Goal: Task Accomplishment & Management: Complete application form

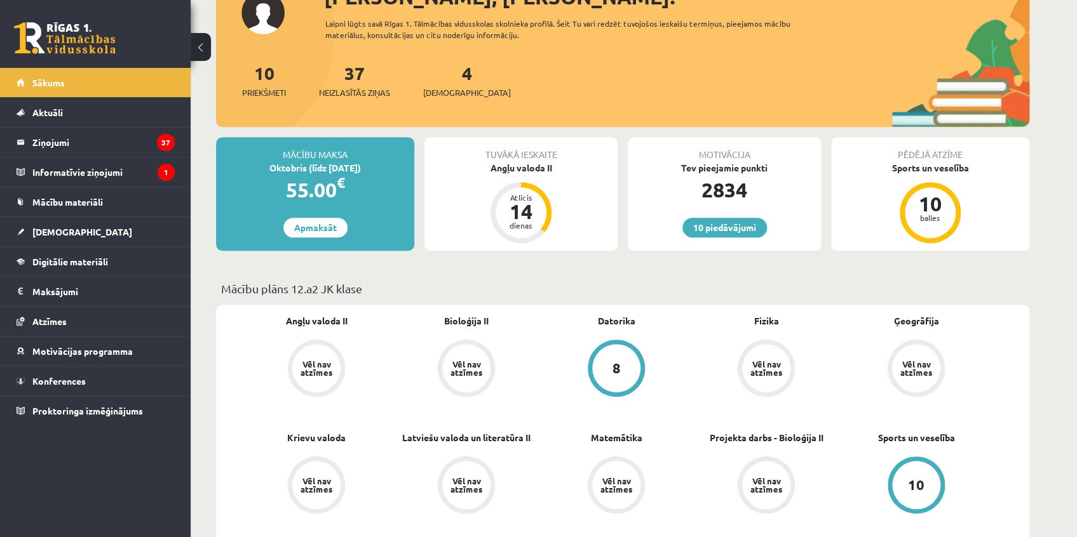
scroll to position [288, 0]
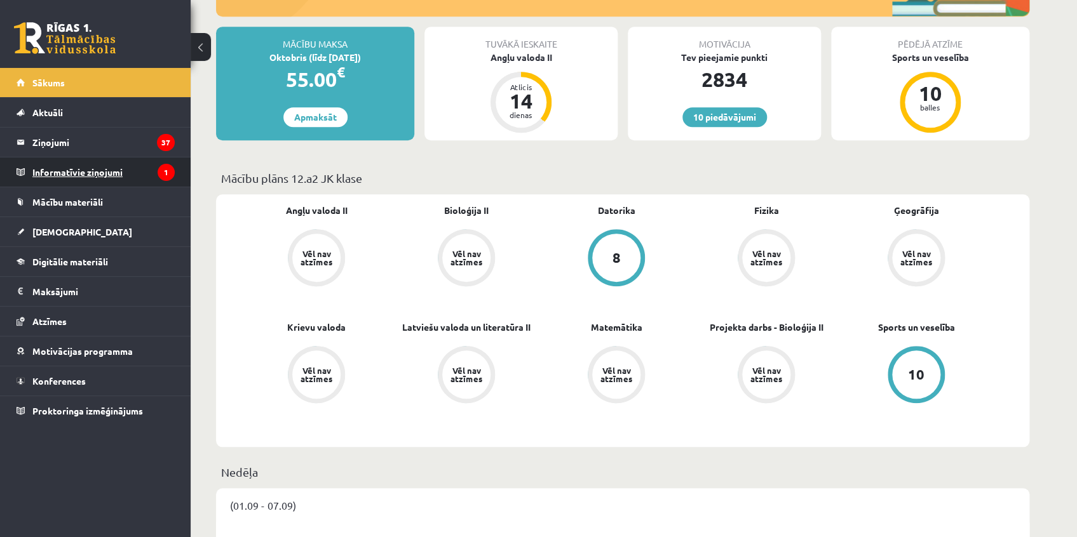
click at [54, 172] on legend "Informatīvie ziņojumi 1" at bounding box center [103, 172] width 142 height 29
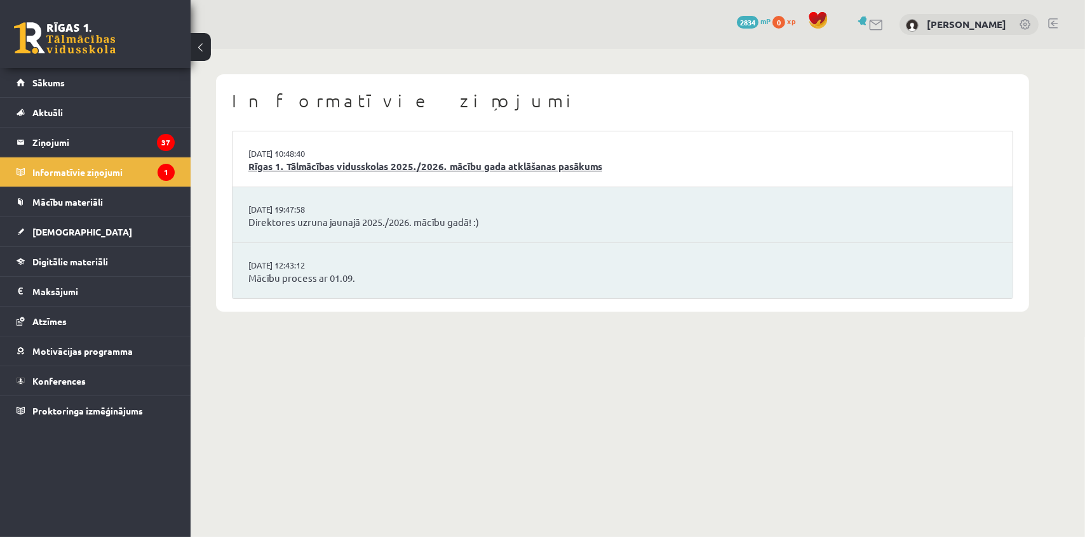
click at [370, 163] on link "Rīgas 1. Tālmācības vidusskolas 2025./2026. mācību gada atklāšanas pasākums" at bounding box center [622, 166] width 748 height 15
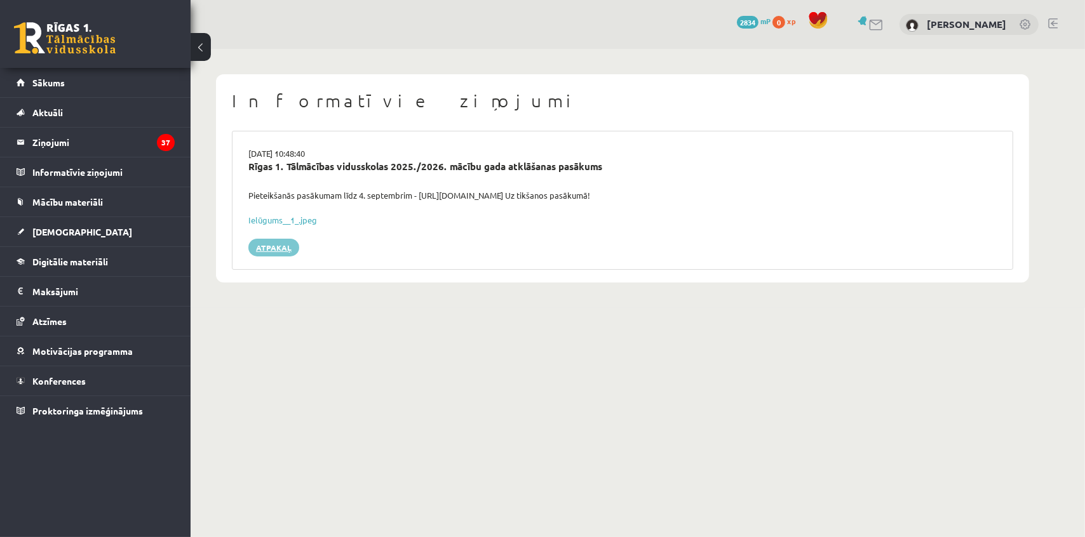
click at [260, 248] on link "Atpakaļ" at bounding box center [273, 248] width 51 height 18
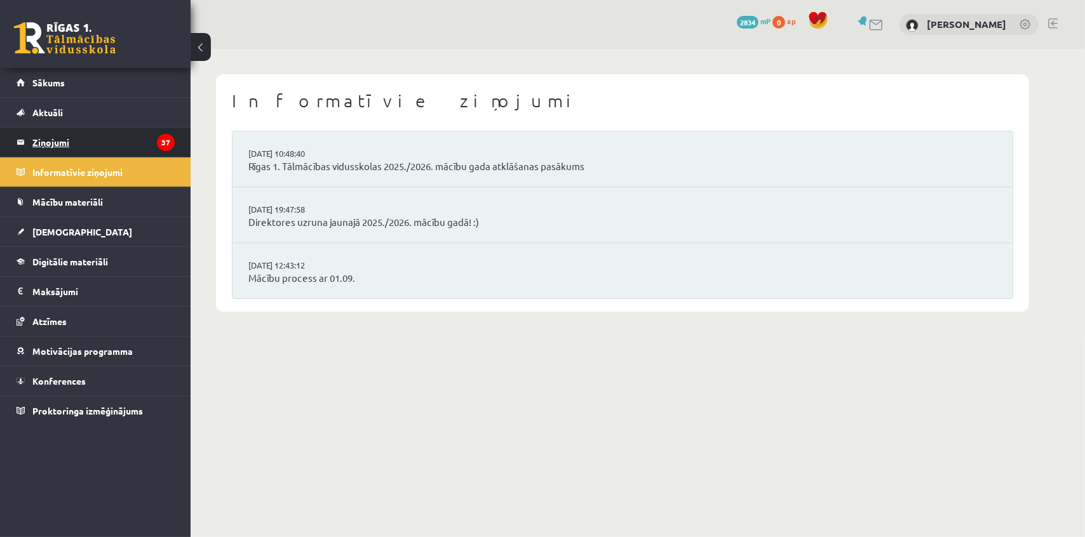
click at [69, 131] on legend "Ziņojumi 37" at bounding box center [103, 142] width 142 height 29
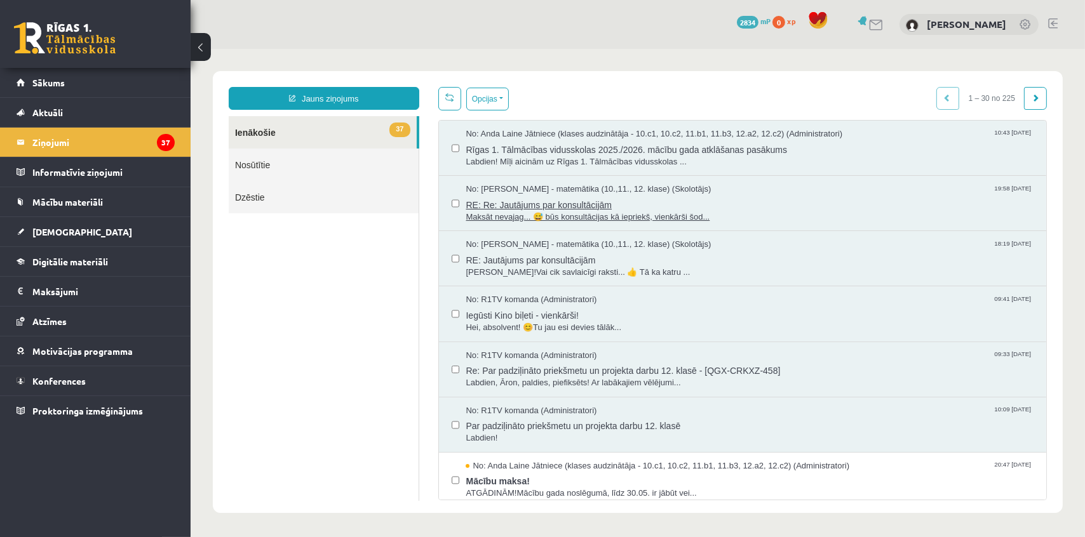
click at [536, 202] on span "RE: Re: Jautājums par konsultācijām" at bounding box center [749, 203] width 568 height 16
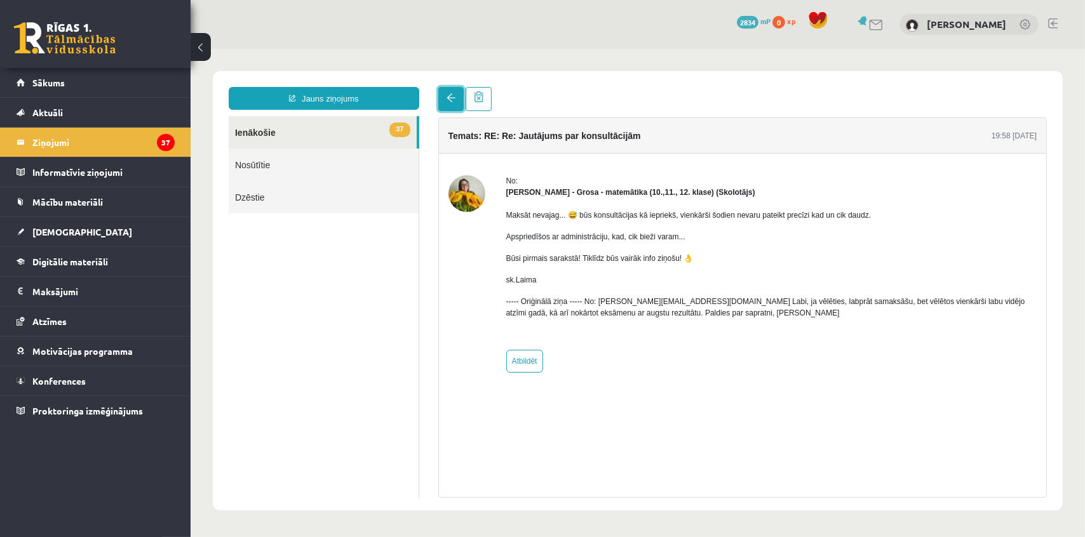
click at [450, 88] on link at bounding box center [450, 98] width 25 height 24
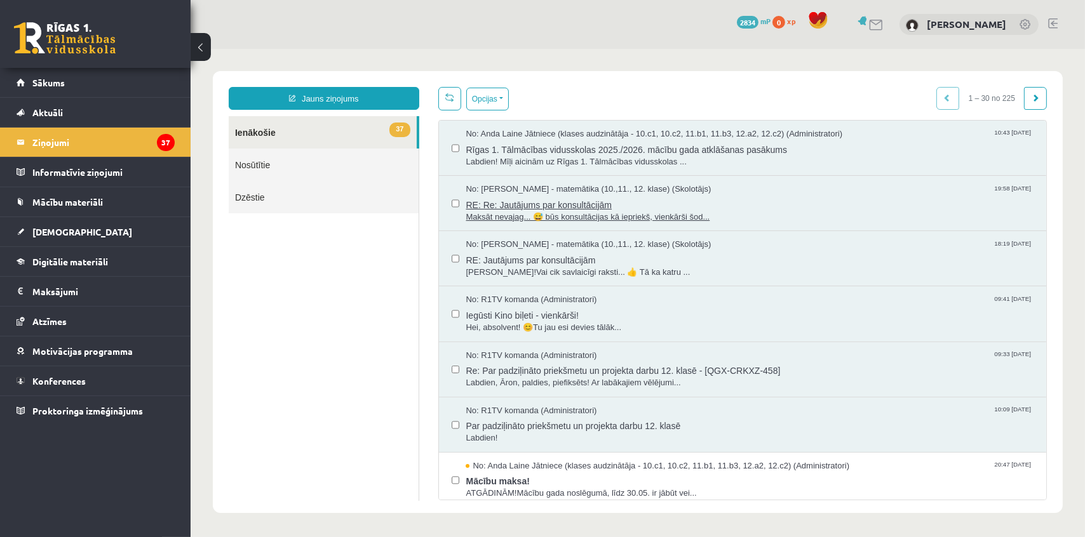
click at [586, 209] on span "RE: Re: Jautājums par konsultācijām" at bounding box center [749, 203] width 568 height 16
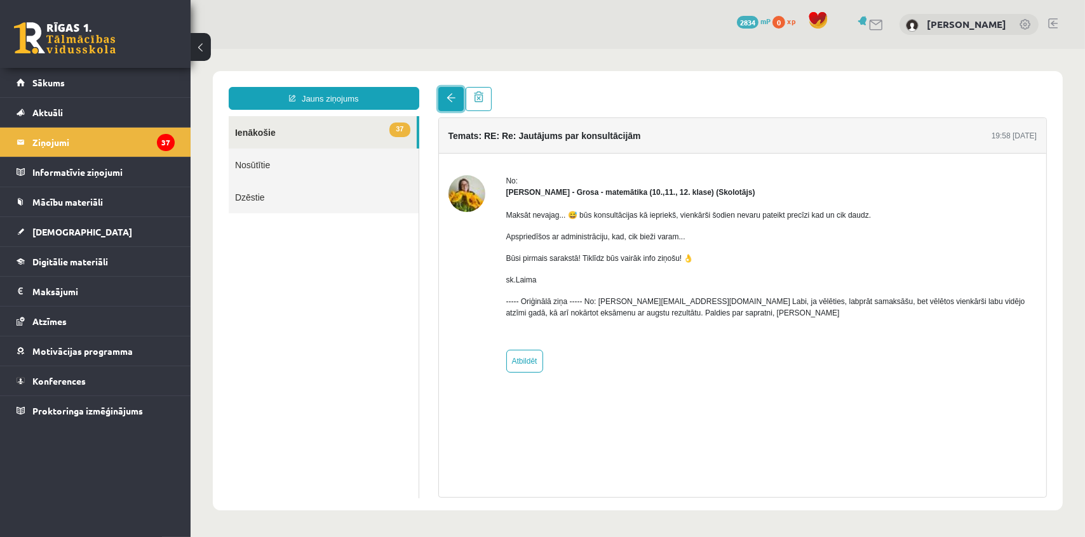
click at [439, 96] on link at bounding box center [450, 98] width 25 height 24
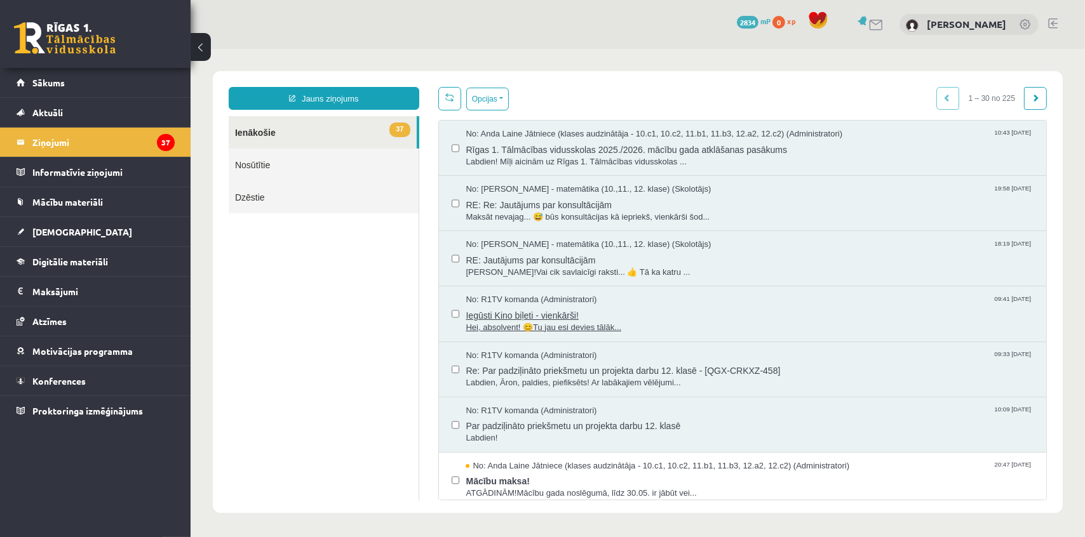
click at [510, 314] on span "Iegūsti Kino biļeti - vienkārši!" at bounding box center [749, 314] width 568 height 16
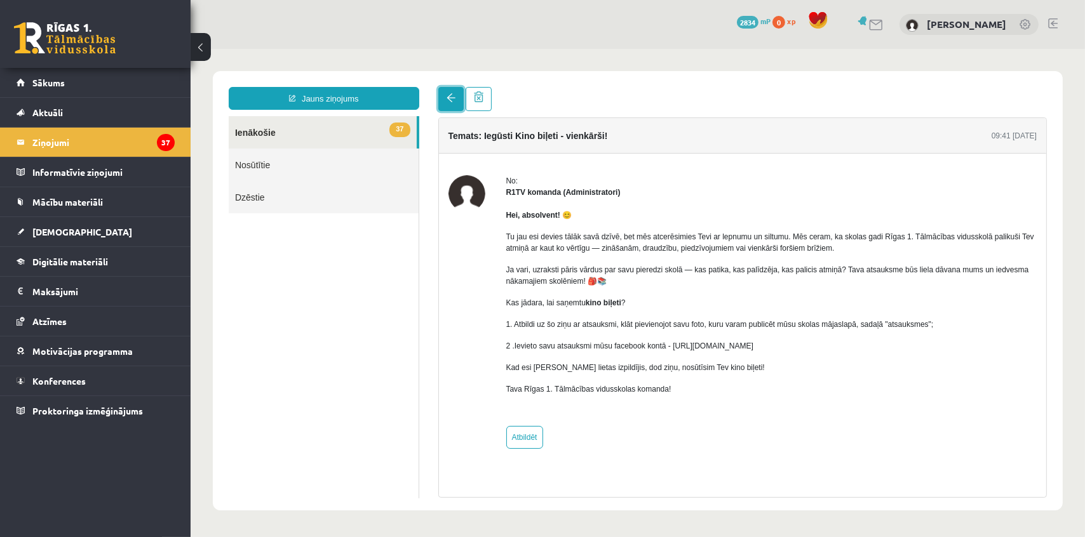
click at [448, 105] on link at bounding box center [450, 98] width 25 height 24
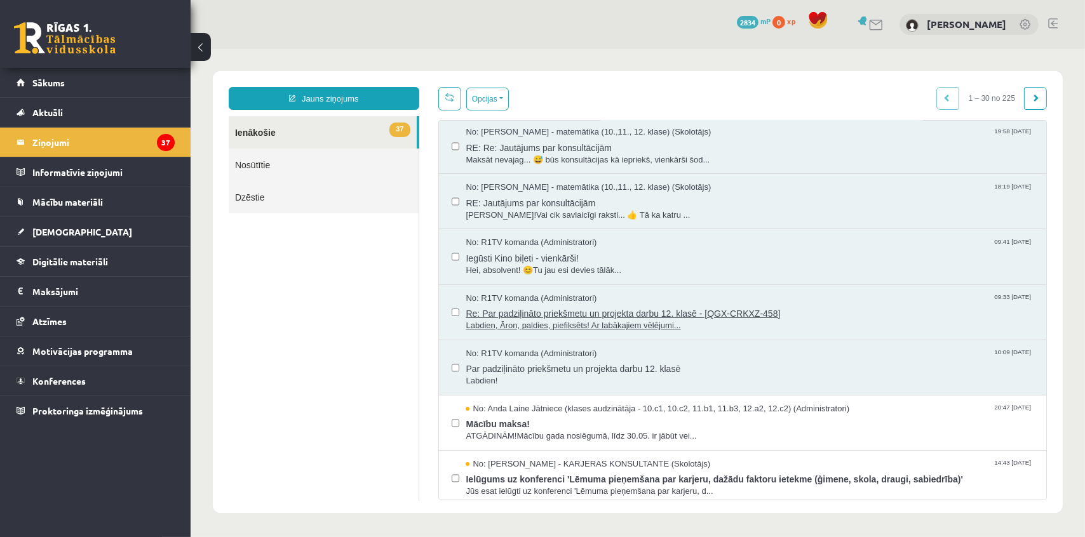
click at [558, 306] on span "Re: Par padziļināto priekšmetu un projekta darbu 12. klasē - [QGX-CRKXZ-458]" at bounding box center [749, 312] width 568 height 16
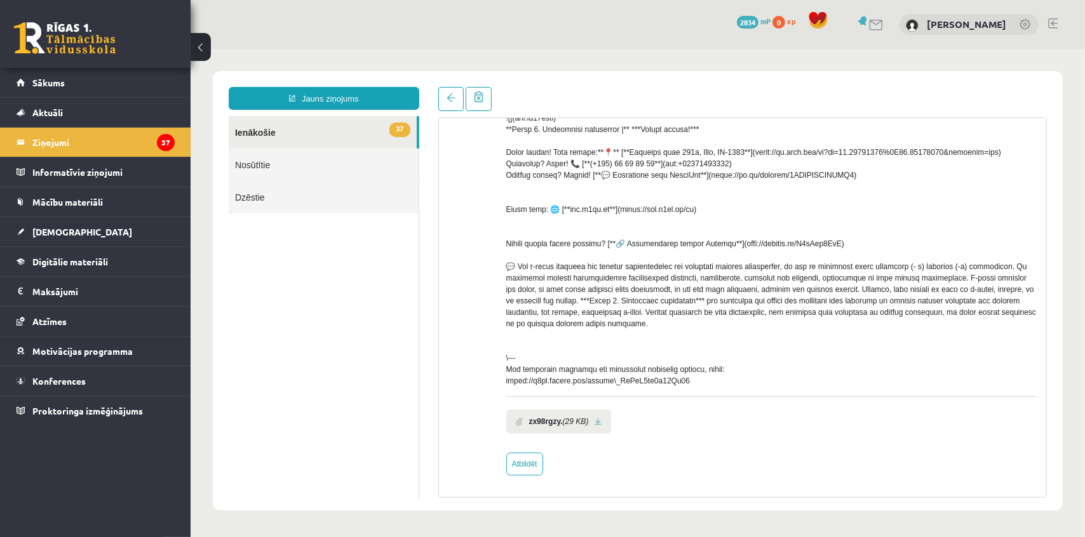
scroll to position [337, 0]
click at [456, 98] on link at bounding box center [450, 98] width 25 height 24
click at [459, 98] on link at bounding box center [450, 98] width 25 height 24
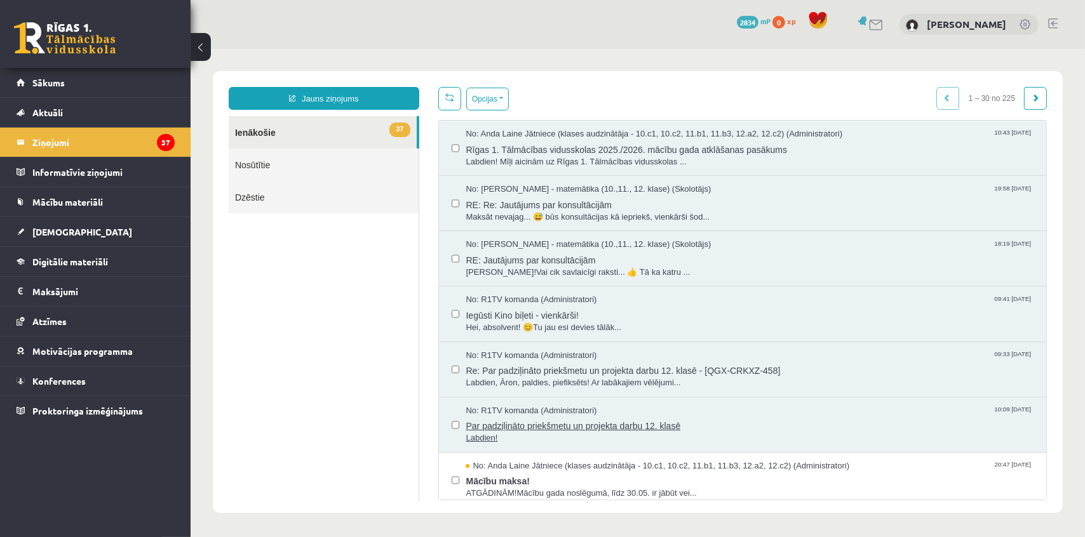
scroll to position [0, 0]
click at [79, 170] on legend "Informatīvie ziņojumi 0" at bounding box center [103, 172] width 142 height 29
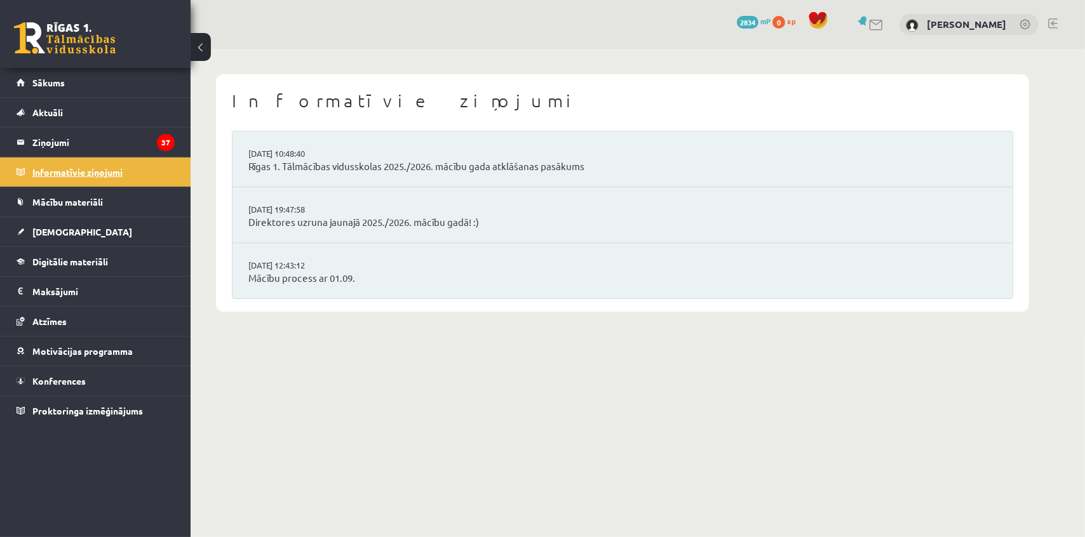
click at [78, 184] on legend "Informatīvie ziņojumi 0" at bounding box center [103, 172] width 142 height 29
click at [78, 198] on span "Mācību materiāli" at bounding box center [67, 201] width 71 height 11
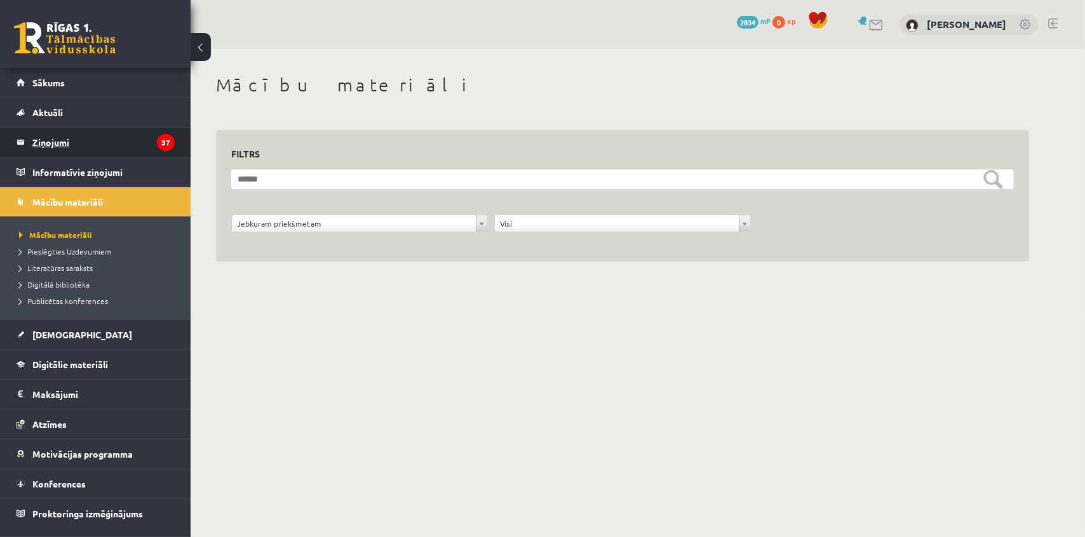
click at [73, 140] on legend "Ziņojumi 37" at bounding box center [103, 142] width 142 height 29
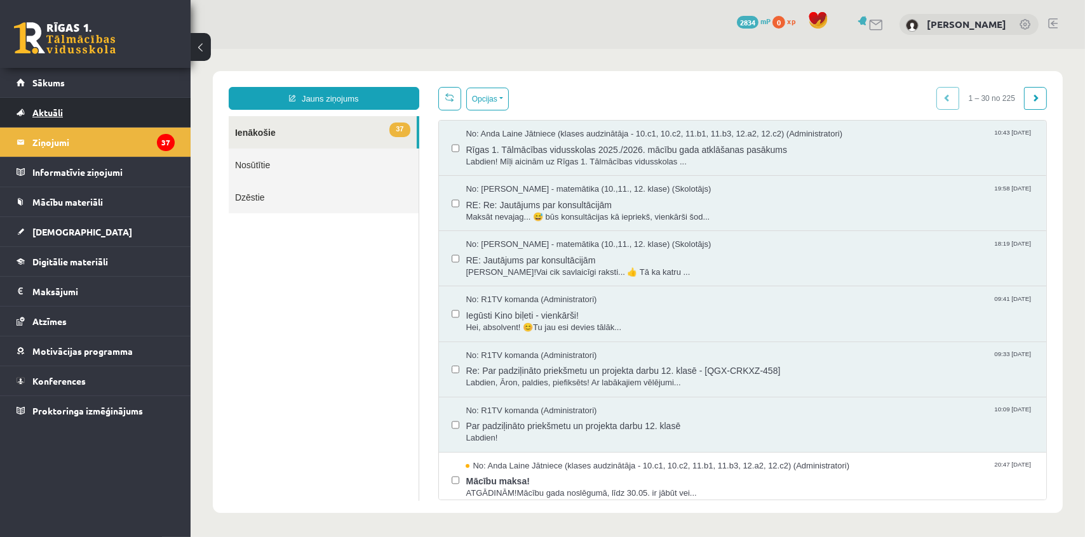
click at [72, 114] on link "Aktuāli" at bounding box center [96, 112] width 158 height 29
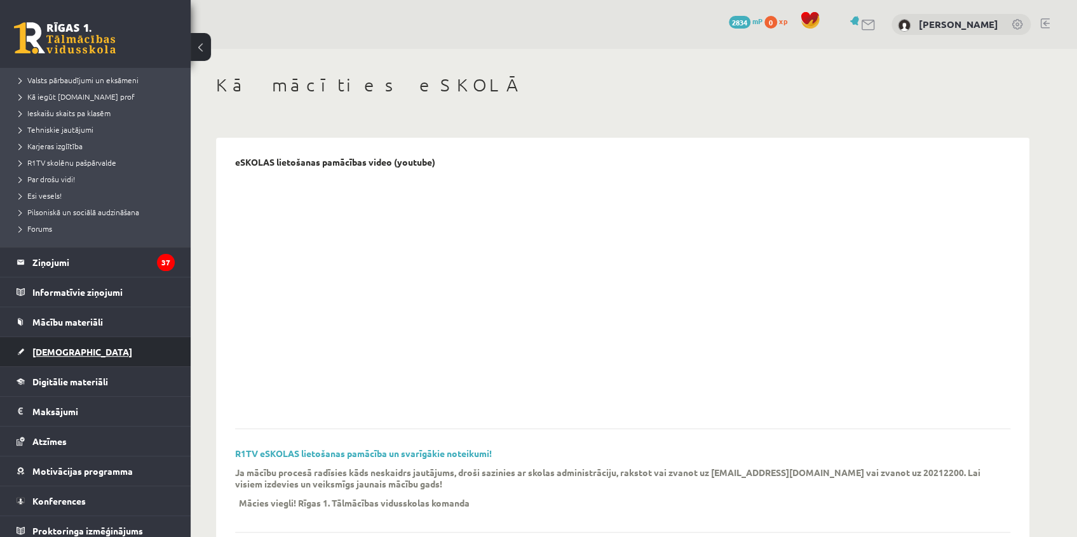
scroll to position [172, 0]
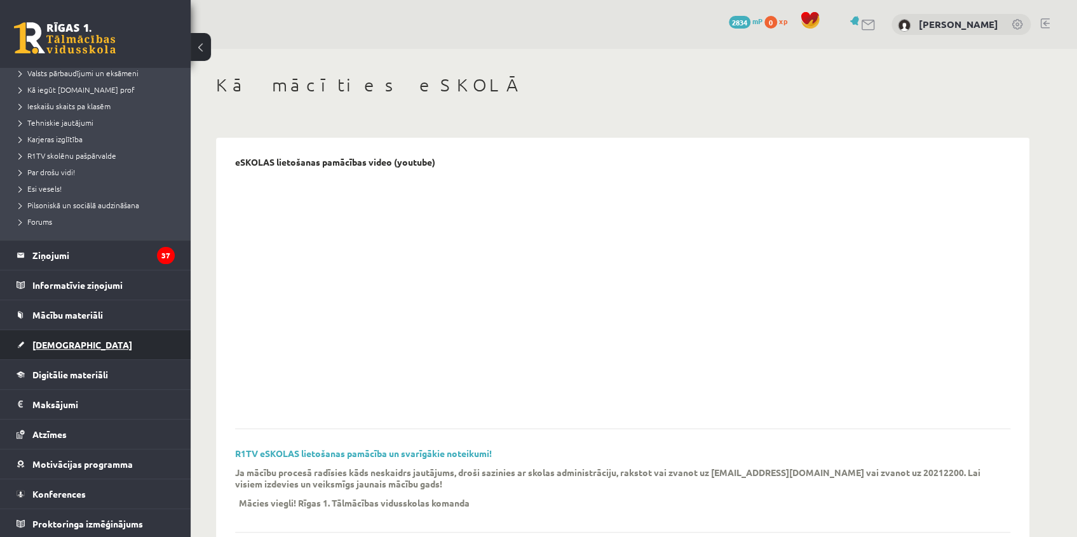
click at [51, 345] on span "[DEMOGRAPHIC_DATA]" at bounding box center [82, 344] width 100 height 11
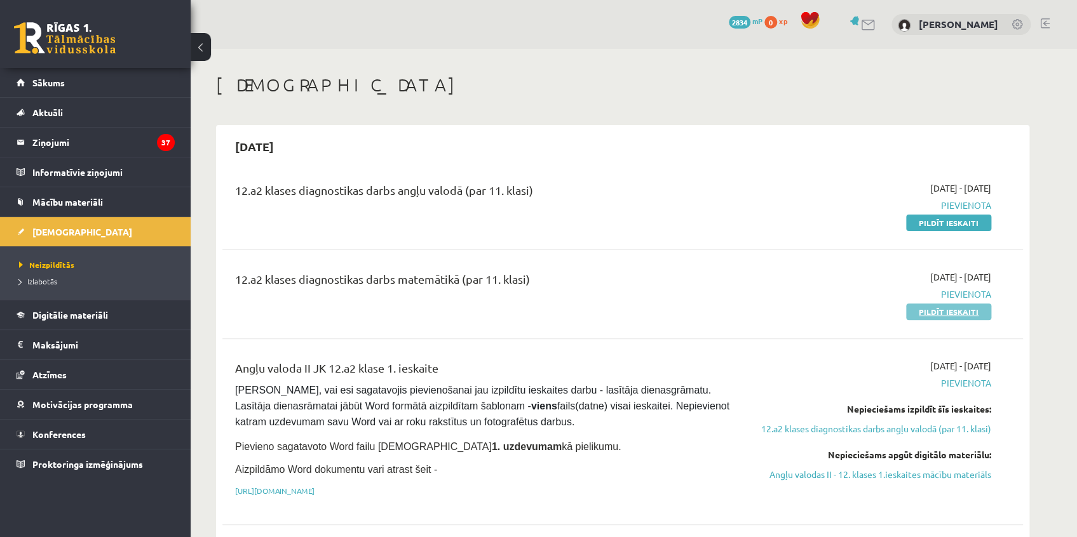
click at [928, 308] on link "Pildīt ieskaiti" at bounding box center [948, 312] width 85 height 17
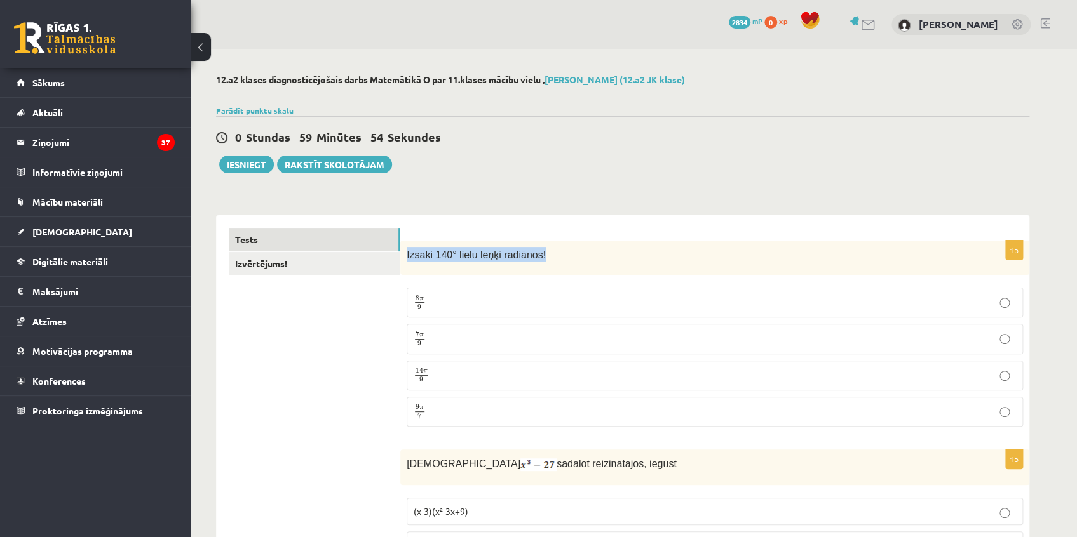
drag, startPoint x: 407, startPoint y: 253, endPoint x: 547, endPoint y: 252, distance: 140.4
click at [547, 252] on p "Izsaki 140° lielu leņķi radiānos!" at bounding box center [683, 254] width 553 height 15
copy span "Izsaki 140° lielu leņķi radiānos!"
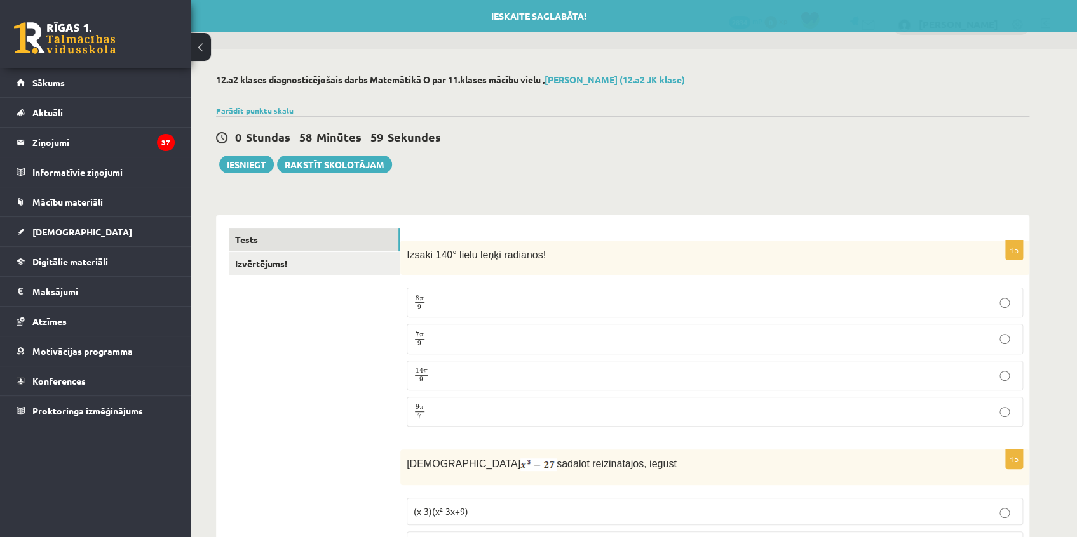
click at [481, 333] on p "7 π 9 7 π 9" at bounding box center [715, 339] width 602 height 16
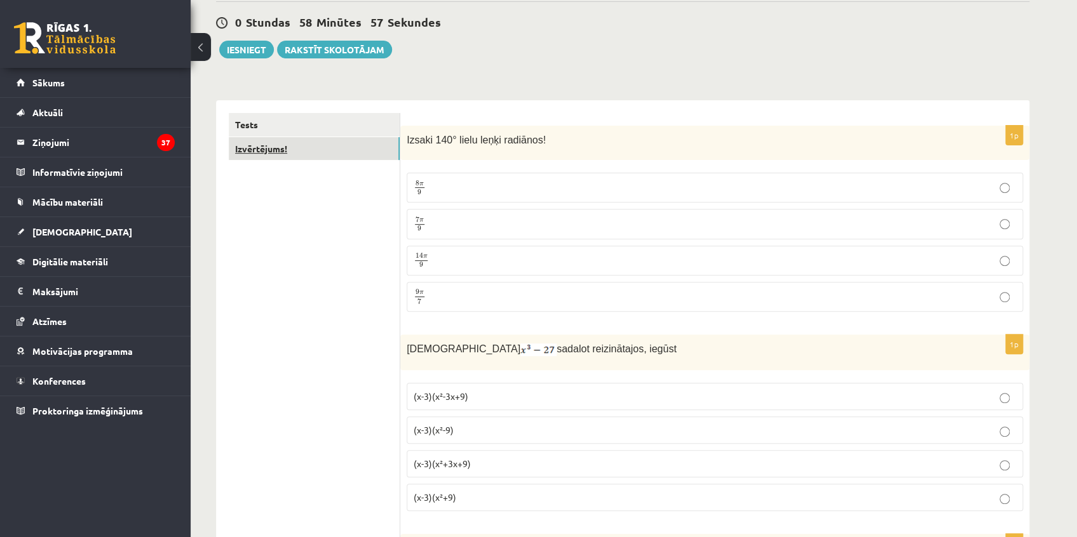
click at [305, 152] on link "Izvērtējums!" at bounding box center [314, 149] width 171 height 24
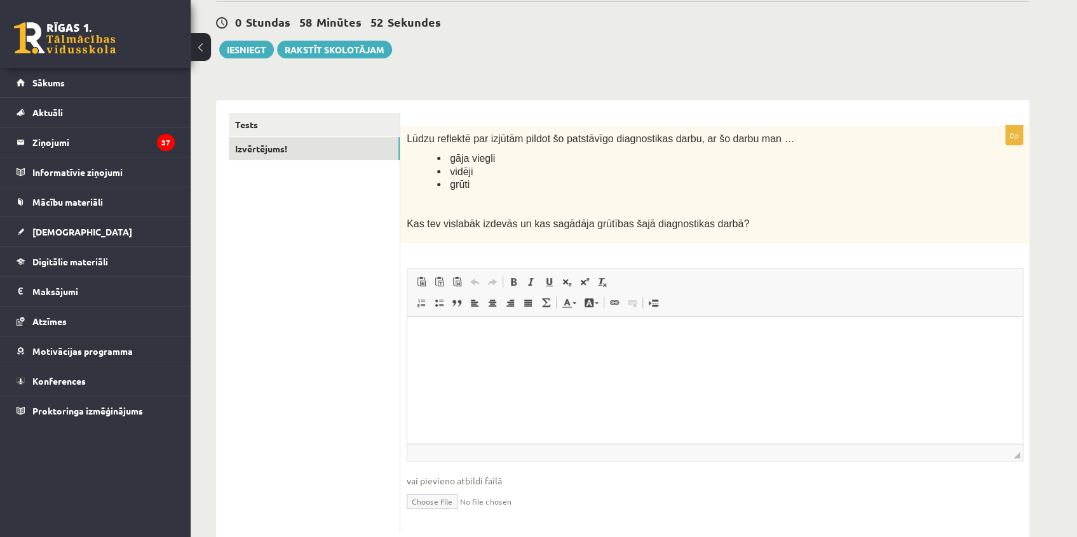
click at [468, 356] on html at bounding box center [714, 336] width 615 height 39
click at [608, 348] on html "**********" at bounding box center [714, 336] width 615 height 39
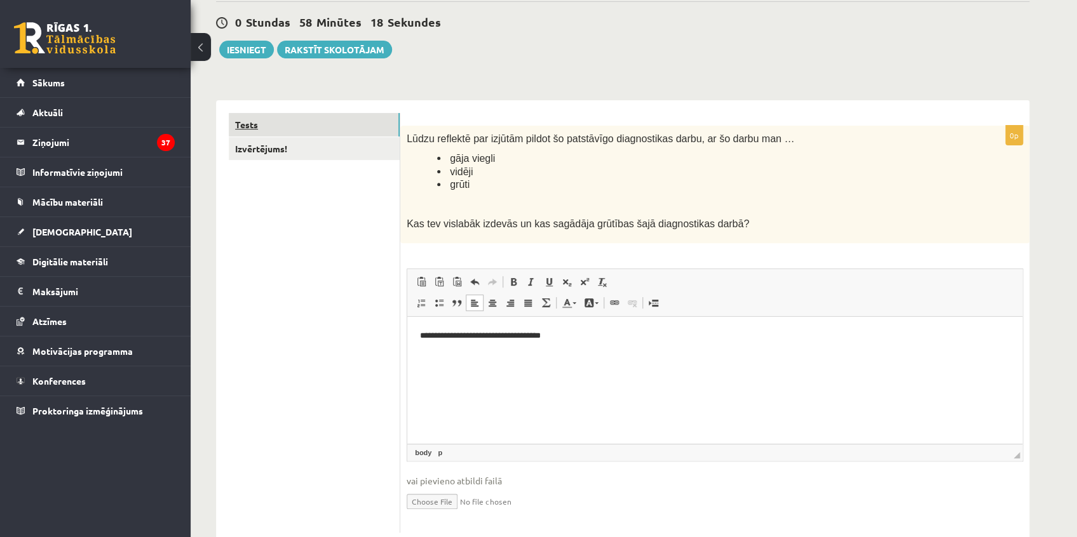
click at [253, 121] on link "Tests" at bounding box center [314, 125] width 171 height 24
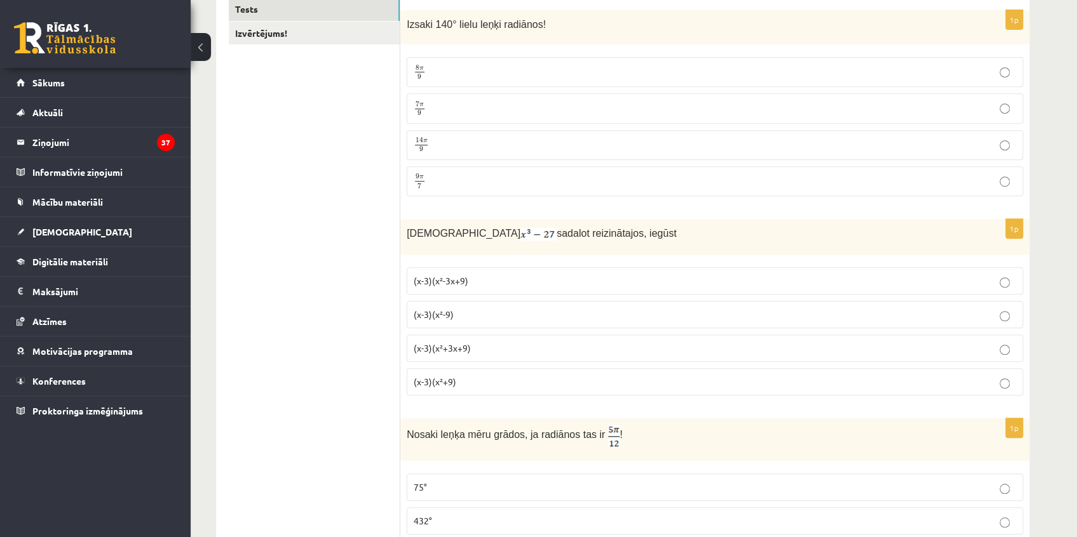
scroll to position [288, 0]
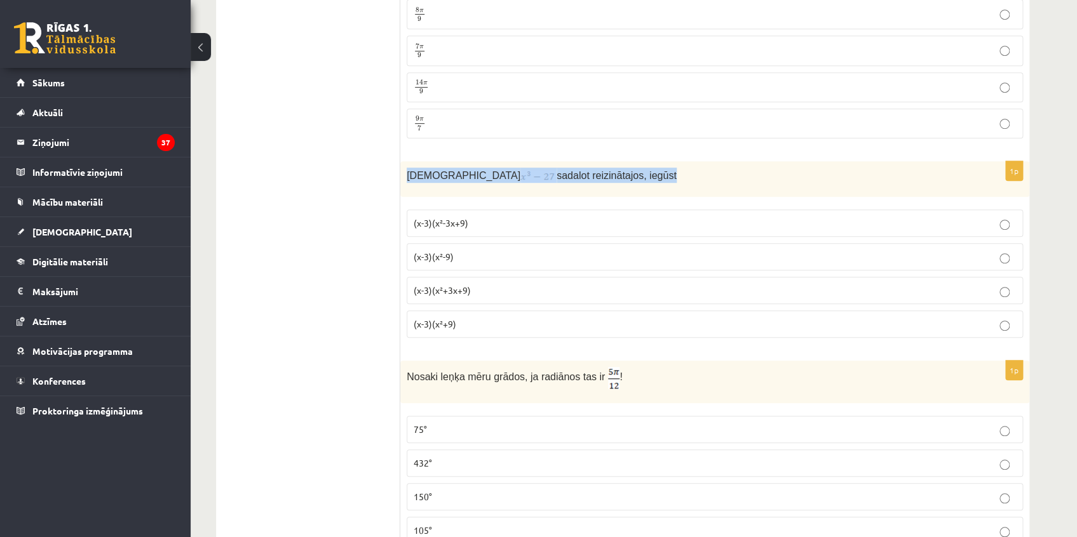
drag, startPoint x: 406, startPoint y: 171, endPoint x: 627, endPoint y: 178, distance: 221.2
click at [627, 178] on div "Izteiksmi sadalot reizinātajos, iegūst" at bounding box center [714, 179] width 629 height 36
copy p "Izteiksmi sadalot reizinātajos, iegūst"
click at [480, 288] on p "(x-3)(x²+3x+9)" at bounding box center [715, 290] width 602 height 13
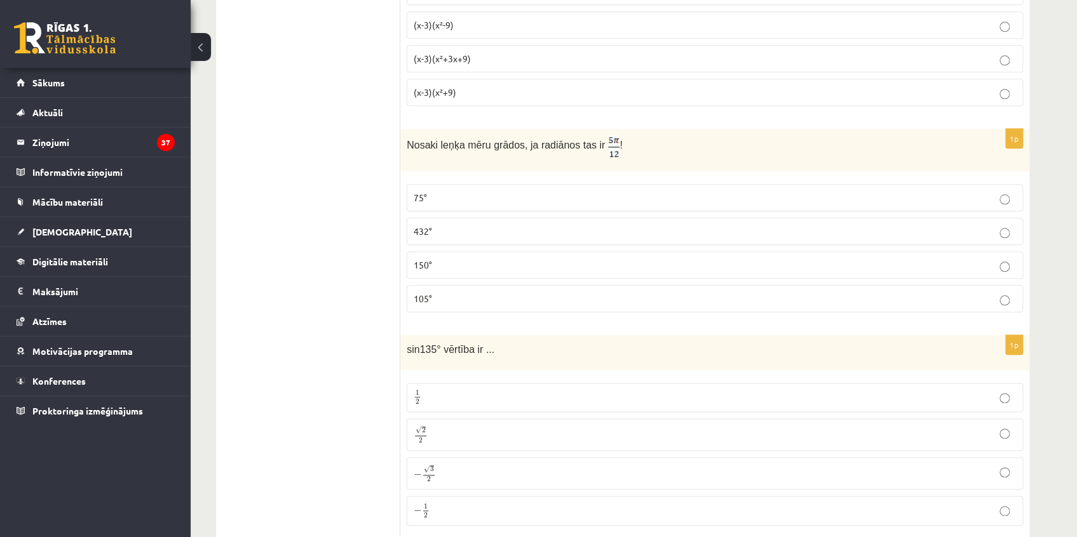
scroll to position [520, 0]
click at [469, 202] on p "75°" at bounding box center [715, 198] width 602 height 13
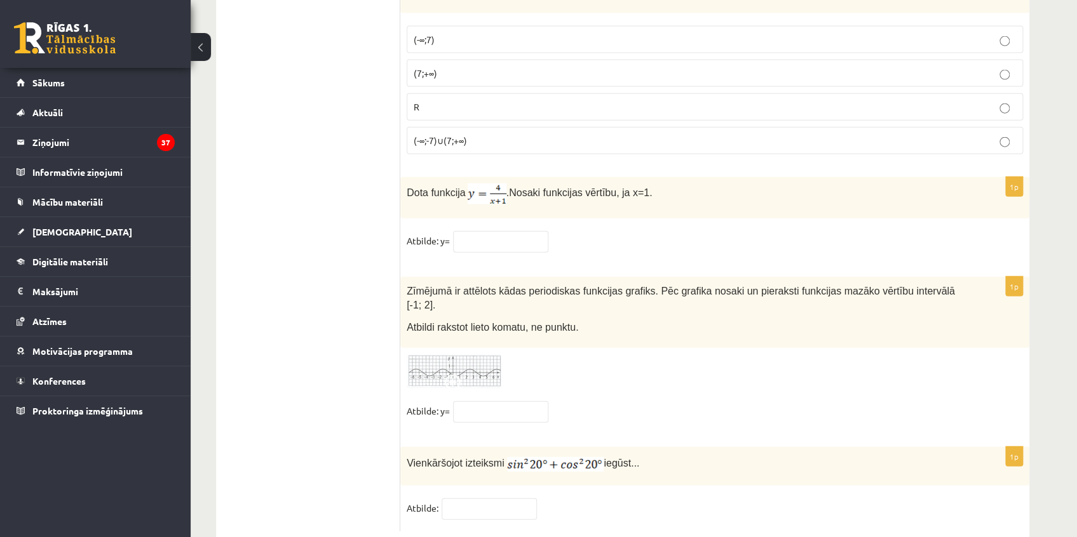
scroll to position [6130, 0]
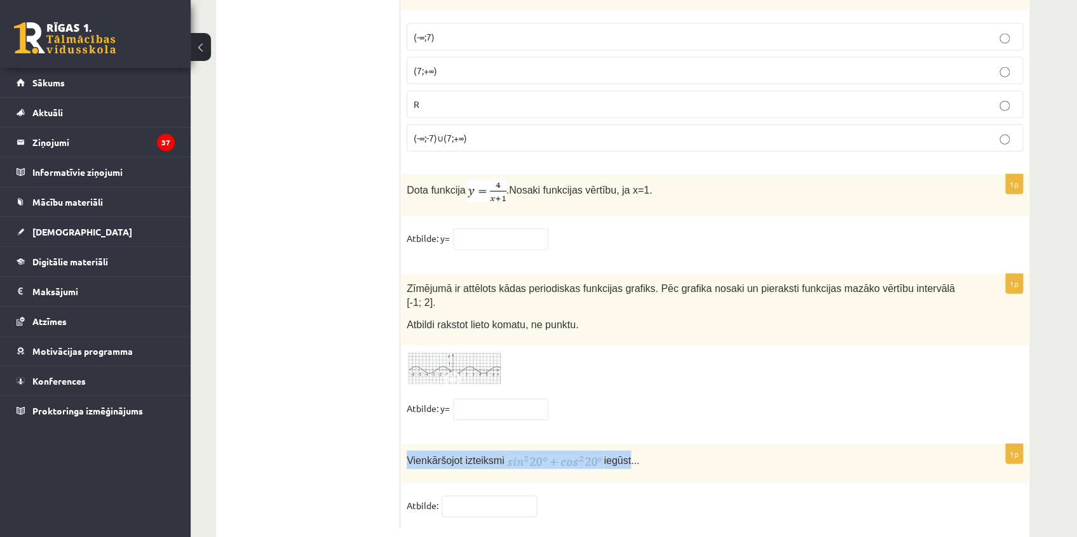
drag, startPoint x: 404, startPoint y: 426, endPoint x: 623, endPoint y: 429, distance: 218.5
click at [623, 445] on div "Vienkāršojot izteiksmi iegūst..." at bounding box center [714, 464] width 629 height 39
copy p "Vienkāršojot izteiksmi iegūst"
click at [564, 452] on div "1p Vienkāršojot izteiksmi iegūst... Atbilde:" at bounding box center [714, 487] width 629 height 84
click at [492, 496] on input "text" at bounding box center [488, 507] width 95 height 22
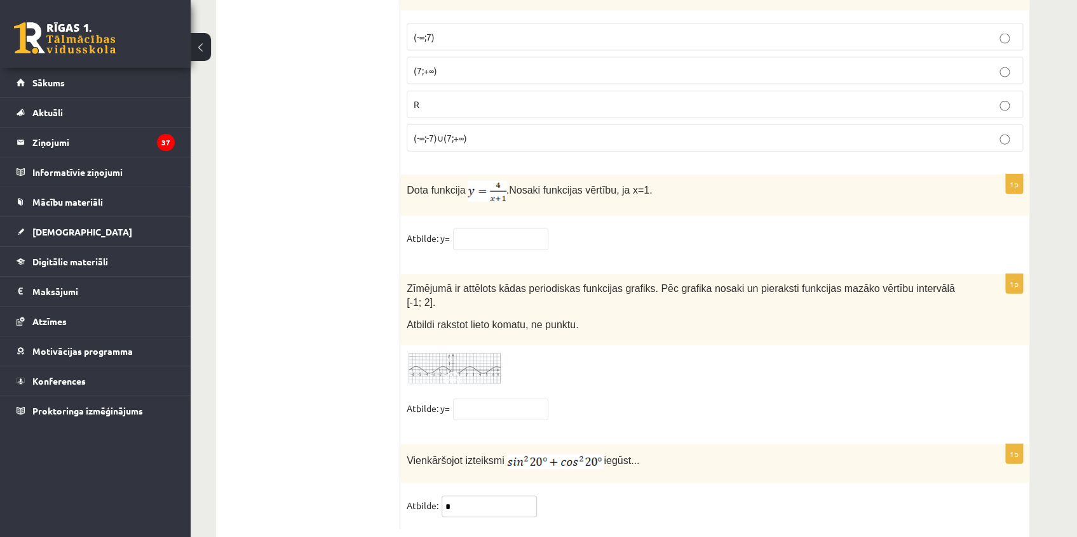
type input "*"
click at [621, 496] on fieldset "Atbilde: *" at bounding box center [715, 509] width 616 height 27
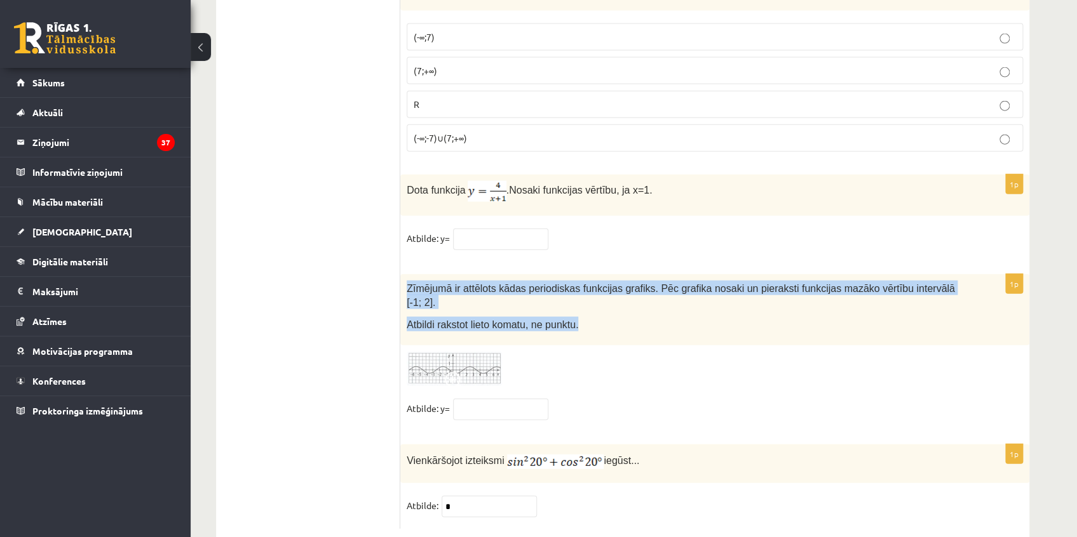
drag, startPoint x: 405, startPoint y: 266, endPoint x: 600, endPoint y: 303, distance: 199.1
click at [600, 303] on div "Zīmējumā ir attēlots kādas periodiskas funkcijas grafiks. Pēc grafika nosaki un…" at bounding box center [714, 309] width 629 height 71
click at [607, 304] on div "Zīmējumā ir attēlots kādas periodiskas funkcijas grafiks. Pēc grafika nosaki un…" at bounding box center [714, 309] width 629 height 71
click at [607, 305] on div "Zīmējumā ir attēlots kādas periodiskas funkcijas grafiks. Pēc grafika nosaki un…" at bounding box center [714, 309] width 629 height 71
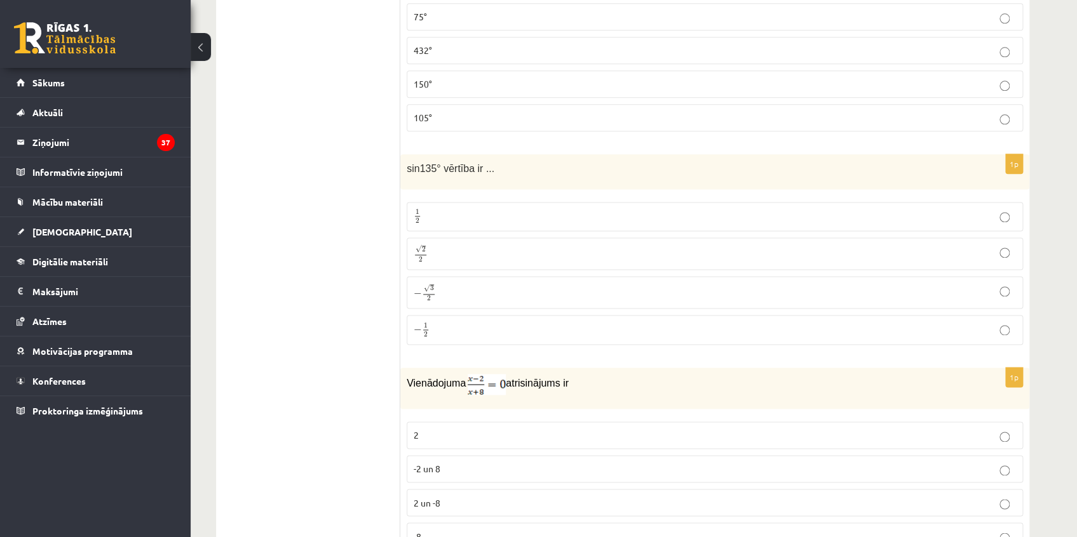
scroll to position [702, 0]
click at [419, 257] on span "2" at bounding box center [421, 260] width 4 height 6
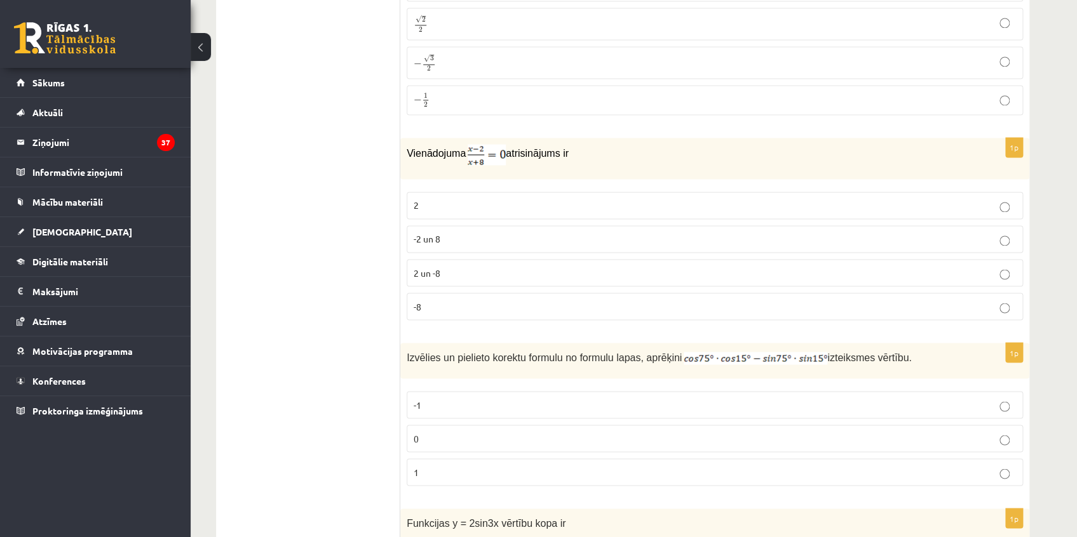
scroll to position [933, 0]
click at [471, 205] on p "2" at bounding box center [715, 203] width 602 height 13
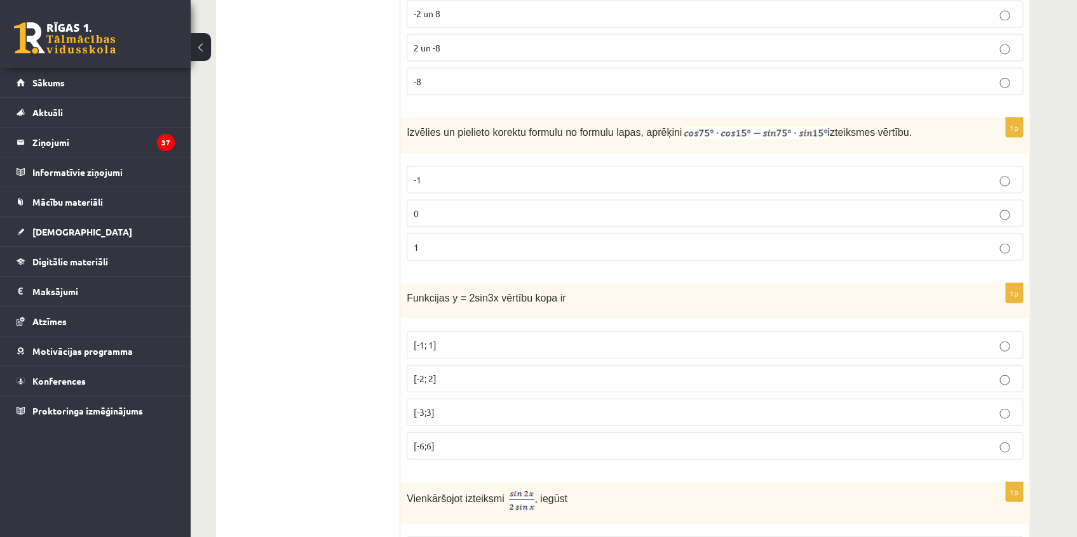
scroll to position [1164, 0]
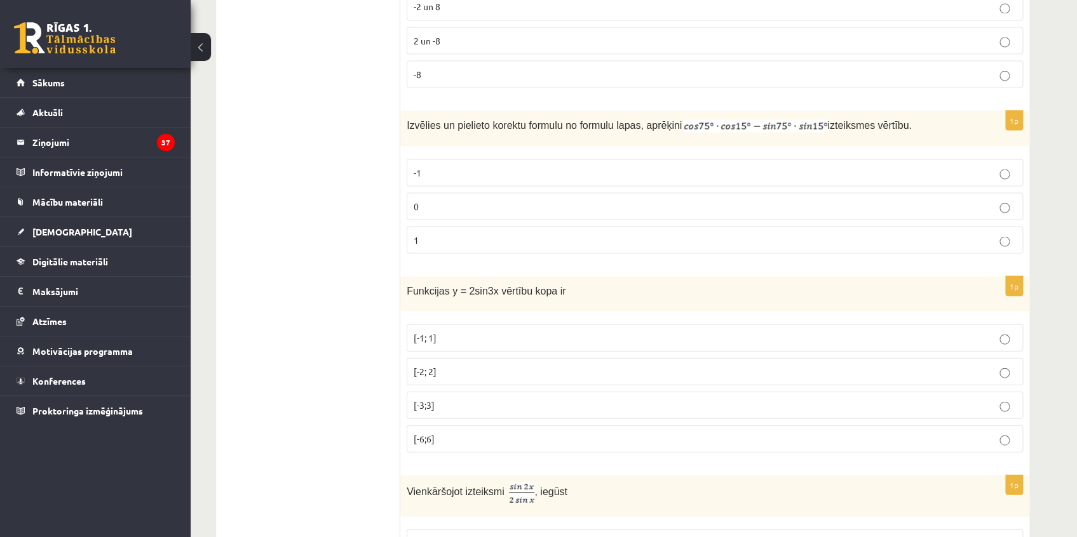
click at [476, 202] on p "0" at bounding box center [715, 205] width 602 height 13
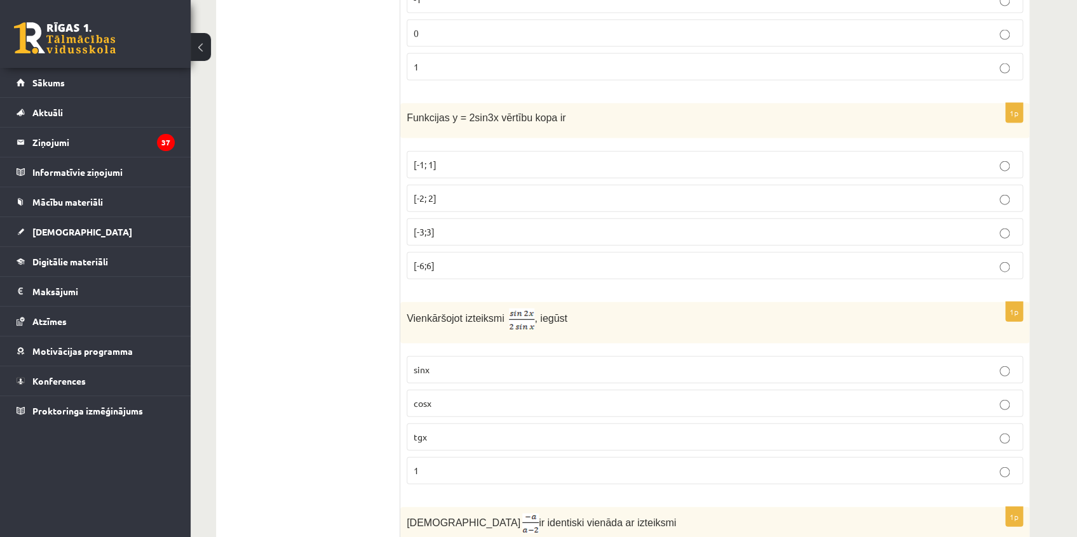
scroll to position [1337, 0]
click at [452, 112] on span "Funkcijas y = 2sin3x vērtību kopa ir" at bounding box center [486, 117] width 159 height 11
drag, startPoint x: 403, startPoint y: 110, endPoint x: 626, endPoint y: 116, distance: 222.4
click at [626, 116] on div "Funkcijas y = 2sin3x vērtību kopa ir" at bounding box center [714, 120] width 629 height 35
copy span "Funkcijas y = 2sin3x vērtību kopa ir"
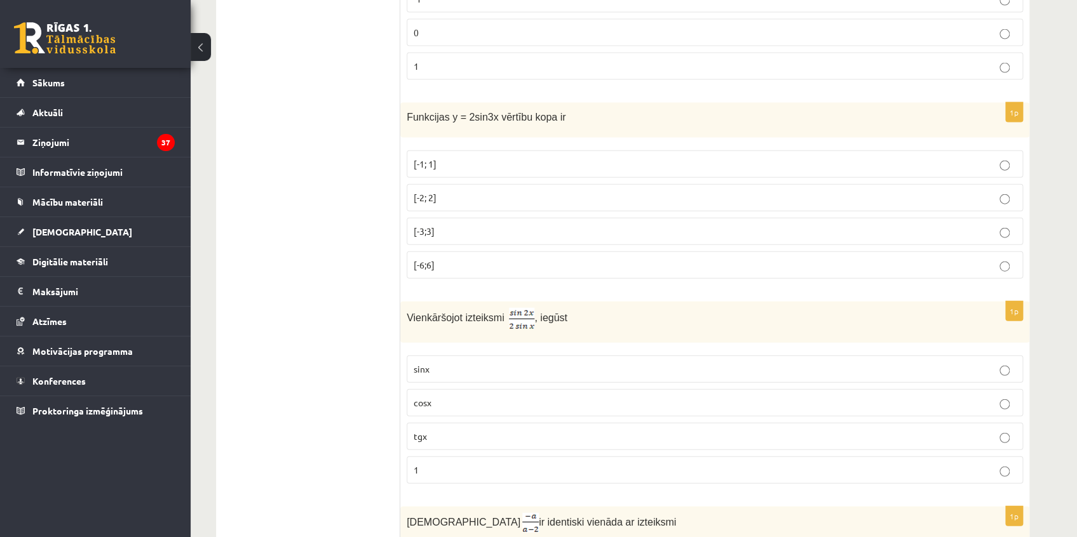
click at [444, 192] on p "[-2; 2]" at bounding box center [715, 197] width 602 height 13
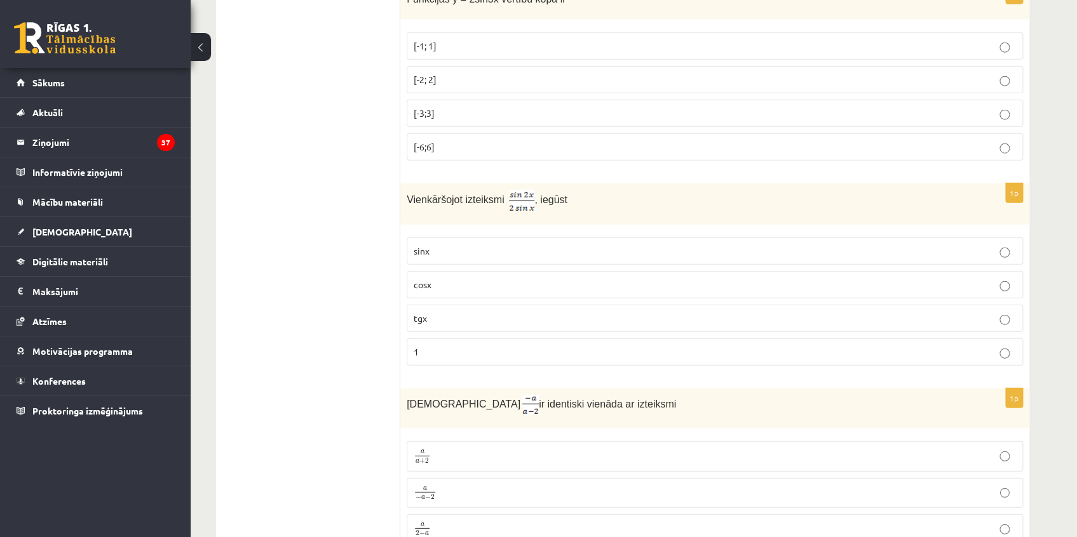
scroll to position [1511, 0]
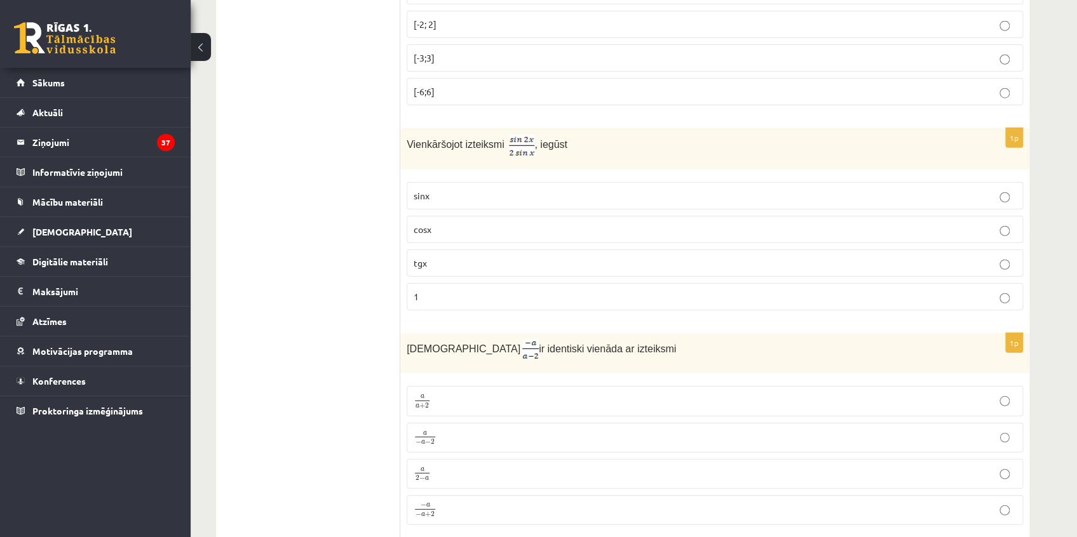
click at [471, 223] on p "cosx" at bounding box center [715, 229] width 602 height 13
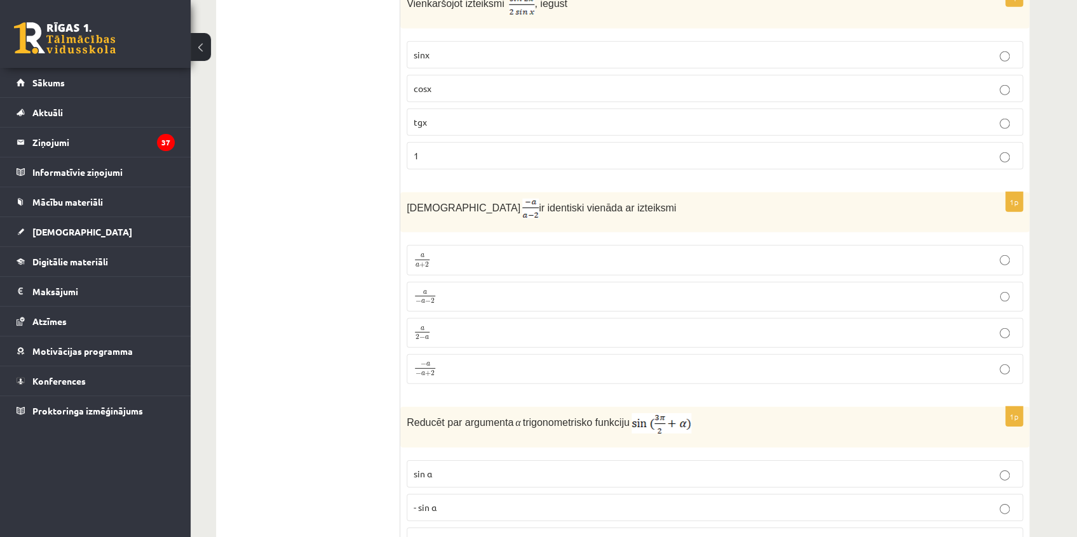
scroll to position [1683, 0]
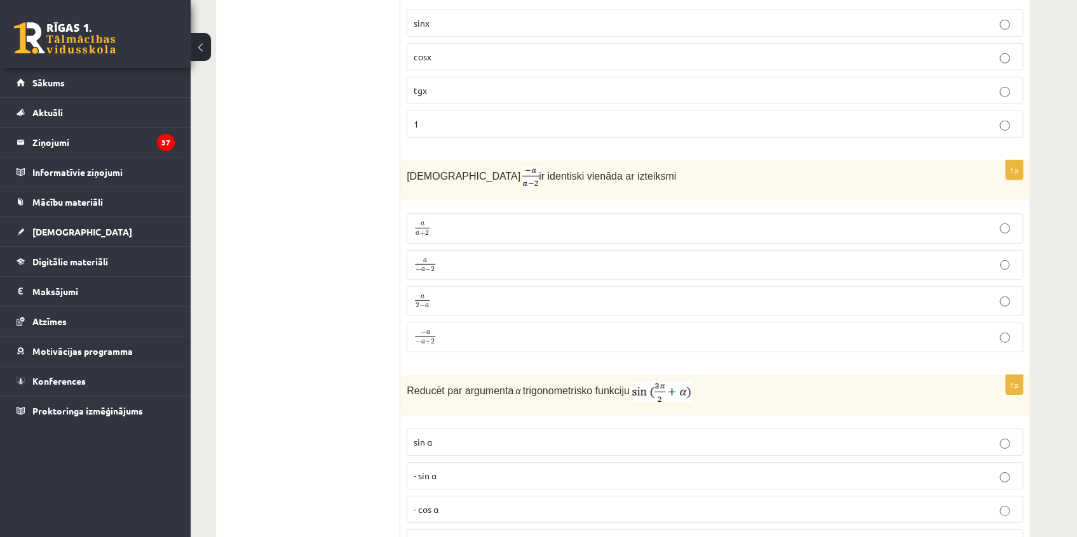
click at [450, 257] on p "a − a − 2 a − a − 2" at bounding box center [715, 265] width 602 height 16
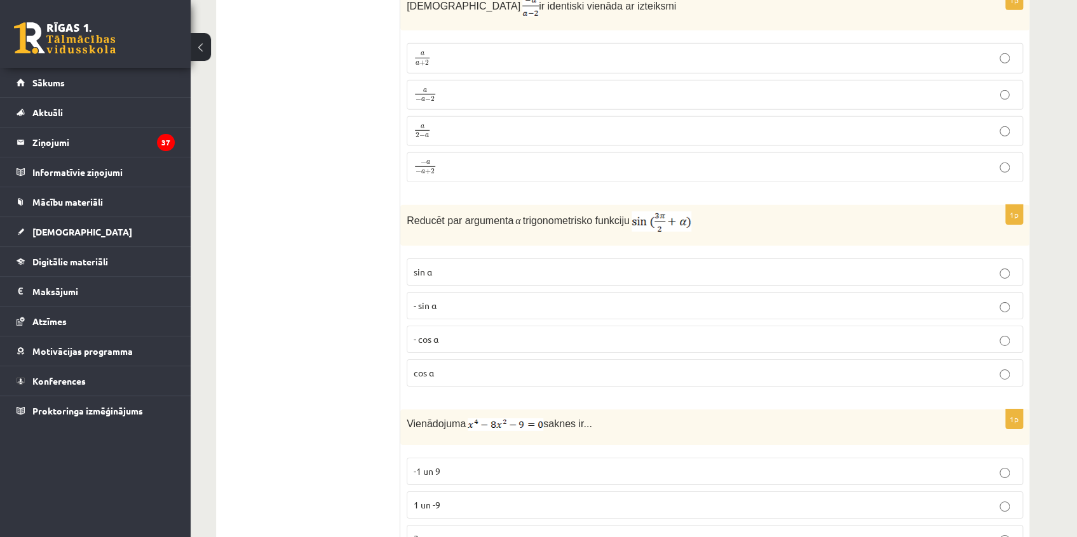
scroll to position [1857, 0]
click at [483, 330] on p "- cos ⁡α" at bounding box center [715, 336] width 602 height 13
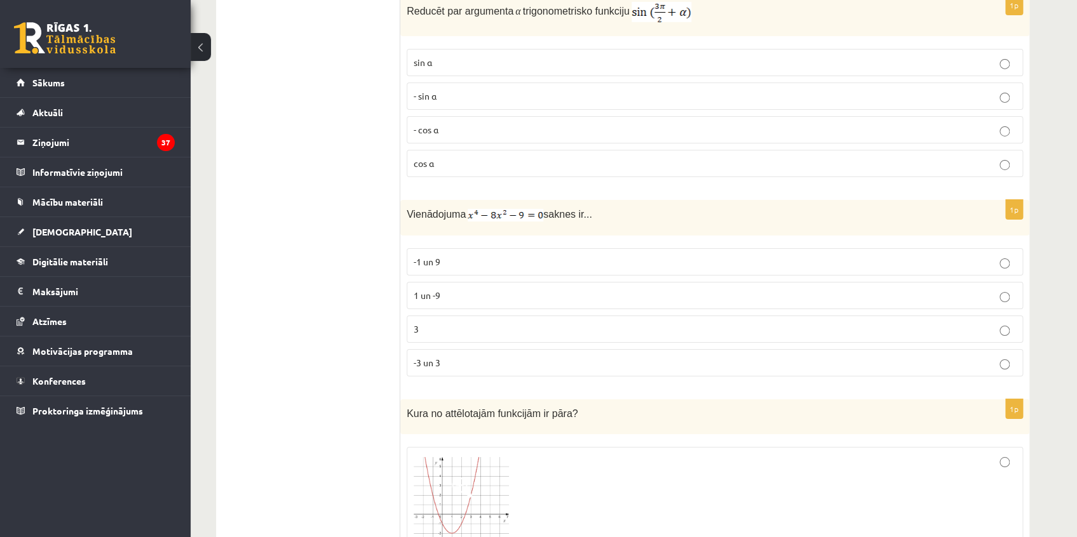
scroll to position [2146, 0]
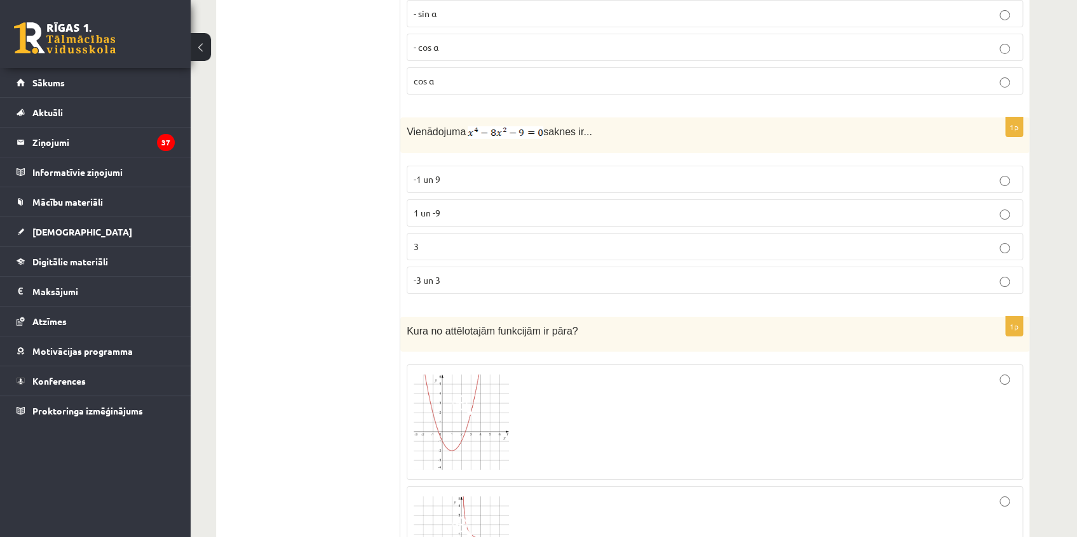
click at [483, 274] on p "-3 un 3" at bounding box center [715, 280] width 602 height 13
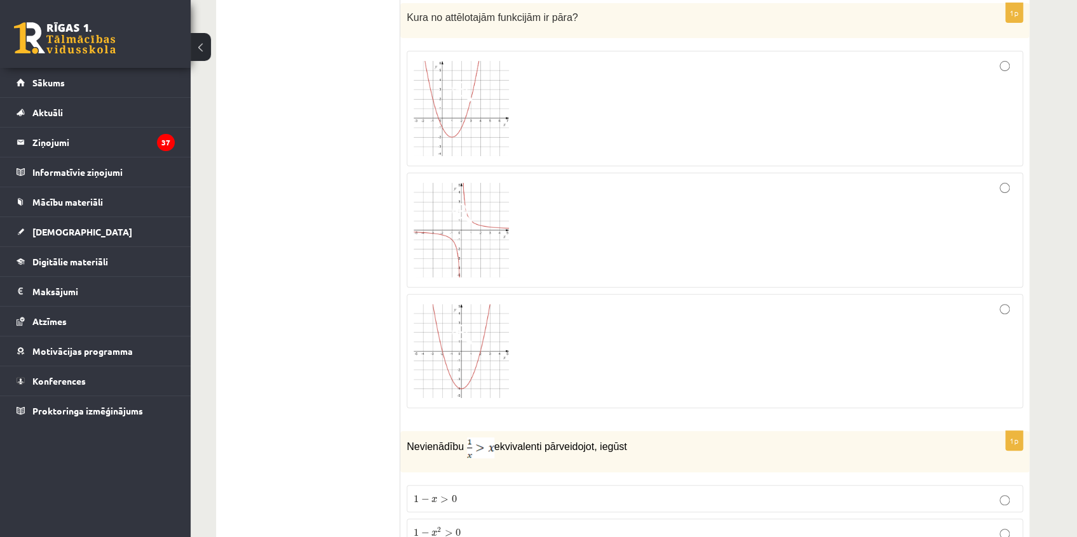
scroll to position [2434, 0]
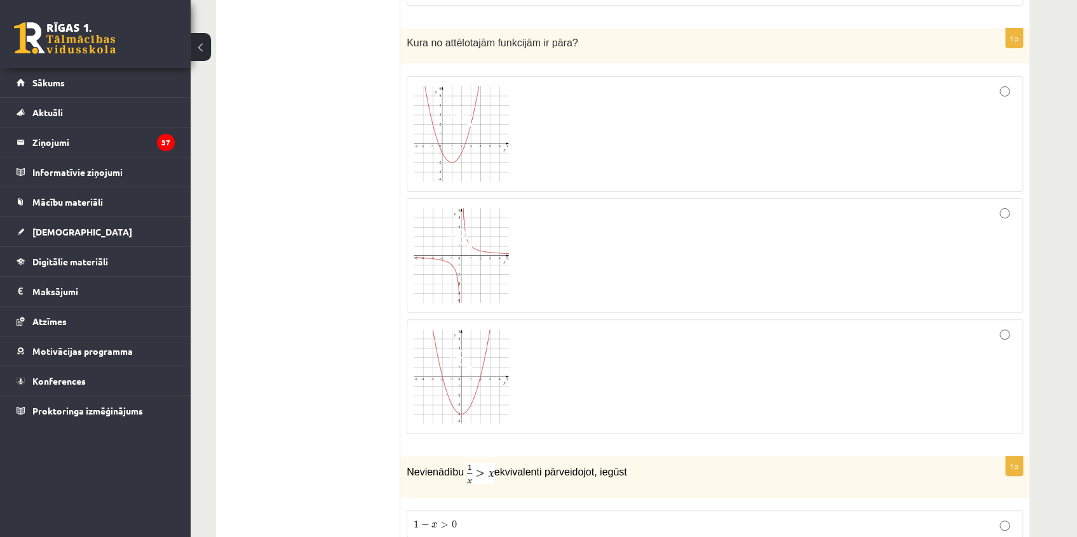
click at [470, 243] on img at bounding box center [461, 255] width 95 height 95
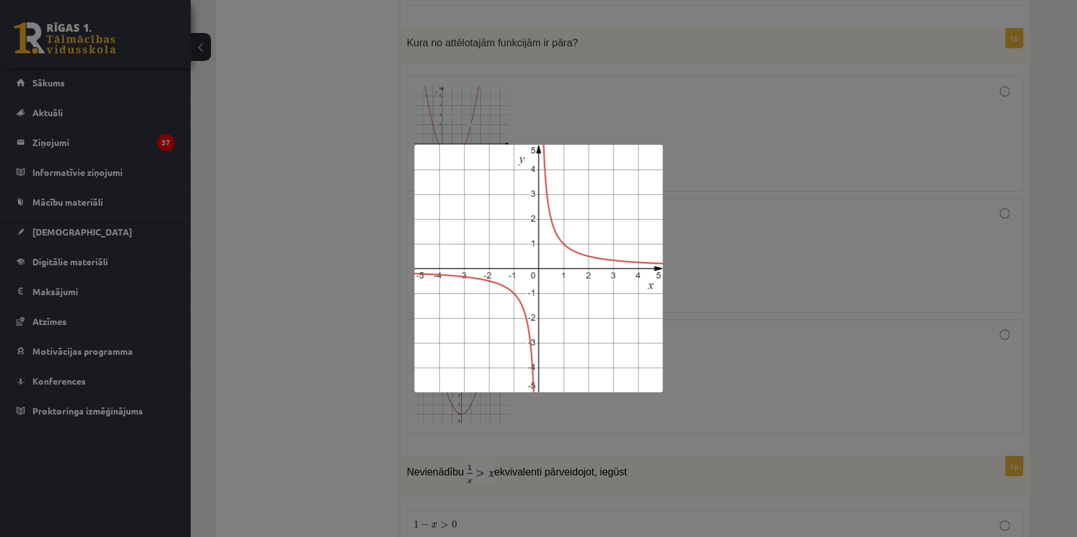
click at [743, 226] on div at bounding box center [538, 268] width 1077 height 537
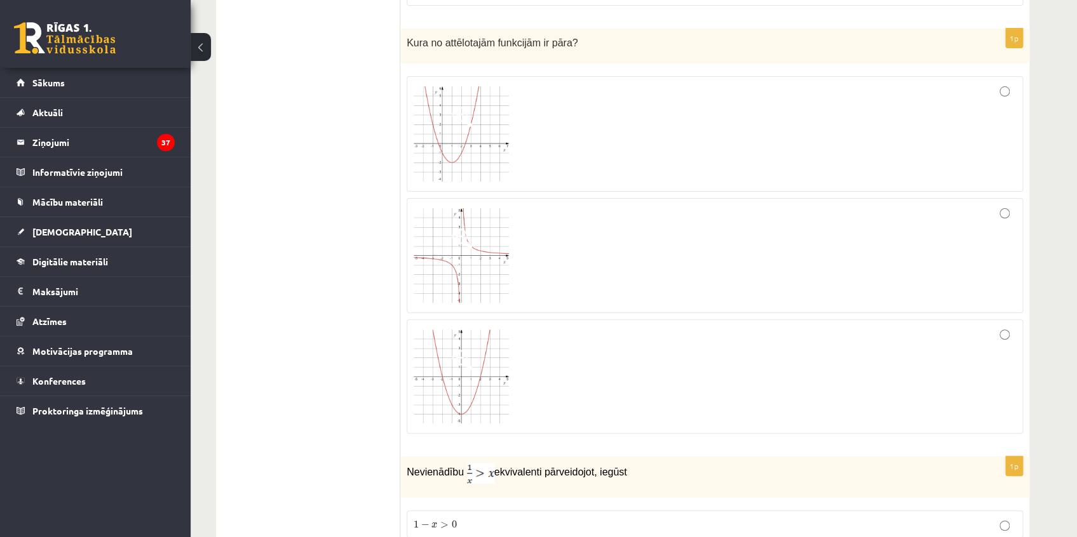
click at [672, 219] on div at bounding box center [715, 256] width 602 height 102
click at [587, 360] on div at bounding box center [715, 376] width 602 height 100
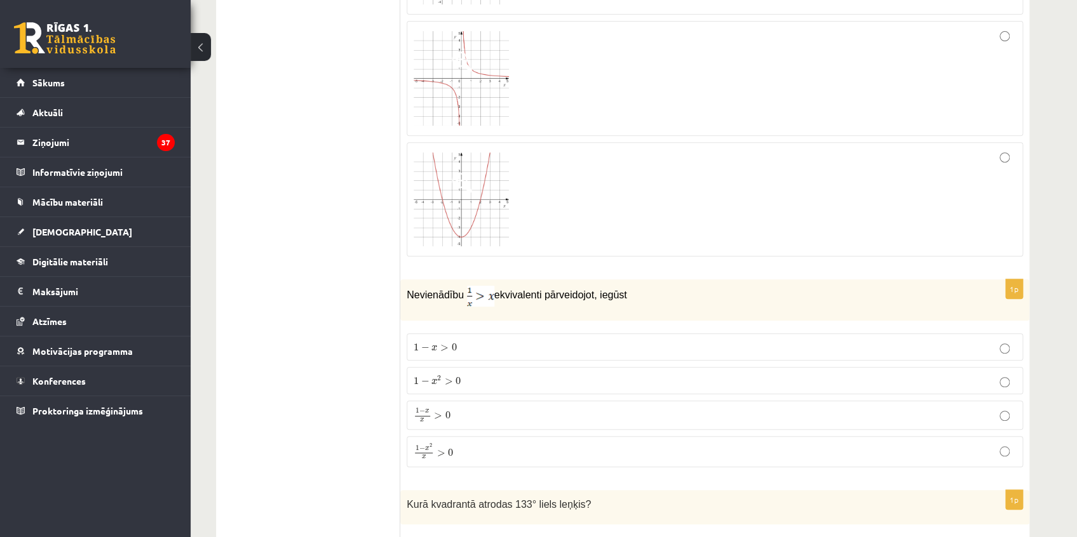
scroll to position [2665, 0]
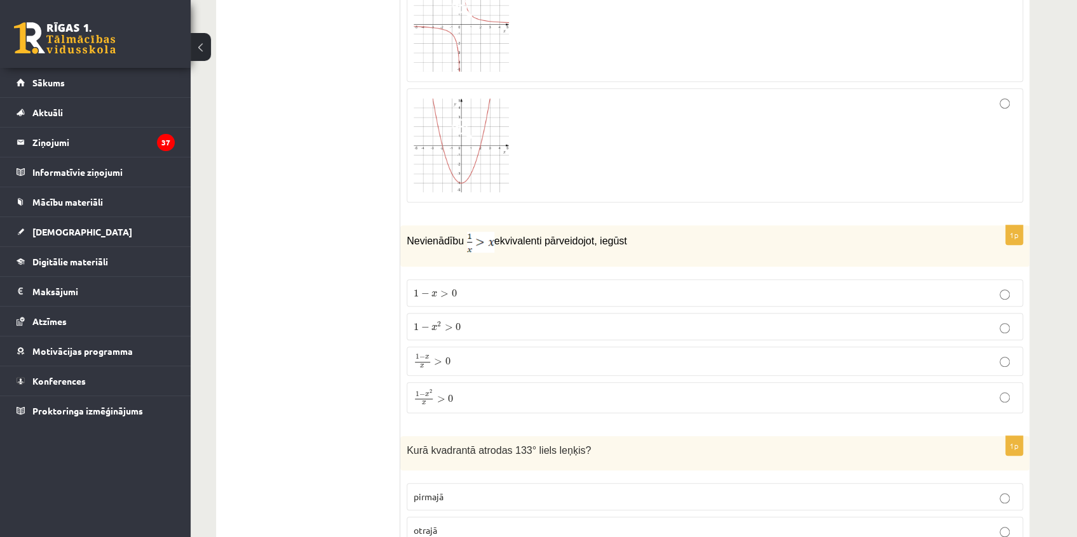
click at [498, 389] on p "1 − x 2 x > 0 1 − x 2 x > 0" at bounding box center [715, 397] width 602 height 17
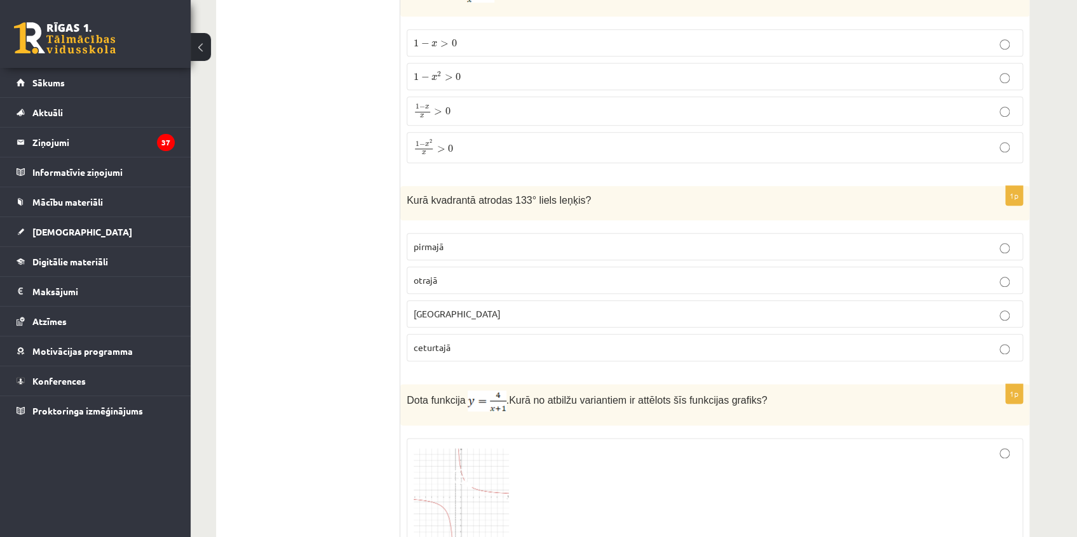
scroll to position [2839, 0]
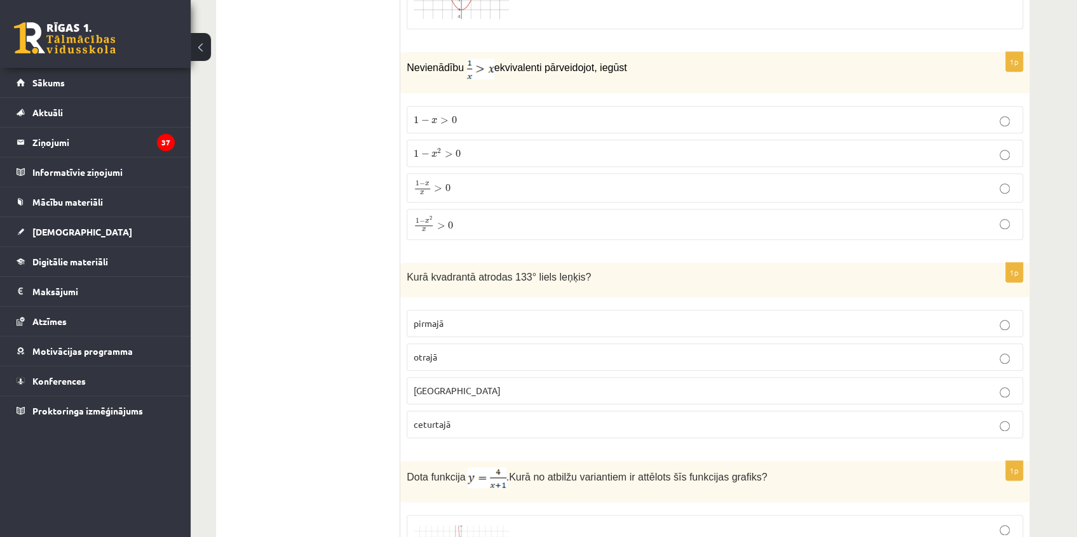
drag, startPoint x: 447, startPoint y: 59, endPoint x: 661, endPoint y: 66, distance: 214.2
click at [661, 66] on div "Nevienādību ekvivalenti pārveidojot, iegūst" at bounding box center [714, 72] width 629 height 41
copy p "Nevienādību ekvivalenti pārveidojot, iegūst"
drag, startPoint x: 410, startPoint y: 103, endPoint x: 533, endPoint y: 232, distance: 178.8
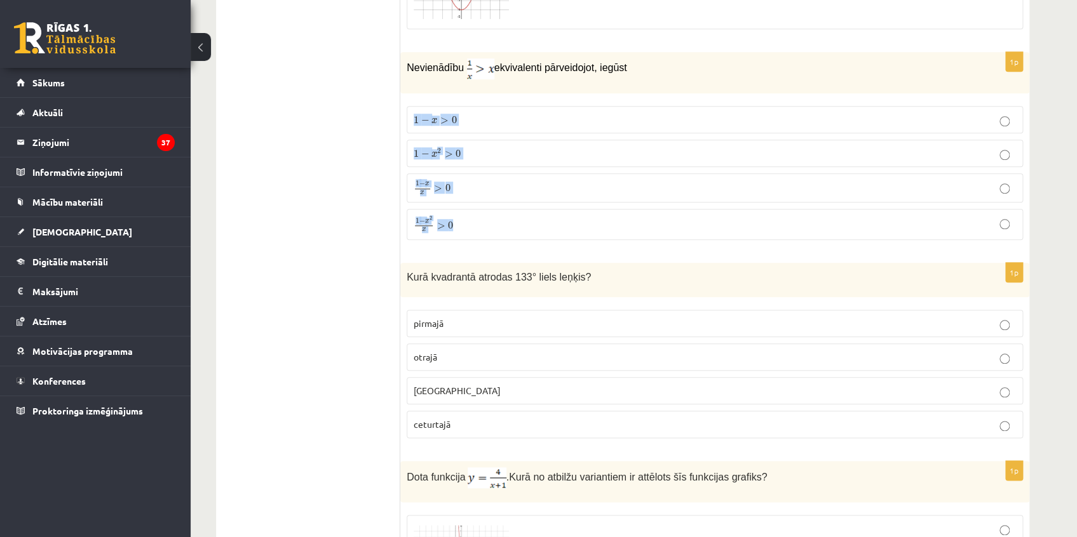
click at [533, 233] on fieldset "1 − x > 0 1 − x > 0 1 − x 2 > 0 1 − x 2 > 0 1 − x x > 0 1 − x x > 0 1 − x 2 x >…" at bounding box center [715, 172] width 616 height 144
copy fieldset "1 − x > 0 1 − x > 0 1 − x 2 > 0 1 − x 2 > 0 1 − x x > 0 1 − x x > 0 1 − x 2 x >…"
click at [497, 216] on p "1 − x 2 x > 0 1 − x 2 x > 0" at bounding box center [715, 224] width 602 height 17
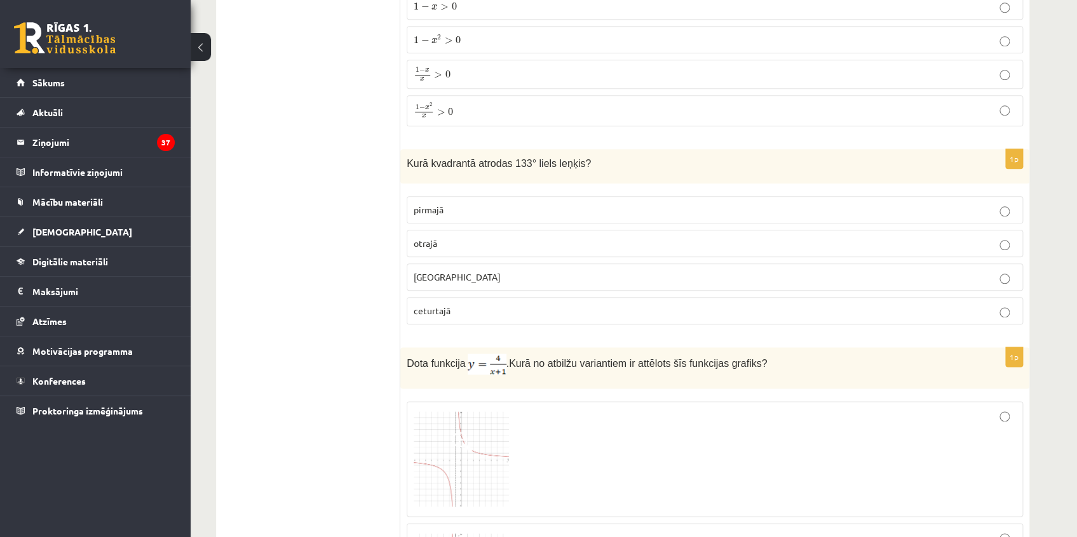
scroll to position [2954, 0]
drag, startPoint x: 539, startPoint y: 158, endPoint x: 698, endPoint y: 154, distance: 159.5
click at [693, 158] on div "Kurā kvadrantā atrodas 133° liels leņķis?" at bounding box center [714, 165] width 629 height 35
copy span "Kurā kvadrantā atrodas 133° liels leņķis?"
click at [449, 236] on p "otrajā" at bounding box center [715, 242] width 602 height 13
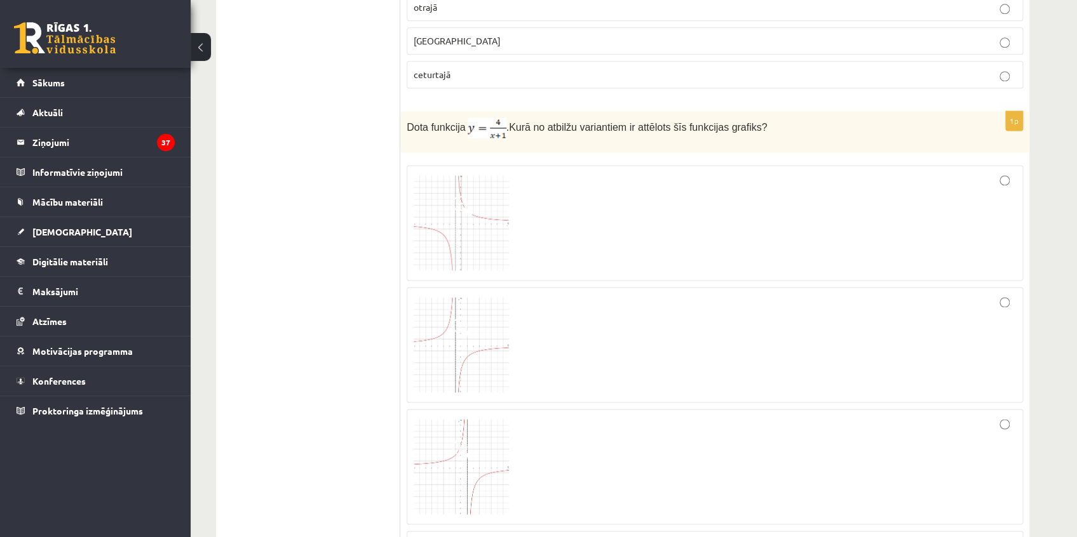
scroll to position [3185, 0]
click at [464, 218] on img at bounding box center [461, 226] width 95 height 95
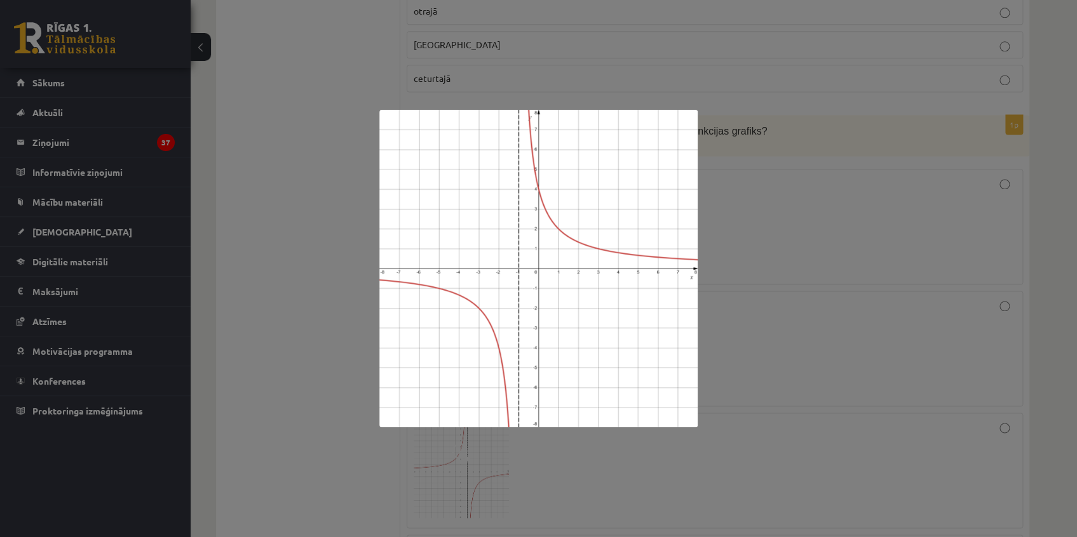
click at [776, 243] on div at bounding box center [538, 268] width 1077 height 537
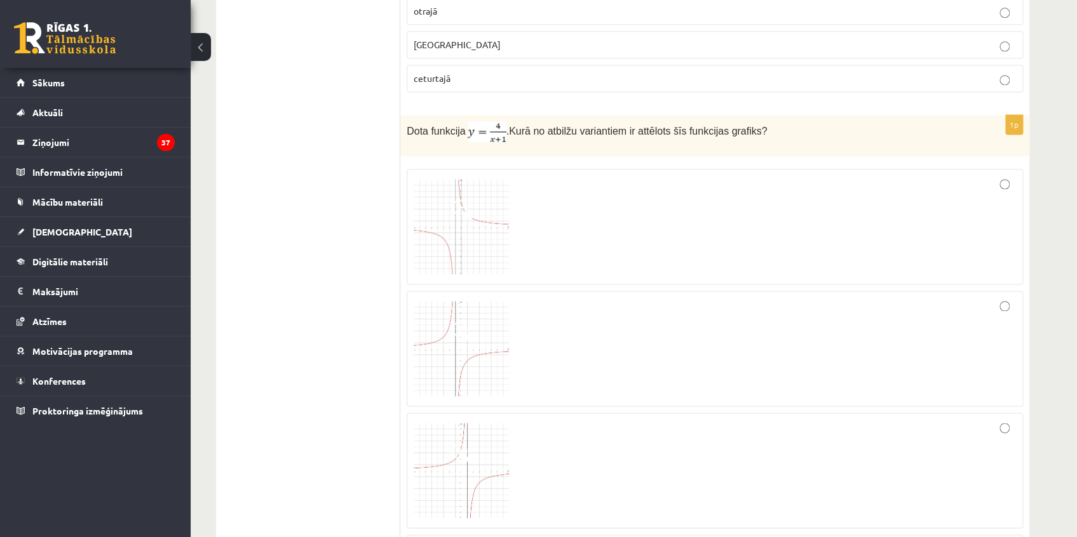
click at [741, 237] on div at bounding box center [715, 227] width 602 height 102
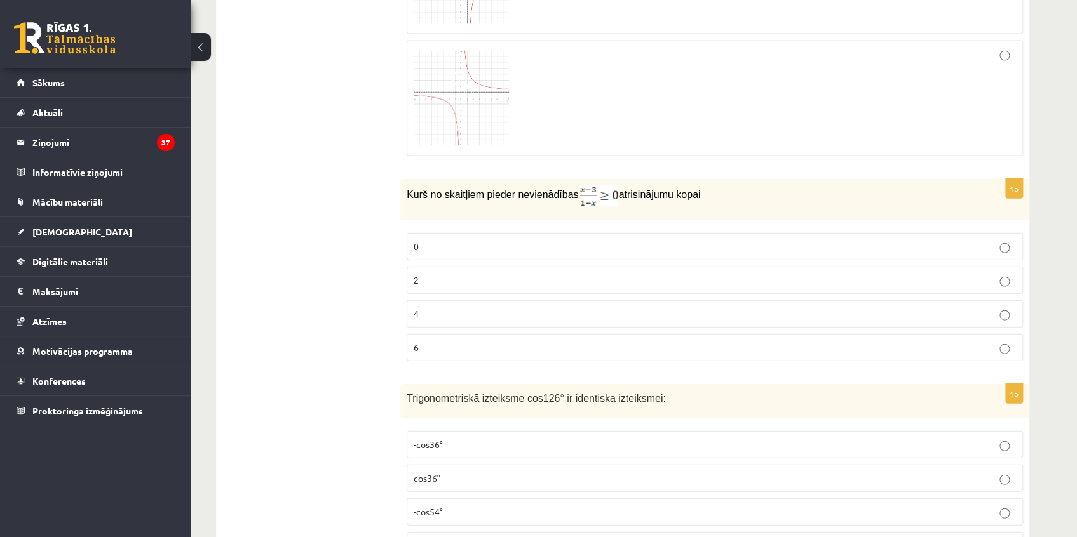
scroll to position [3705, 0]
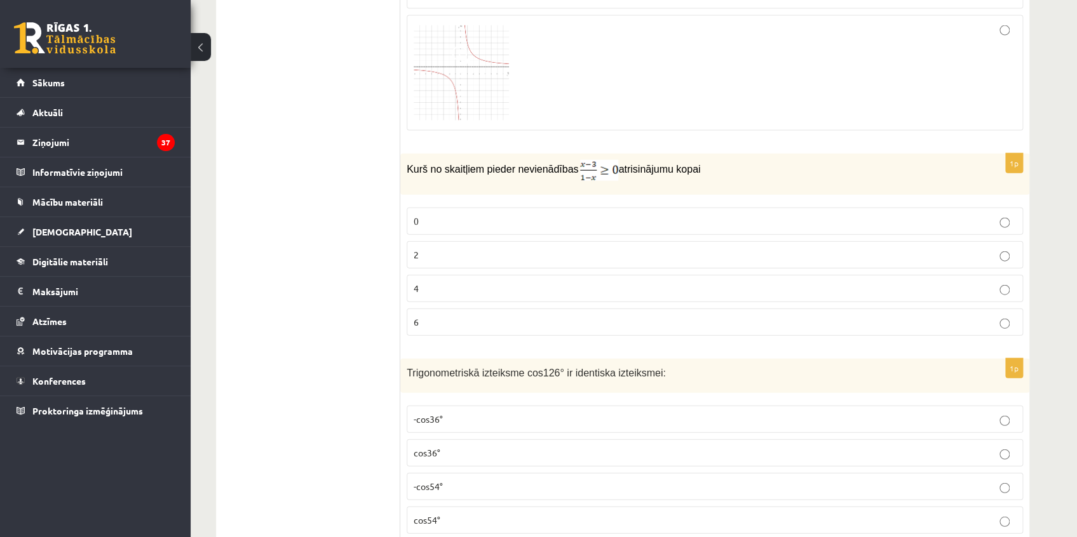
click at [483, 248] on p "2" at bounding box center [715, 254] width 602 height 13
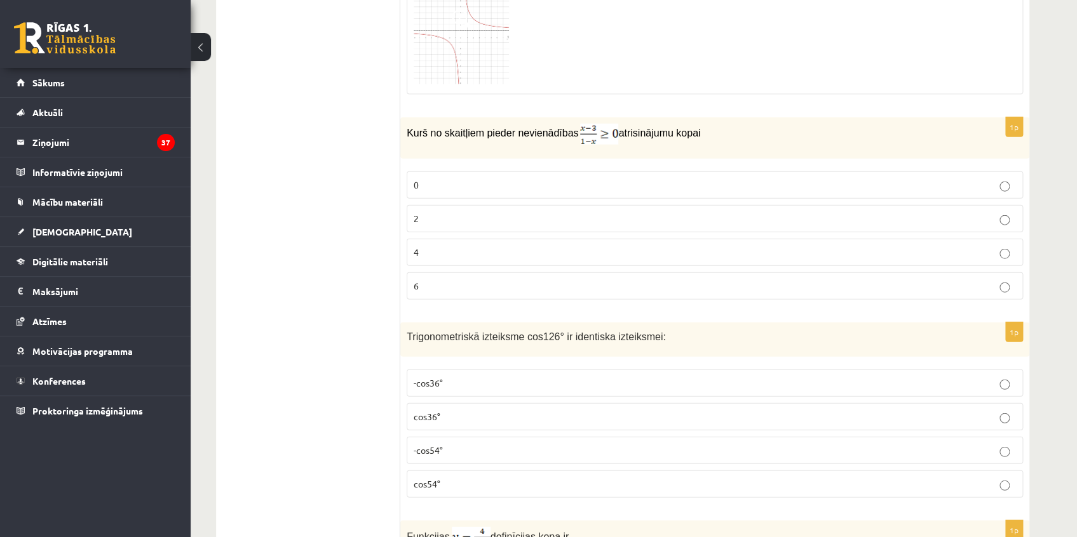
scroll to position [3936, 0]
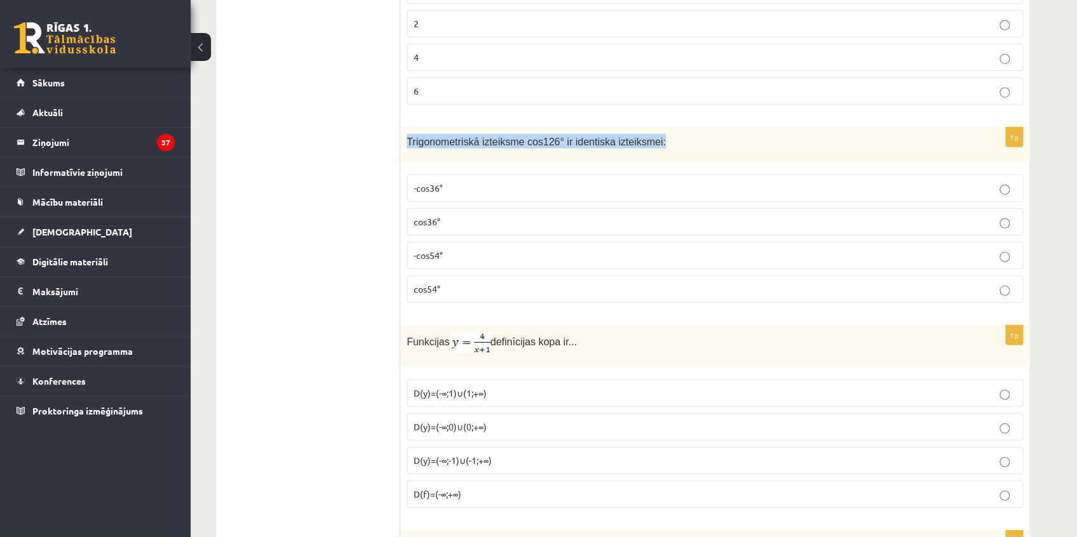
drag, startPoint x: 405, startPoint y: 128, endPoint x: 774, endPoint y: 119, distance: 369.8
click at [756, 128] on div "Trigonometriskā izteiksme cos126° ir identiska izteiksmei:" at bounding box center [714, 145] width 629 height 35
copy span "Trigonometriskā izteiksme cos126° ir identiska izteiksmei:"
drag, startPoint x: 360, startPoint y: 267, endPoint x: 372, endPoint y: 267, distance: 12.1
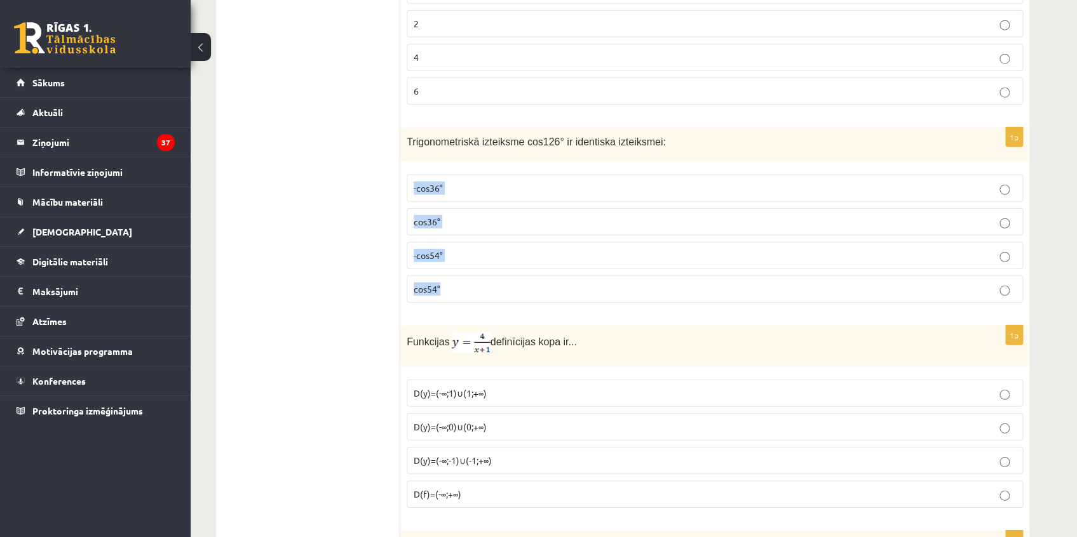
drag, startPoint x: 404, startPoint y: 166, endPoint x: 508, endPoint y: 278, distance: 152.4
click at [508, 278] on div "1p Trigonometriskā izteiksme cos126° ir identiska izteiksmei: -cos36° cos36° -c…" at bounding box center [714, 221] width 629 height 186
copy fieldset "-cos36° cos36° -cos54° cos54°"
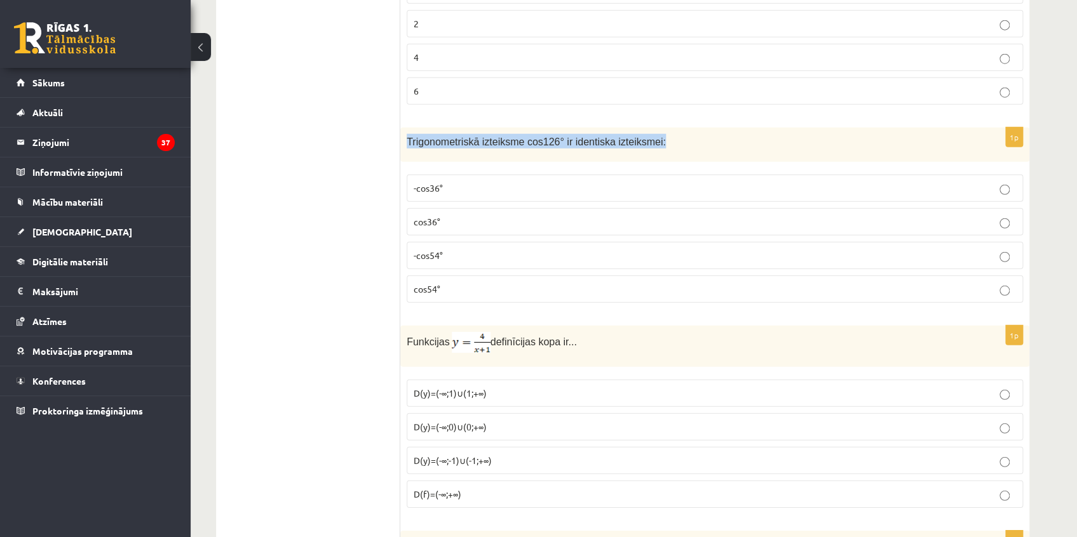
drag, startPoint x: 405, startPoint y: 127, endPoint x: 762, endPoint y: 139, distance: 357.8
click at [749, 134] on div "Trigonometriskā izteiksme cos126° ir identiska izteiksmei:" at bounding box center [714, 145] width 629 height 35
copy span "Trigonometriskā izteiksme cos126° ir identiska izteiksmei:"
drag, startPoint x: 408, startPoint y: 281, endPoint x: 438, endPoint y: 278, distance: 30.0
click at [409, 281] on label "cos54°" at bounding box center [715, 289] width 616 height 27
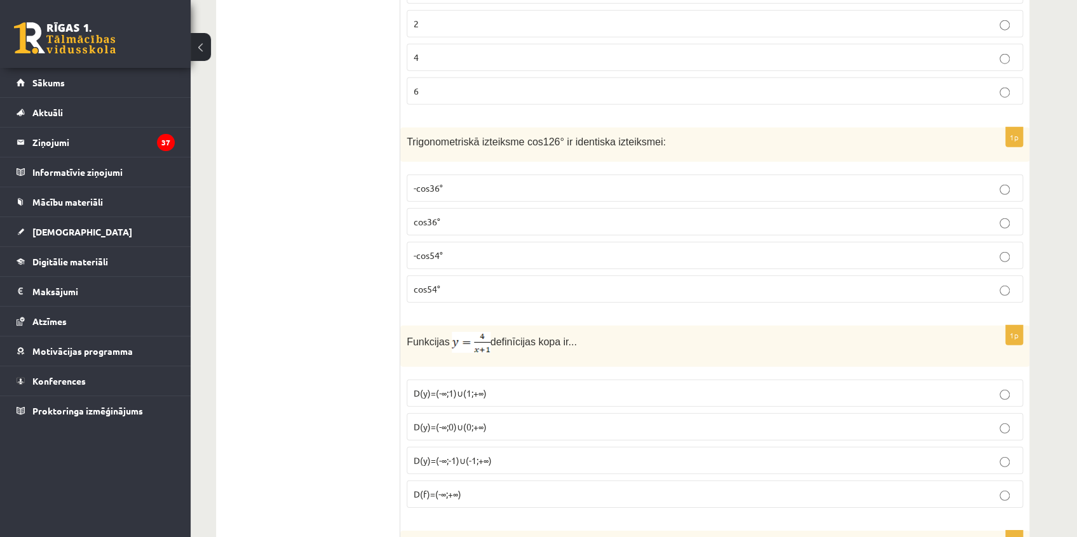
click at [457, 283] on p "cos54°" at bounding box center [715, 289] width 602 height 13
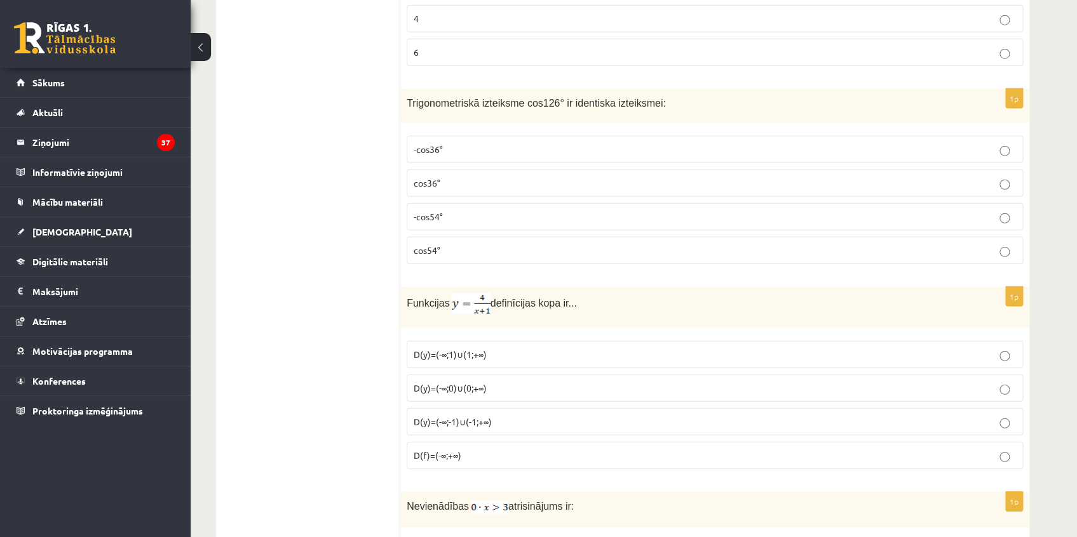
scroll to position [4109, 0]
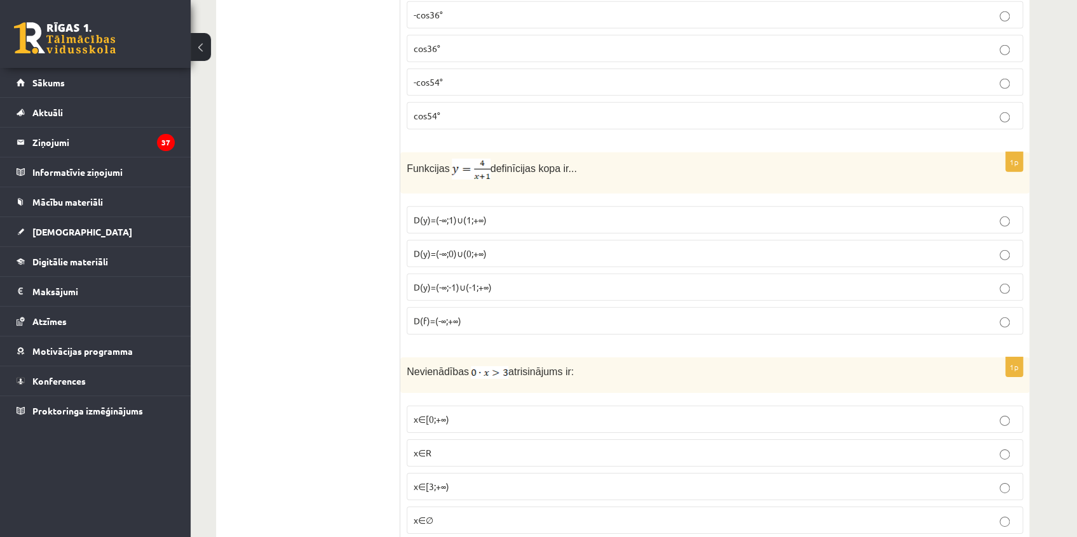
click at [497, 240] on label "D(y)=(-∞;0)∪(0;+∞)" at bounding box center [715, 253] width 616 height 27
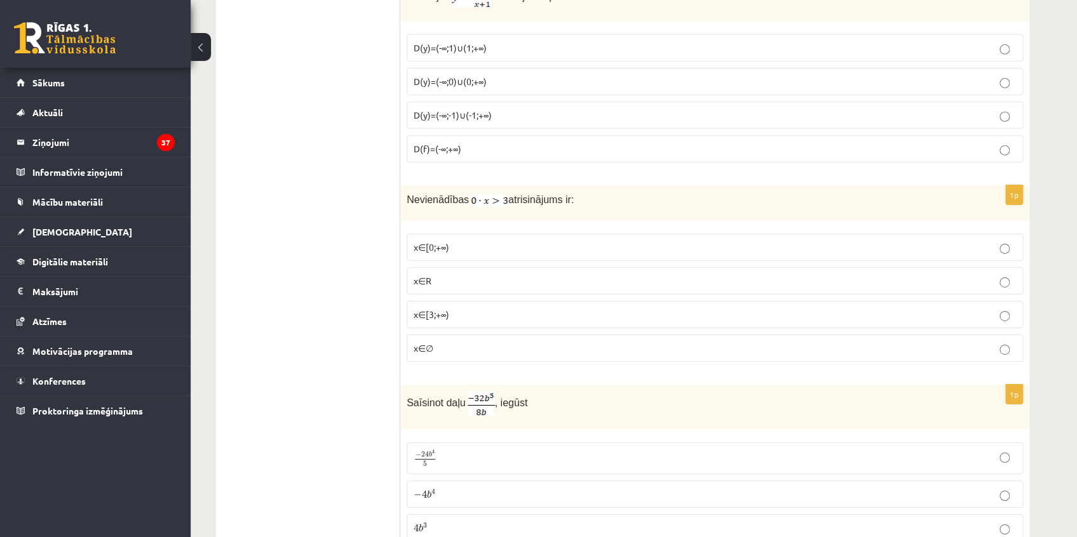
scroll to position [4282, 0]
click at [451, 340] on label "x∈∅" at bounding box center [715, 347] width 616 height 27
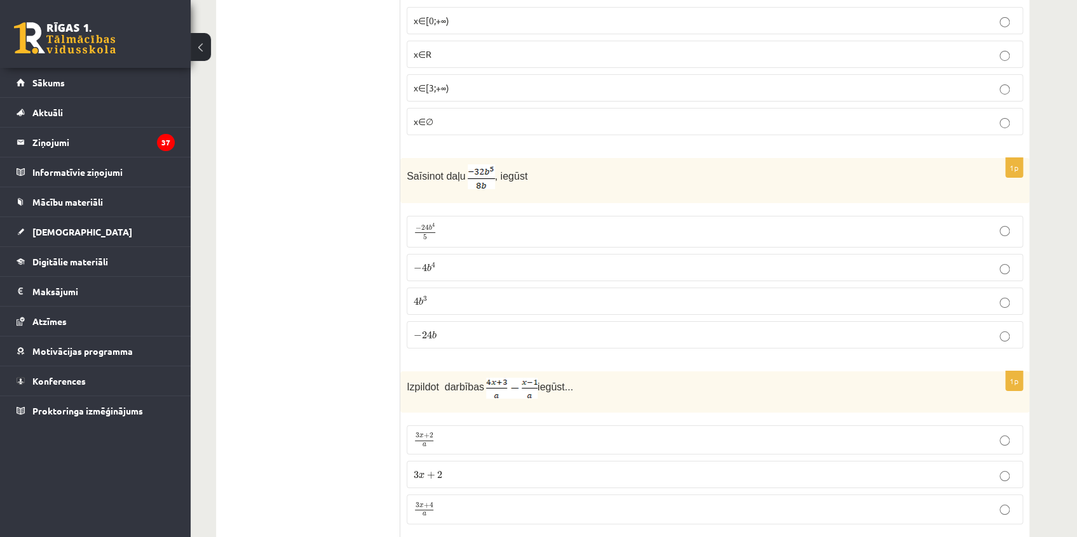
scroll to position [4513, 0]
click at [464, 256] on p "− 4 b 4 − 4 b 4" at bounding box center [715, 262] width 602 height 13
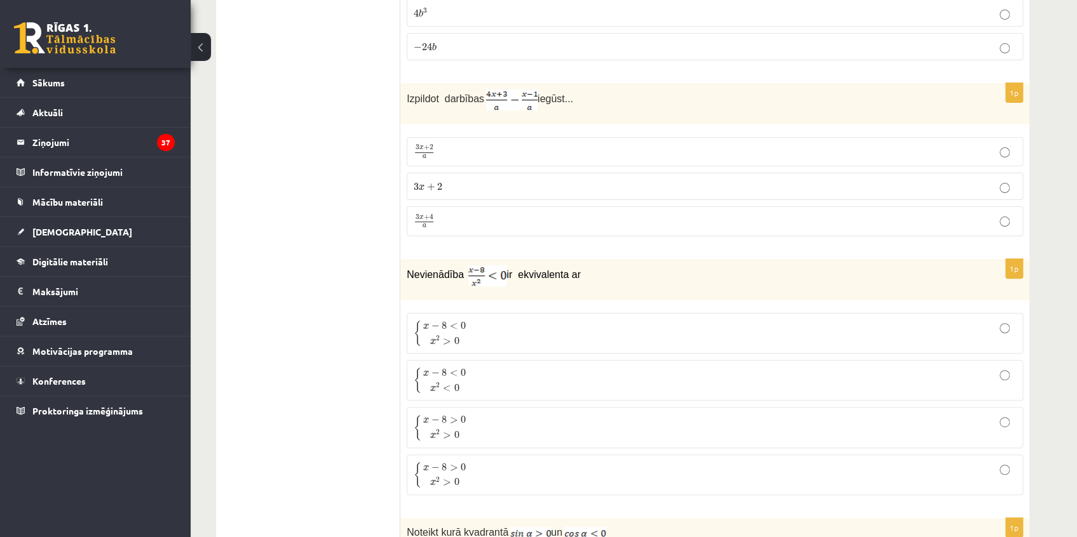
scroll to position [4802, 0]
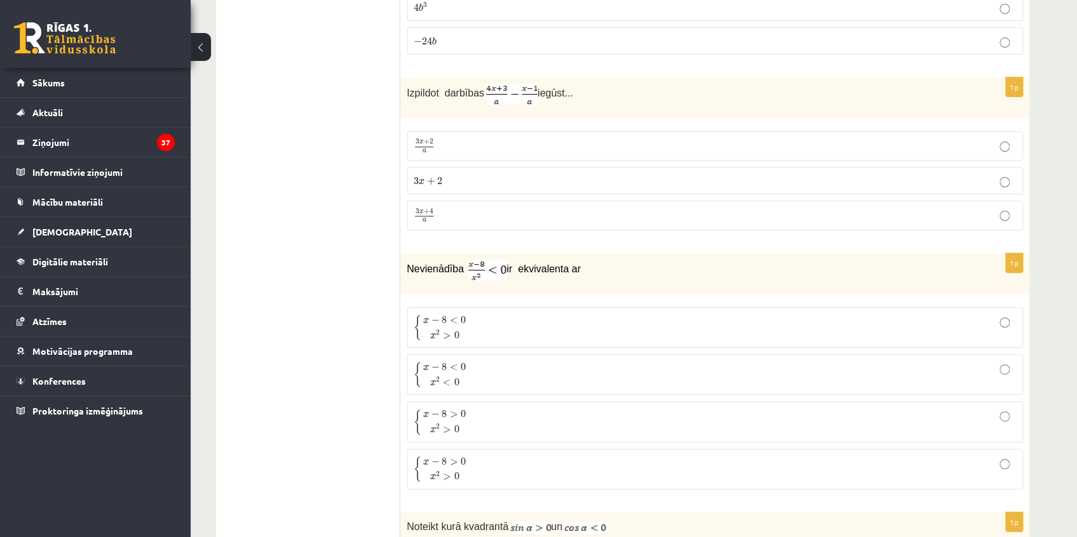
click at [498, 208] on p "3 x + 4 a 3 x + 4 a" at bounding box center [715, 216] width 602 height 16
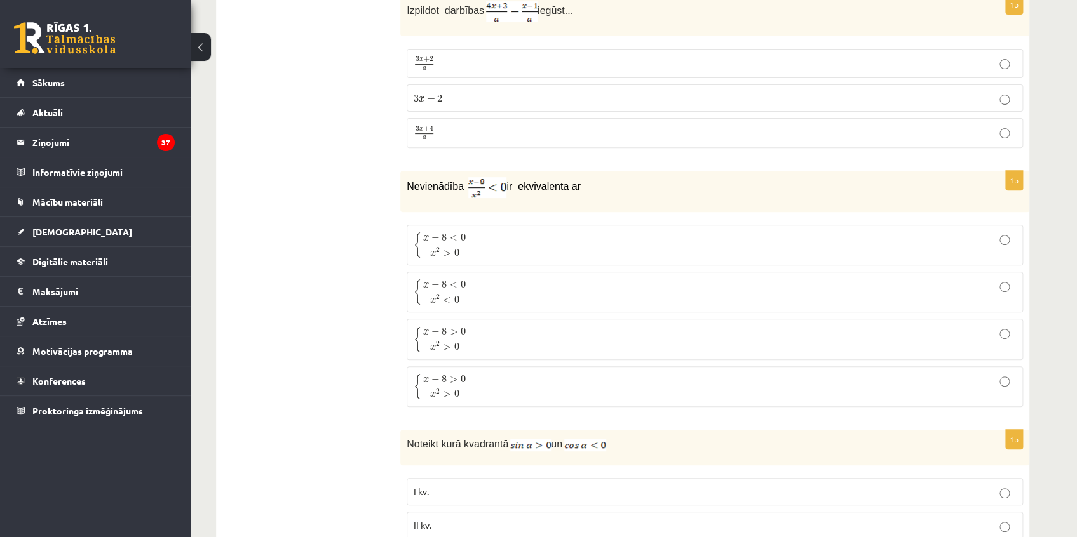
scroll to position [4917, 0]
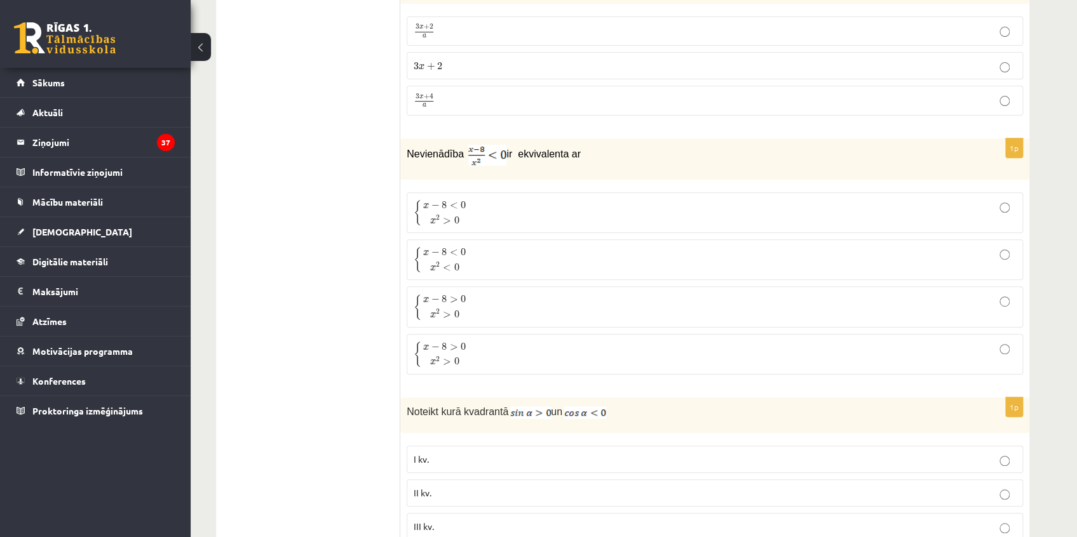
click at [511, 341] on p "{ x − 8 > 0 x 2 > 0 { x − 8 > 0 x 2 > 0" at bounding box center [715, 354] width 602 height 27
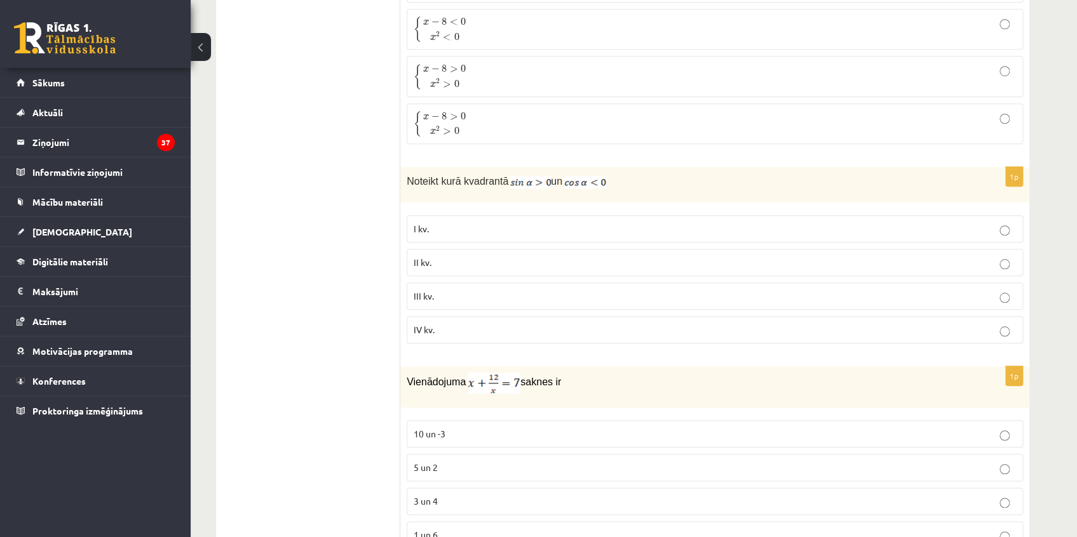
scroll to position [5148, 0]
drag, startPoint x: 402, startPoint y: 164, endPoint x: 642, endPoint y: 165, distance: 240.1
click at [642, 166] on div "Noteikt kurā kvadrantā un" at bounding box center [714, 184] width 629 height 36
click at [645, 173] on p "Noteikt kurā kvadrantā un" at bounding box center [683, 180] width 553 height 15
click at [627, 173] on p "Noteikt kurā kvadrantā un" at bounding box center [683, 180] width 553 height 15
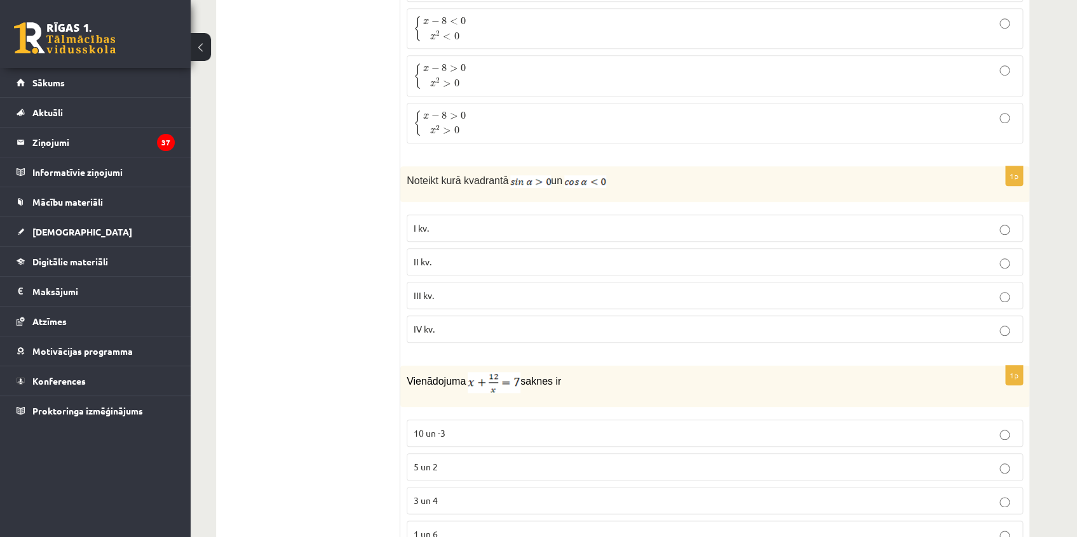
drag, startPoint x: 593, startPoint y: 253, endPoint x: 574, endPoint y: 227, distance: 32.6
click at [592, 250] on label "II kv." at bounding box center [715, 261] width 616 height 27
click at [568, 215] on label "I kv." at bounding box center [715, 228] width 616 height 27
click at [599, 175] on img at bounding box center [585, 181] width 42 height 13
drag, startPoint x: 606, startPoint y: 165, endPoint x: 394, endPoint y: 165, distance: 212.2
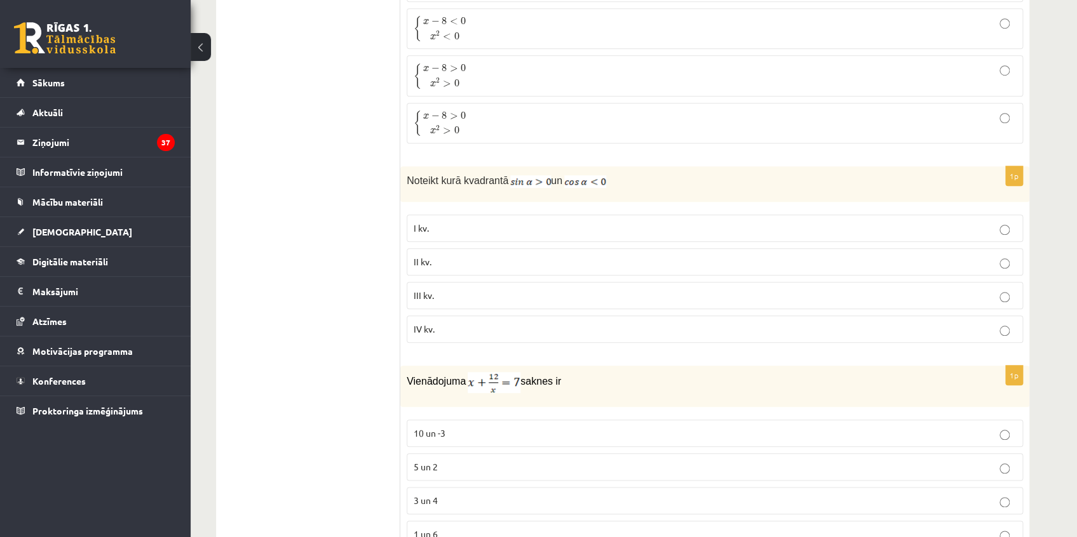
click at [449, 173] on p "Noteikt kurā kvadrantā un" at bounding box center [683, 180] width 553 height 15
drag, startPoint x: 405, startPoint y: 165, endPoint x: 633, endPoint y: 159, distance: 228.1
click at [633, 166] on div "Noteikt kurā kvadrantā un" at bounding box center [714, 184] width 629 height 36
click at [541, 191] on div "1p Noteikt kurā kvadrantā un I kv. II kv. III kv. IV kv." at bounding box center [714, 259] width 629 height 187
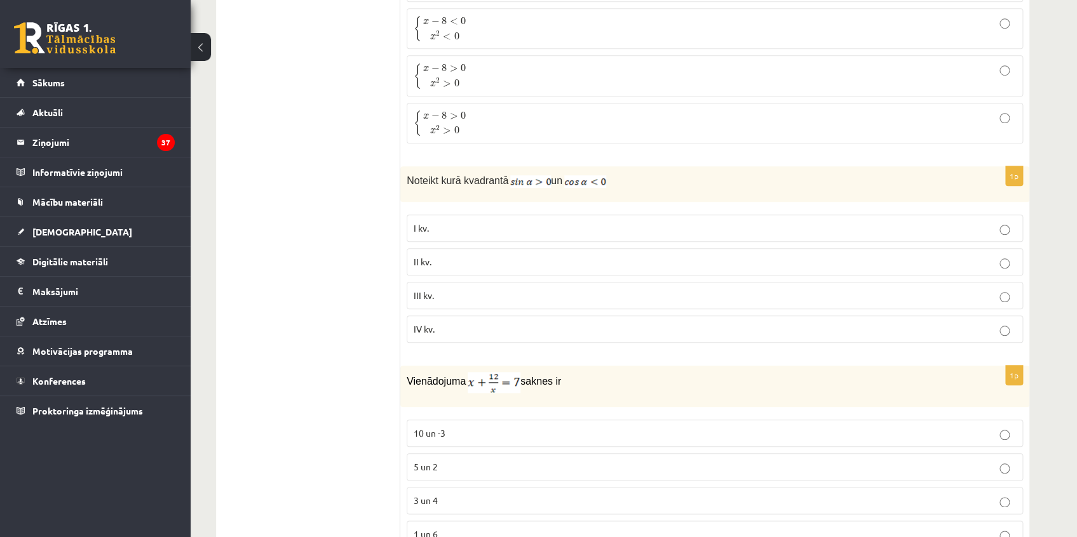
click at [464, 255] on p "II kv." at bounding box center [715, 261] width 602 height 13
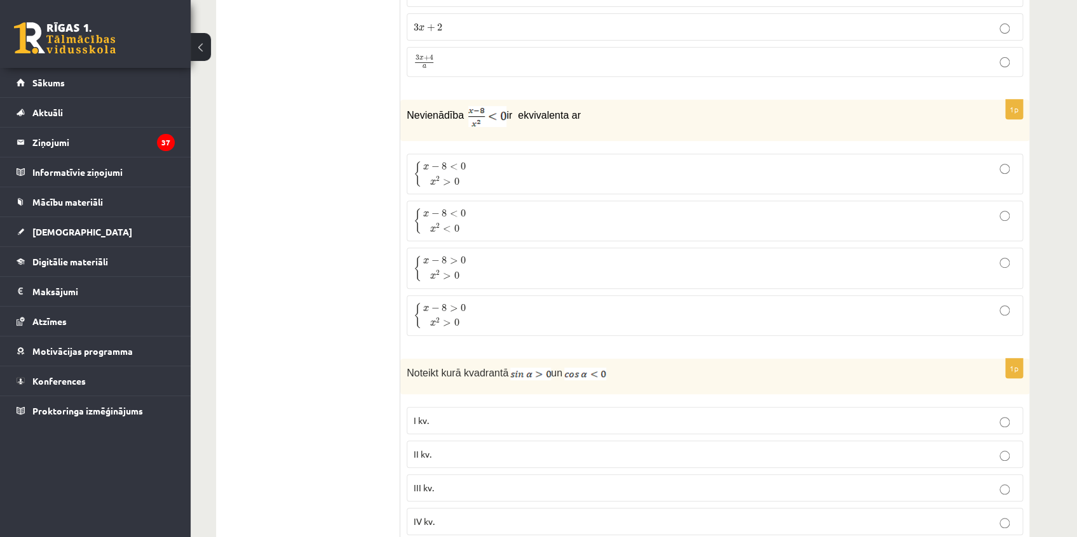
scroll to position [4917, 0]
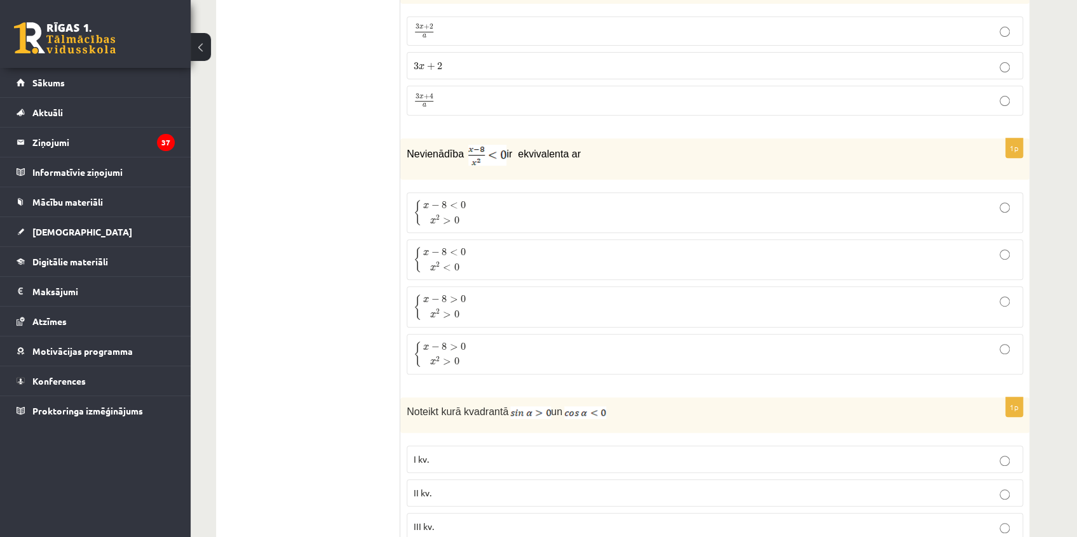
drag, startPoint x: 407, startPoint y: 140, endPoint x: 601, endPoint y: 144, distance: 194.4
click at [601, 145] on p "Nevienādība ir ekvivalenta ar" at bounding box center [683, 155] width 553 height 21
click at [480, 154] on div "Nevienādība ir ekvivalenta ar" at bounding box center [714, 158] width 629 height 41
drag, startPoint x: 394, startPoint y: 165, endPoint x: 570, endPoint y: 338, distance: 247.0
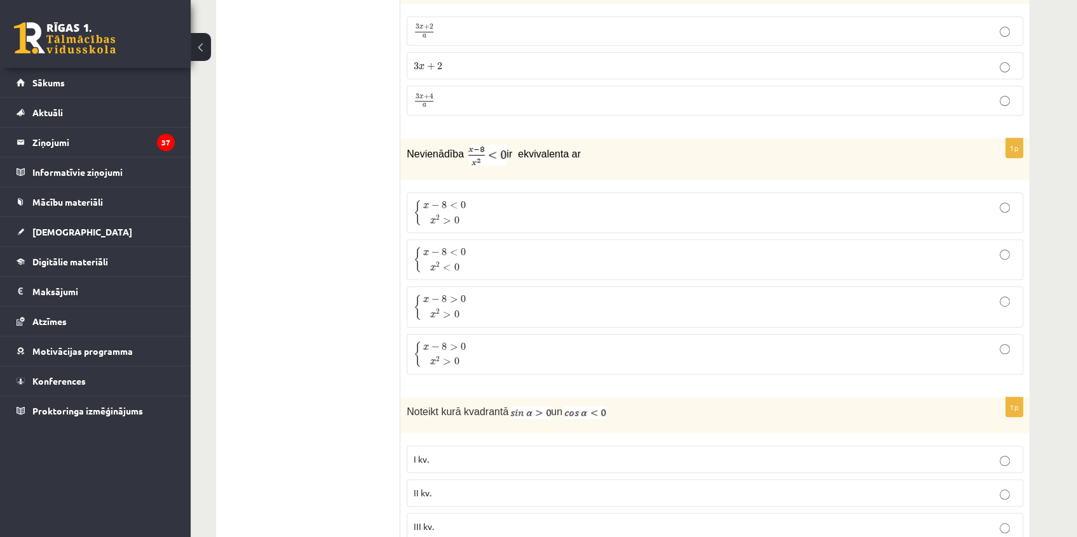
click at [521, 368] on div "1p Nevienādība ir ekvivalenta ar { x − 8 < 0 x 2 > 0 { x − 8 < 0 x 2 > 0 { x − …" at bounding box center [714, 261] width 629 height 246
drag, startPoint x: 492, startPoint y: 368, endPoint x: 396, endPoint y: 179, distance: 212.5
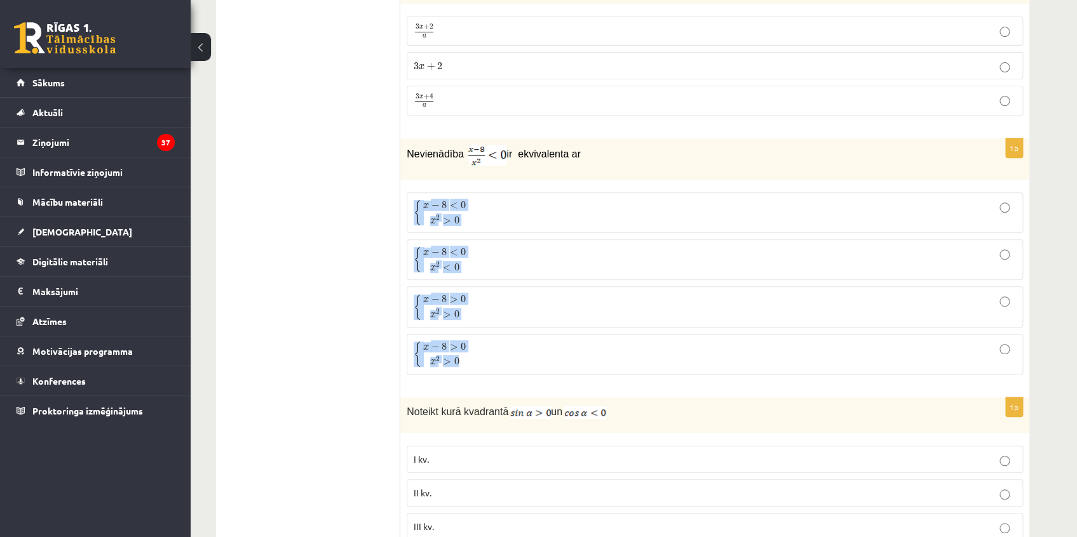
drag, startPoint x: 405, startPoint y: 183, endPoint x: 514, endPoint y: 351, distance: 199.8
click at [514, 351] on div "1p Nevienādība ir ekvivalenta ar { x − 8 < 0 x 2 > 0 { x − 8 < 0 x 2 > 0 { x − …" at bounding box center [714, 261] width 629 height 246
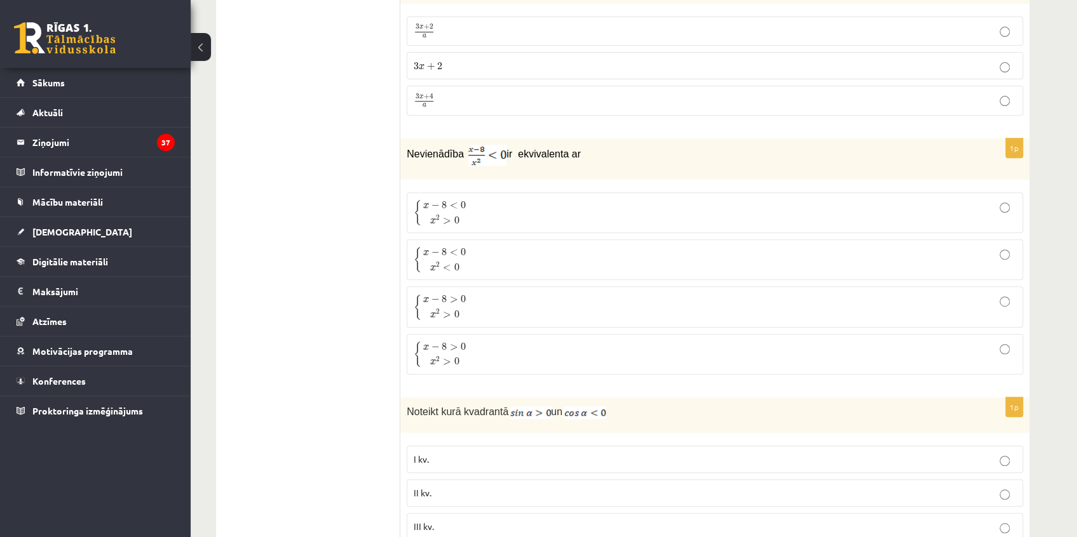
click at [509, 199] on p "{ x − 8 < 0 x 2 > 0 { x − 8 < 0 x 2 > 0" at bounding box center [715, 212] width 602 height 27
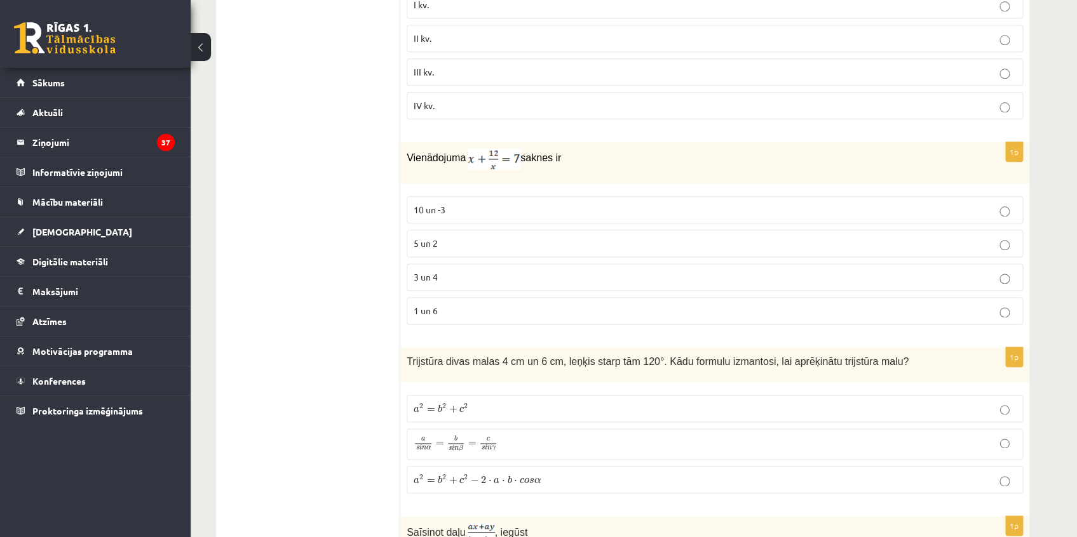
scroll to position [5380, 0]
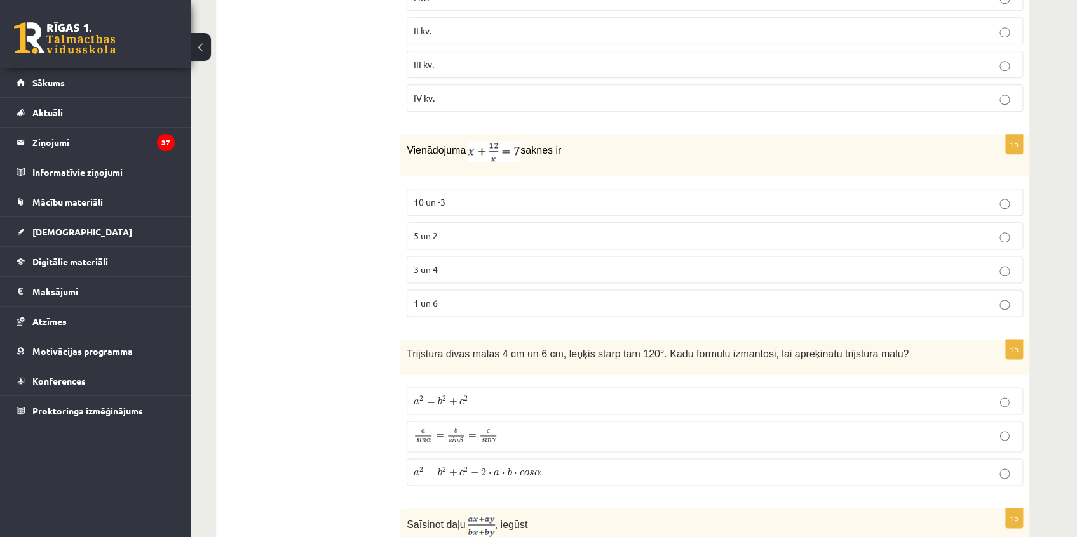
click at [469, 263] on p "3 un 4" at bounding box center [715, 269] width 602 height 13
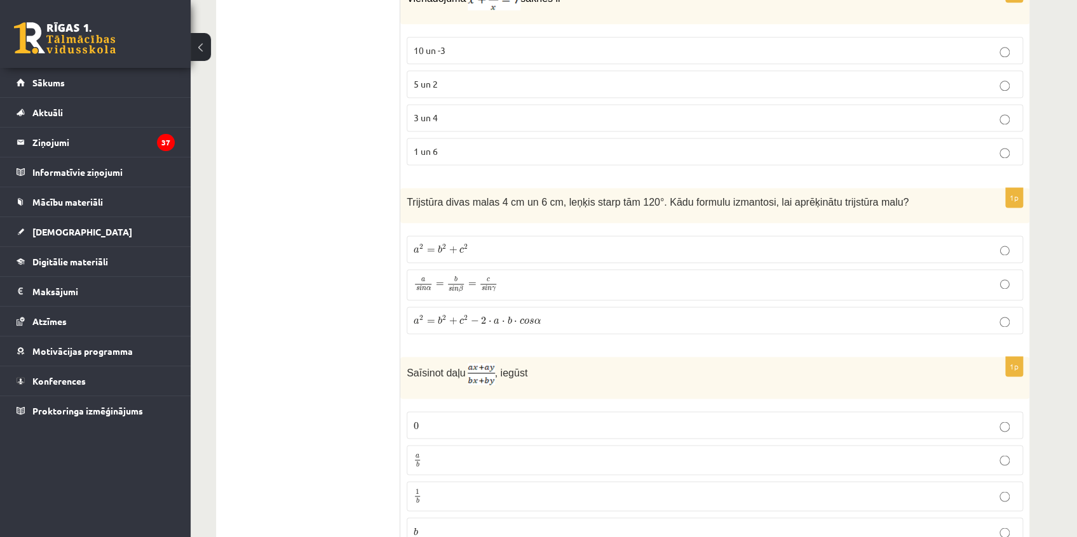
scroll to position [5552, 0]
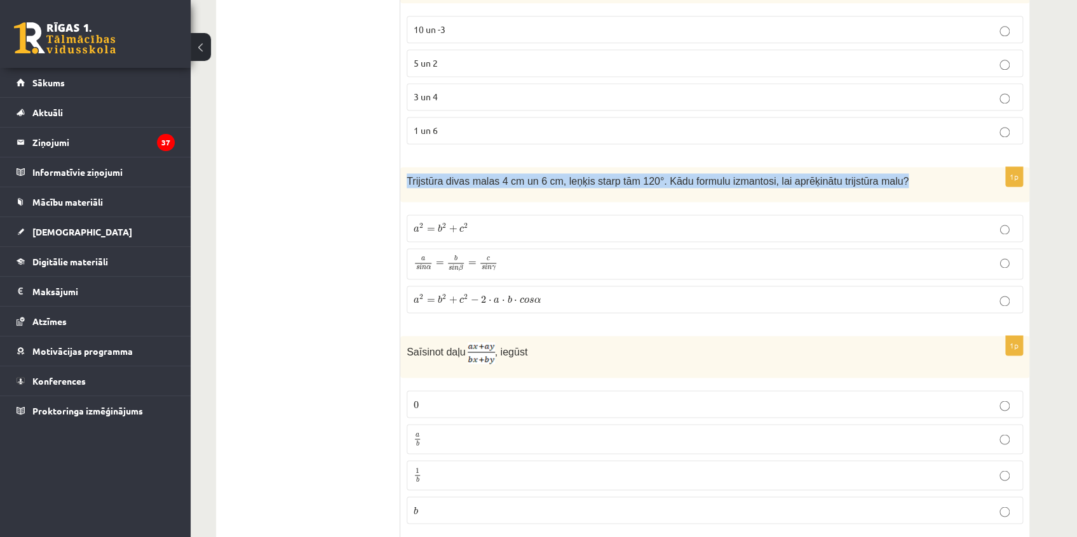
drag, startPoint x: 407, startPoint y: 164, endPoint x: 910, endPoint y: 163, distance: 503.7
click at [910, 173] on p "Trijstūra divas malas 4 cm un 6 cm, leņķis starp tām 120°. Kādu formulu izmanto…" at bounding box center [683, 180] width 553 height 15
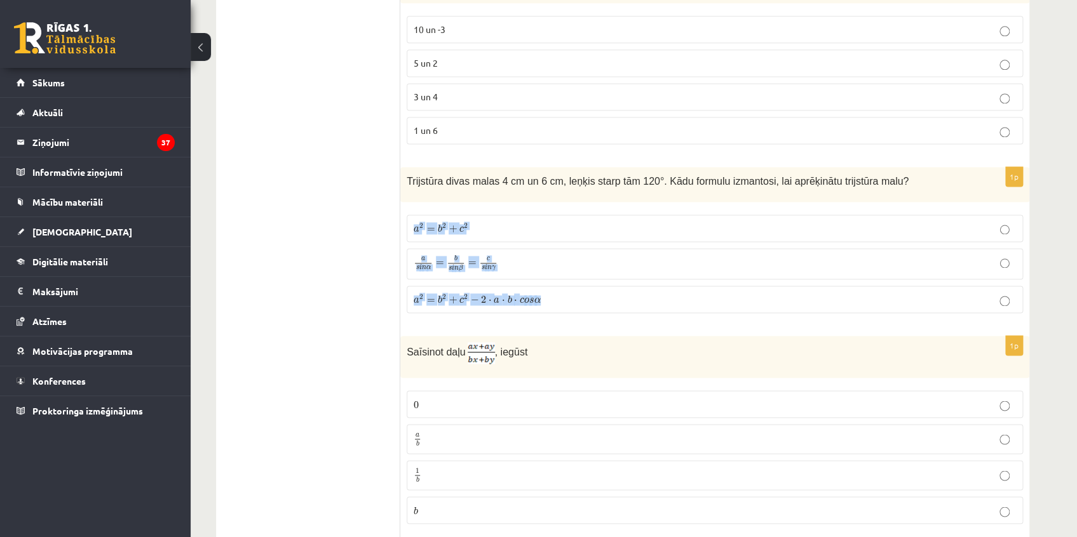
drag, startPoint x: 579, startPoint y: 288, endPoint x: 418, endPoint y: 198, distance: 185.2
click at [418, 208] on fieldset "a 2 = b 2 + c 2 a 2 = b 2 + c 2 a s i n α = b s i n β = c s i n γ a s i n α = b…" at bounding box center [715, 262] width 616 height 109
drag, startPoint x: 355, startPoint y: 324, endPoint x: 368, endPoint y: 318, distance: 13.9
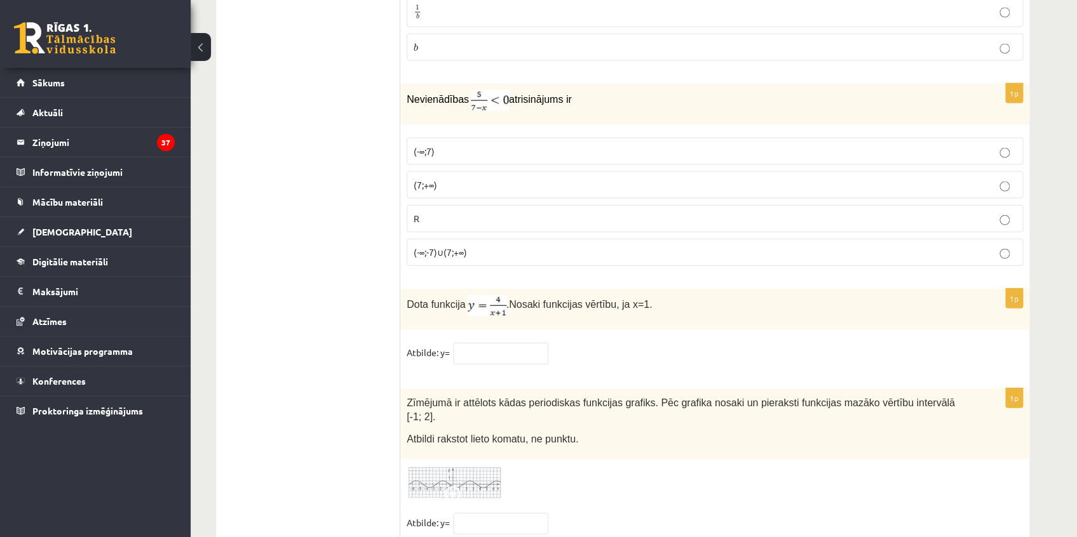
scroll to position [6015, 0]
click at [522, 344] on input "text" at bounding box center [500, 355] width 95 height 22
type input "*"
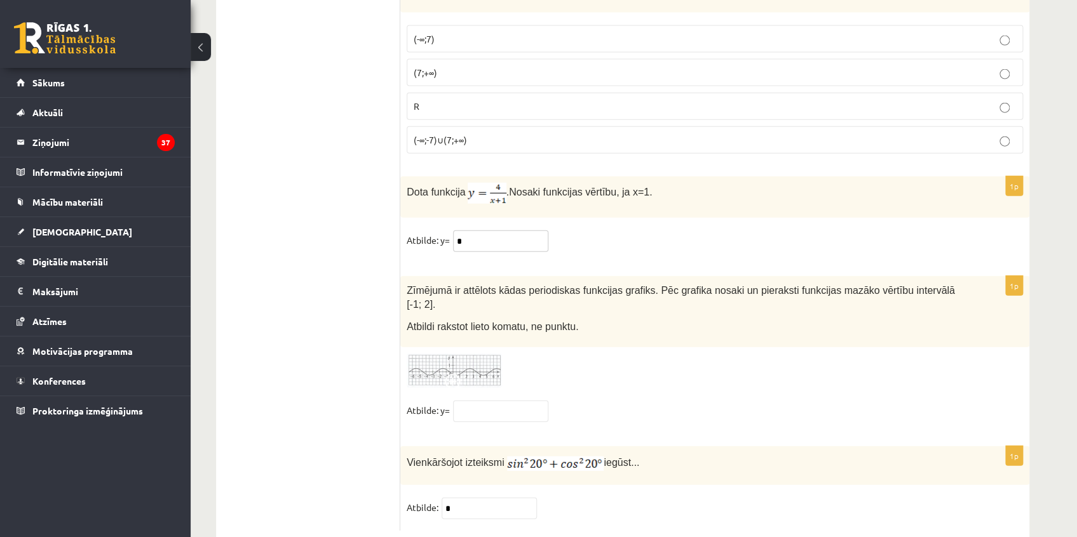
scroll to position [6130, 0]
click at [616, 356] on div "1p Zīmējumā ir attēlots kādas periodiskas funkcijas grafiks. Pēc grafika nosaki…" at bounding box center [714, 353] width 629 height 158
drag, startPoint x: 572, startPoint y: 286, endPoint x: 375, endPoint y: 248, distance: 201.2
click at [588, 317] on p "Atbildi rakstot lieto komatu, ne punktu." at bounding box center [683, 324] width 553 height 15
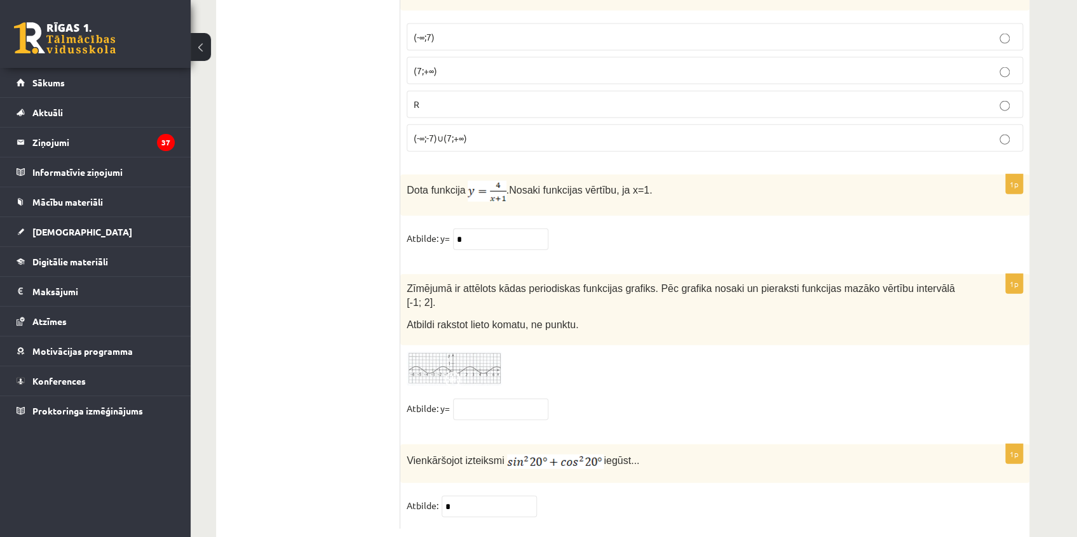
click at [584, 317] on p "Atbildi rakstot lieto komatu, ne punktu." at bounding box center [683, 324] width 553 height 15
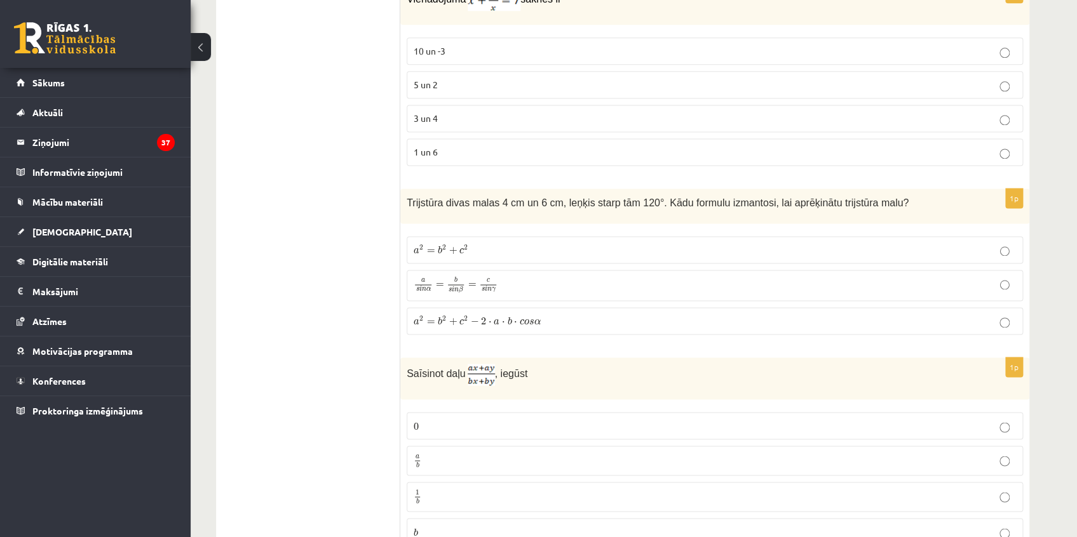
scroll to position [5552, 0]
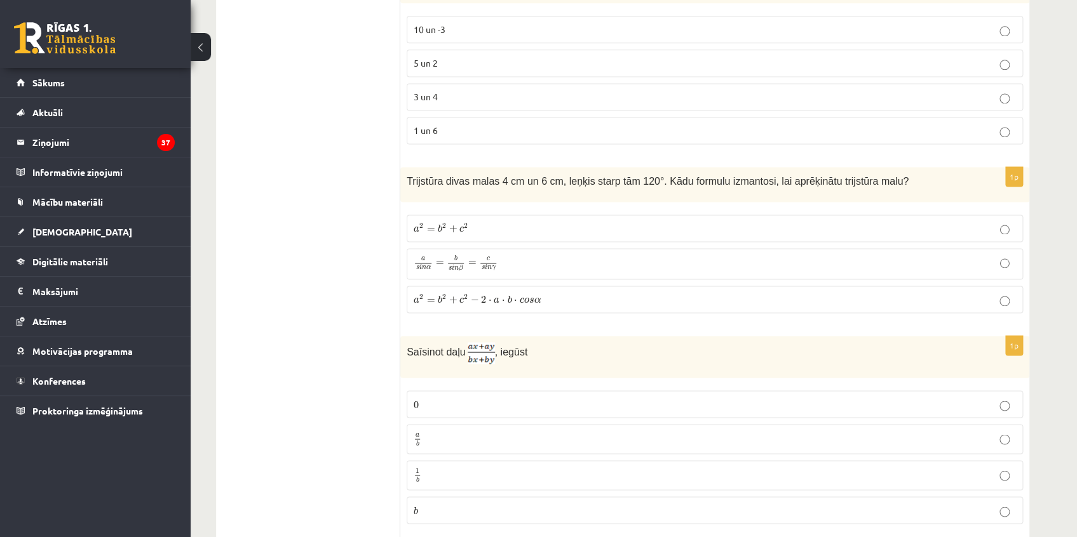
click at [472, 297] on span "−" at bounding box center [474, 301] width 8 height 8
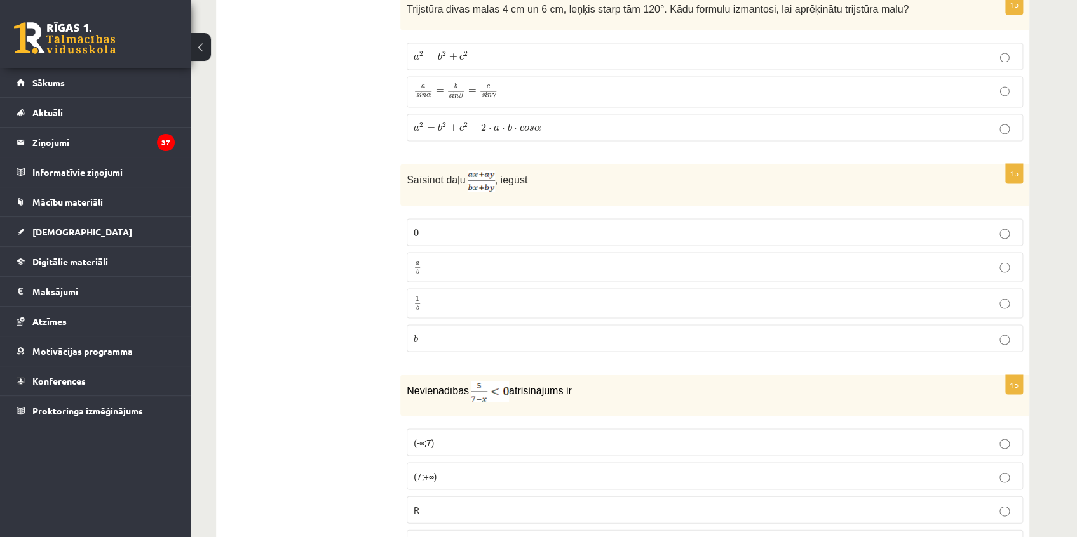
scroll to position [5726, 0]
click at [437, 258] on p "a b a b" at bounding box center [715, 266] width 602 height 16
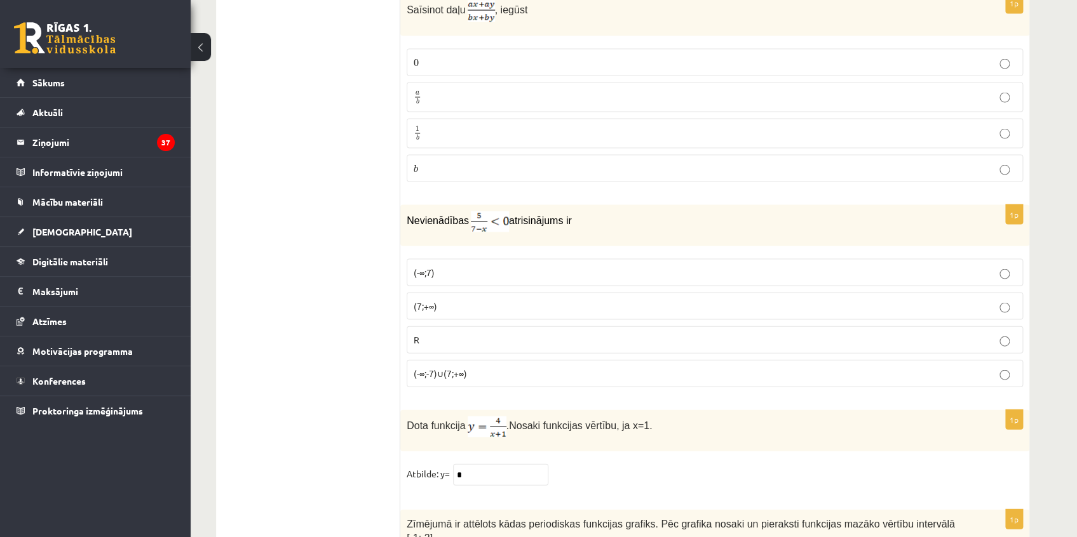
scroll to position [5899, 0]
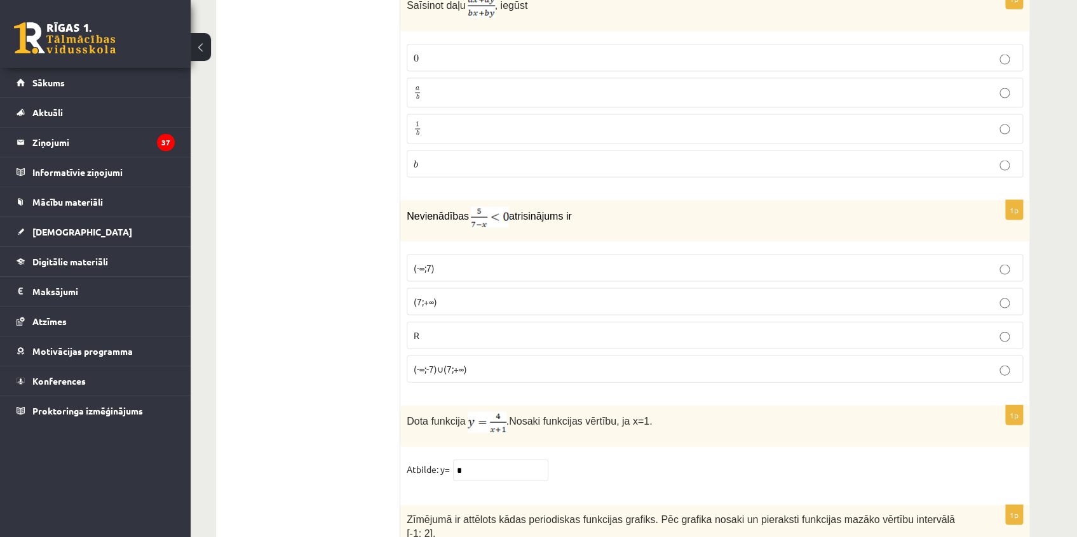
click at [542, 362] on p "(-∞;-7)∪(7;+∞)" at bounding box center [715, 368] width 602 height 13
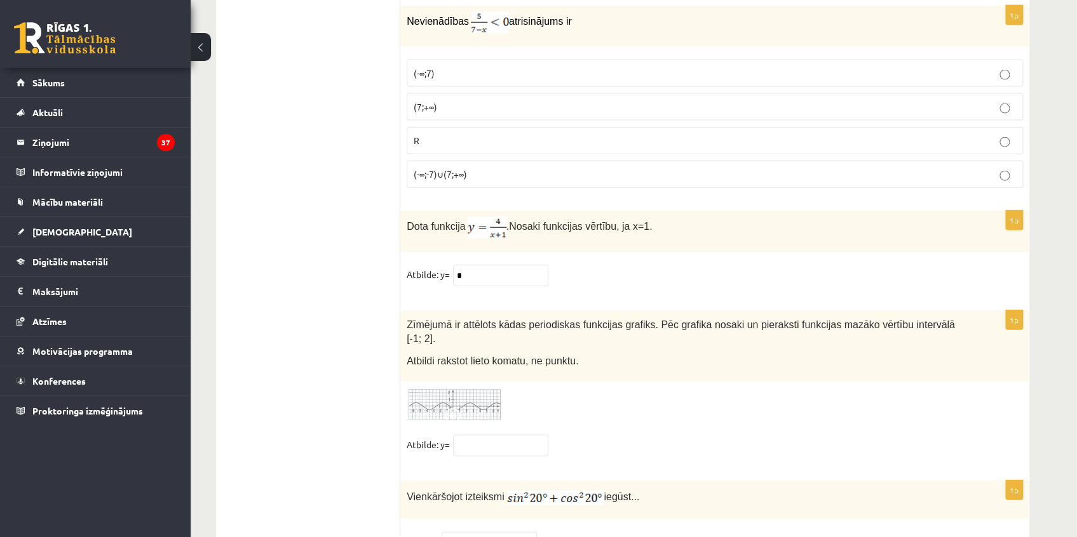
scroll to position [6130, 0]
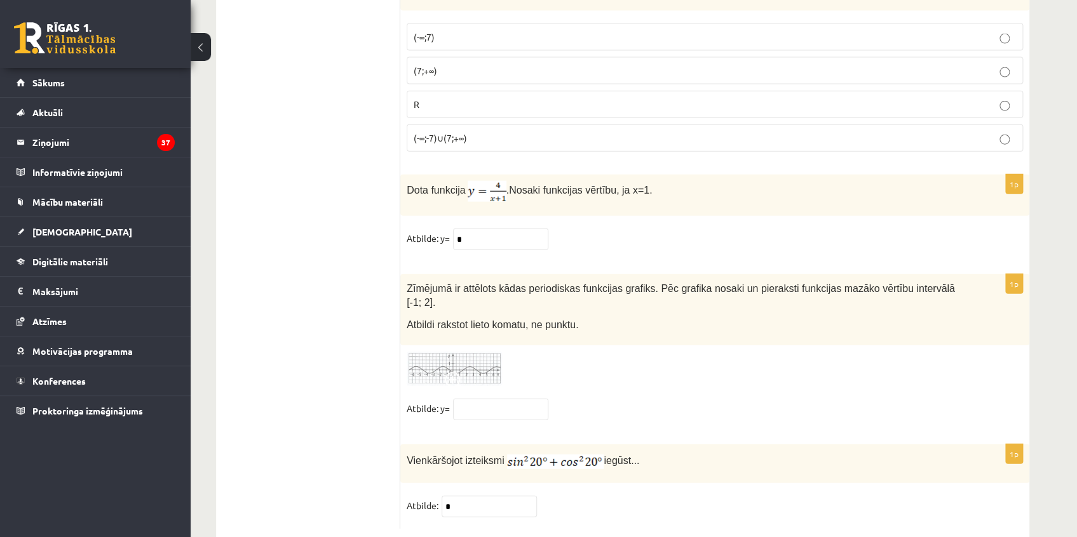
drag, startPoint x: 589, startPoint y: 295, endPoint x: 350, endPoint y: 259, distance: 242.2
click at [530, 320] on span "Atbildi rakstot lieto komatu, ne punktu." at bounding box center [493, 325] width 172 height 11
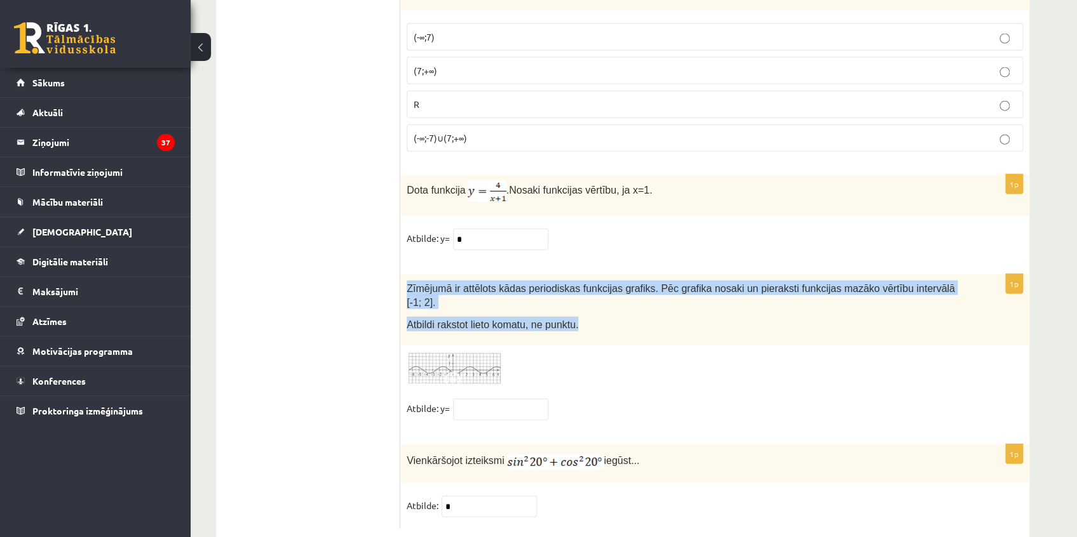
drag, startPoint x: 570, startPoint y: 294, endPoint x: 405, endPoint y: 268, distance: 167.2
click at [405, 274] on div "Zīmējumā ir attēlots kādas periodiskas funkcijas grafiks. Pēc grafika nosaki un…" at bounding box center [714, 309] width 629 height 71
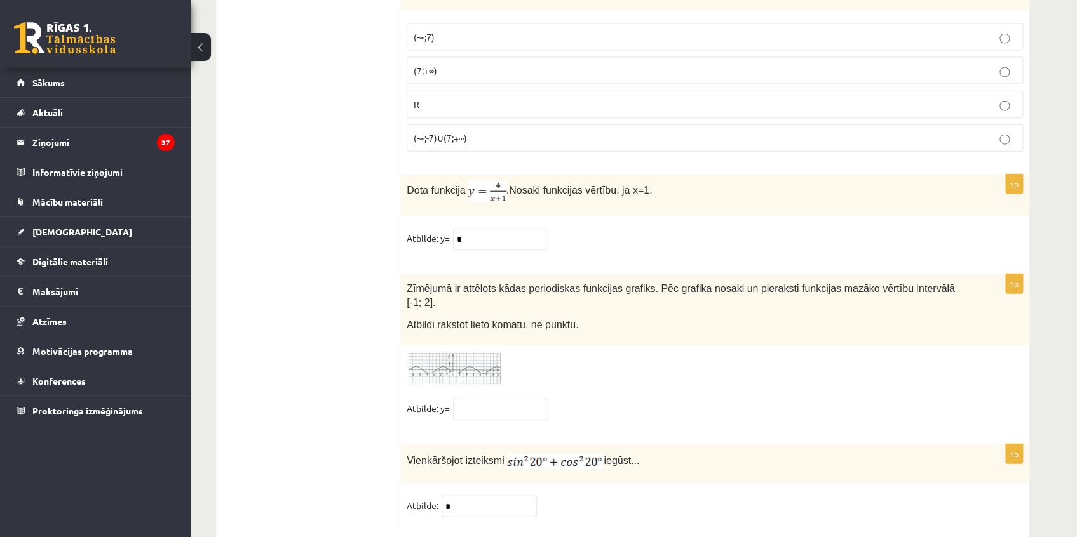
drag, startPoint x: 631, startPoint y: 357, endPoint x: 621, endPoint y: 317, distance: 41.1
click at [631, 356] on div "1p Zīmējumā ir attēlots kādas periodiskas funkcijas grafiks. Pēc grafika nosaki…" at bounding box center [714, 353] width 629 height 158
click at [506, 399] on input "text" at bounding box center [500, 410] width 95 height 22
click at [455, 352] on img at bounding box center [454, 369] width 95 height 35
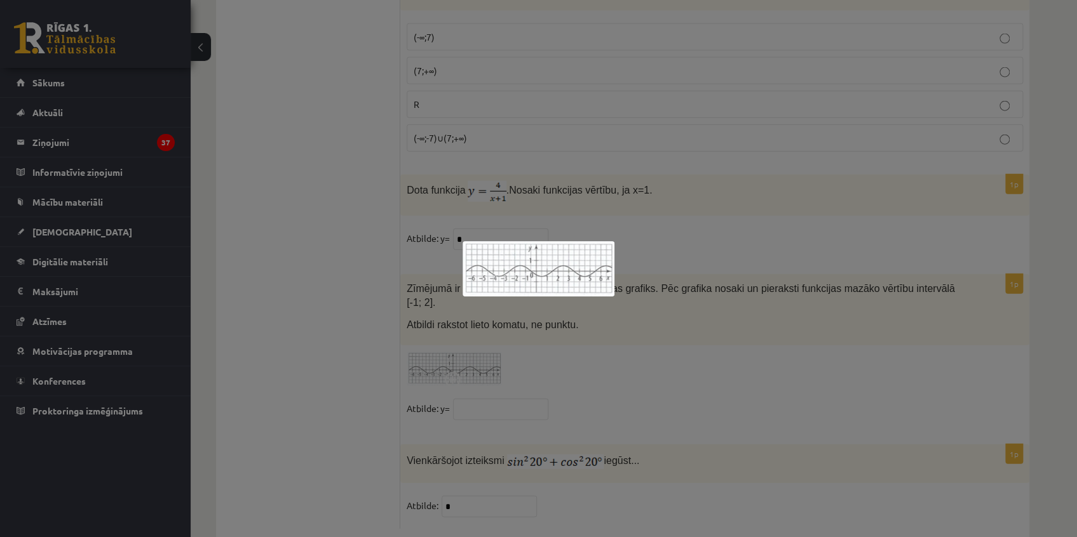
click at [579, 309] on div at bounding box center [538, 268] width 1077 height 537
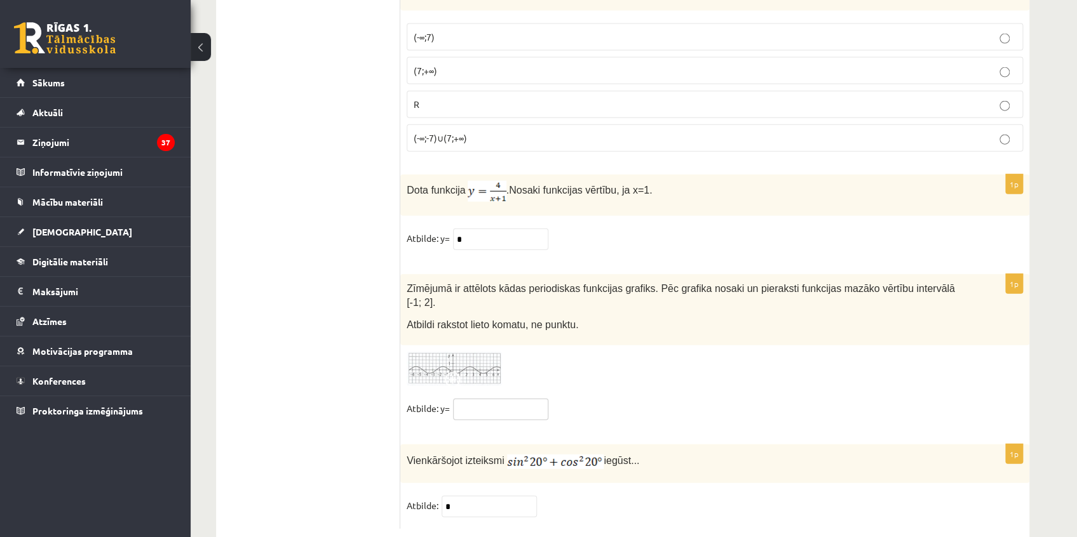
click at [476, 399] on input "text" at bounding box center [500, 410] width 95 height 22
type input "****"
click at [656, 365] on div "1p Zīmējumā ir attēlots kādas periodiskas funkcijas grafiks. Pēc grafika nosaki…" at bounding box center [714, 353] width 629 height 158
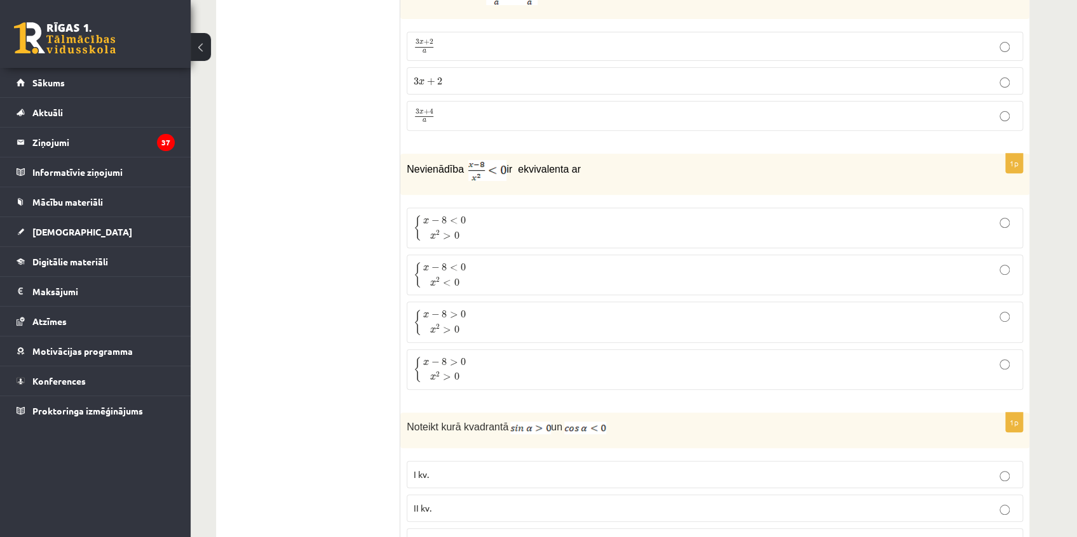
scroll to position [0, 0]
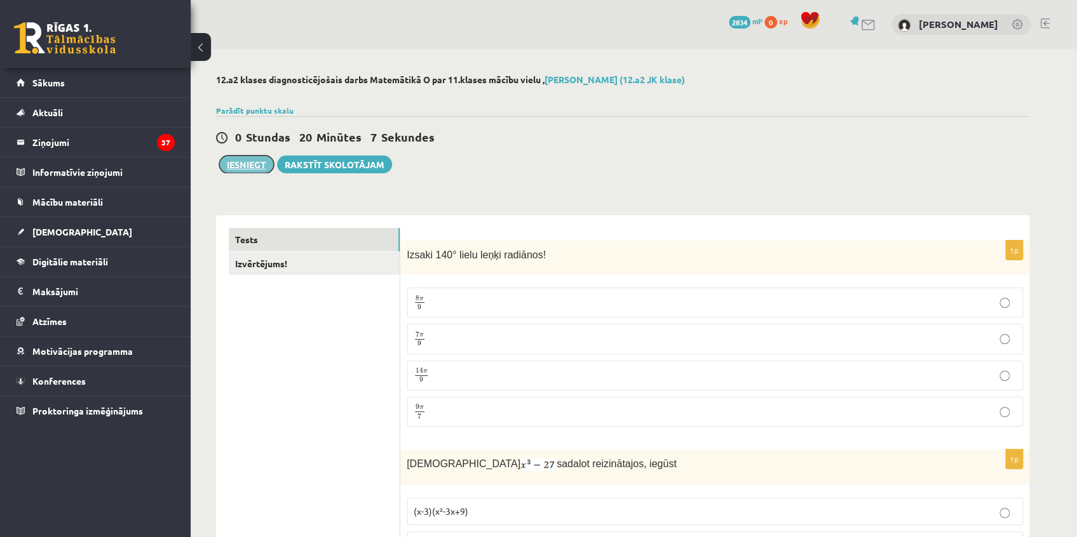
click at [247, 165] on button "Iesniegt" at bounding box center [246, 165] width 55 height 18
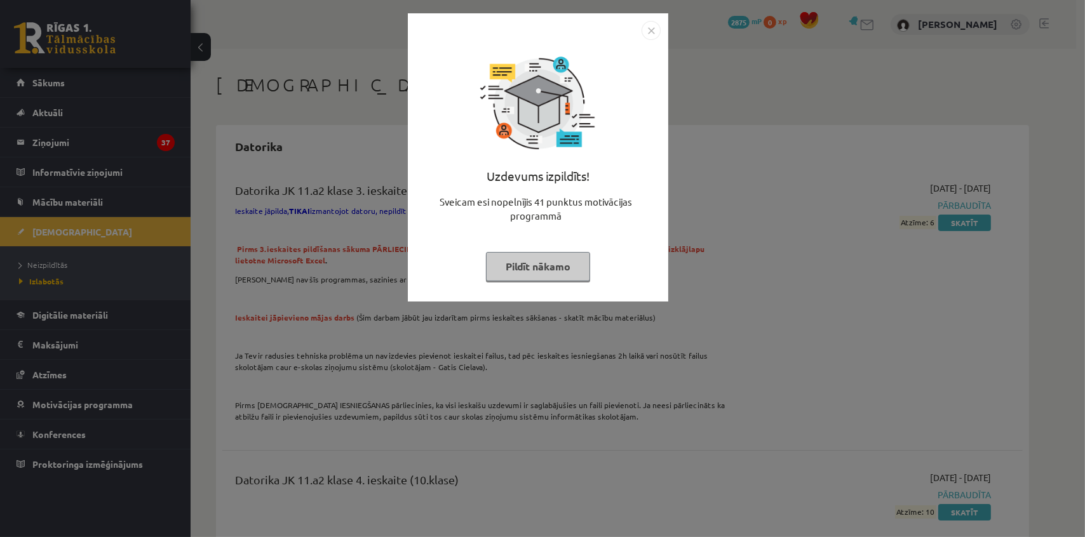
click at [647, 27] on img "Close" at bounding box center [651, 30] width 19 height 19
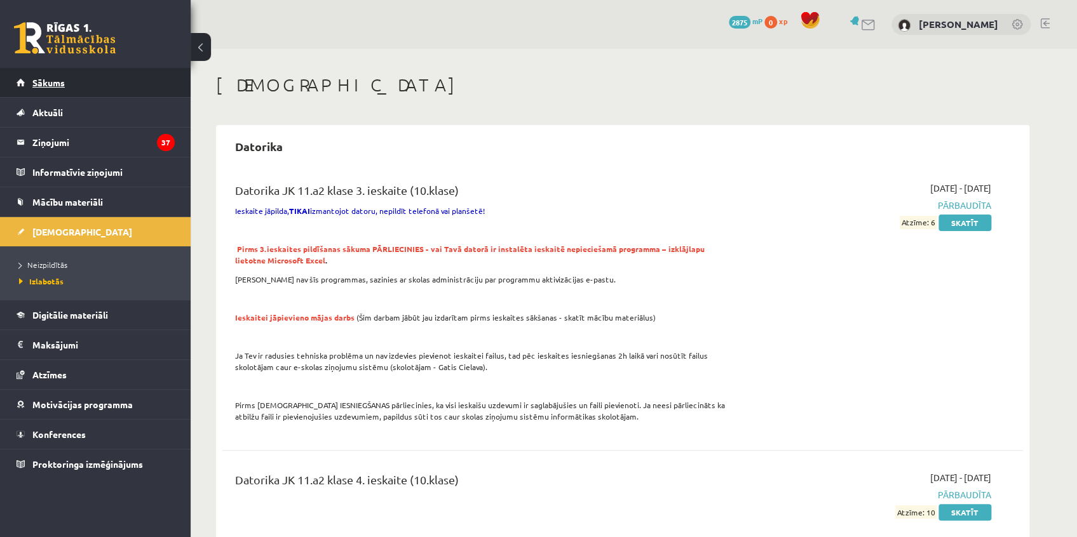
click at [53, 77] on span "Sākums" at bounding box center [48, 82] width 32 height 11
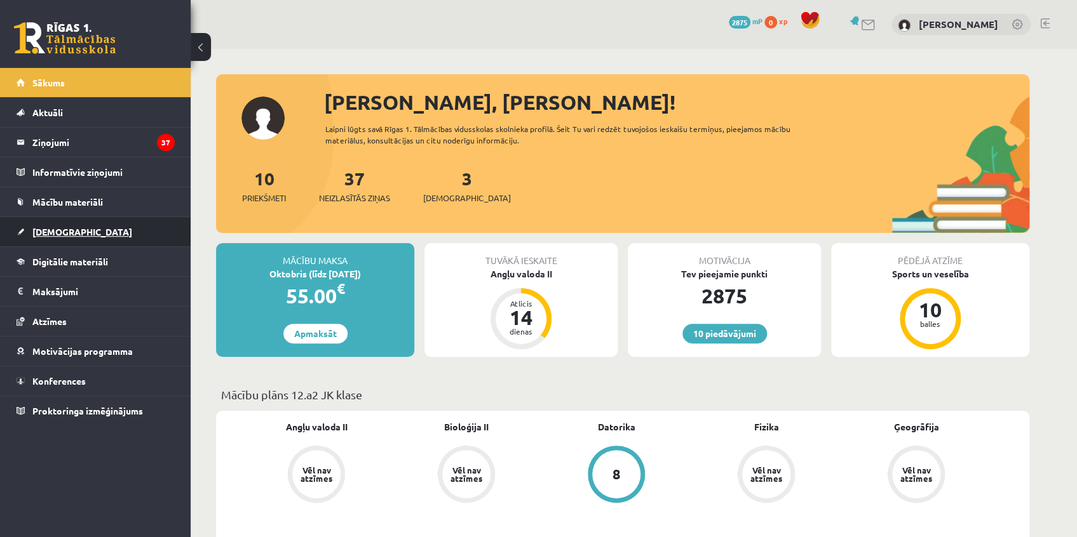
click at [55, 229] on span "[DEMOGRAPHIC_DATA]" at bounding box center [82, 231] width 100 height 11
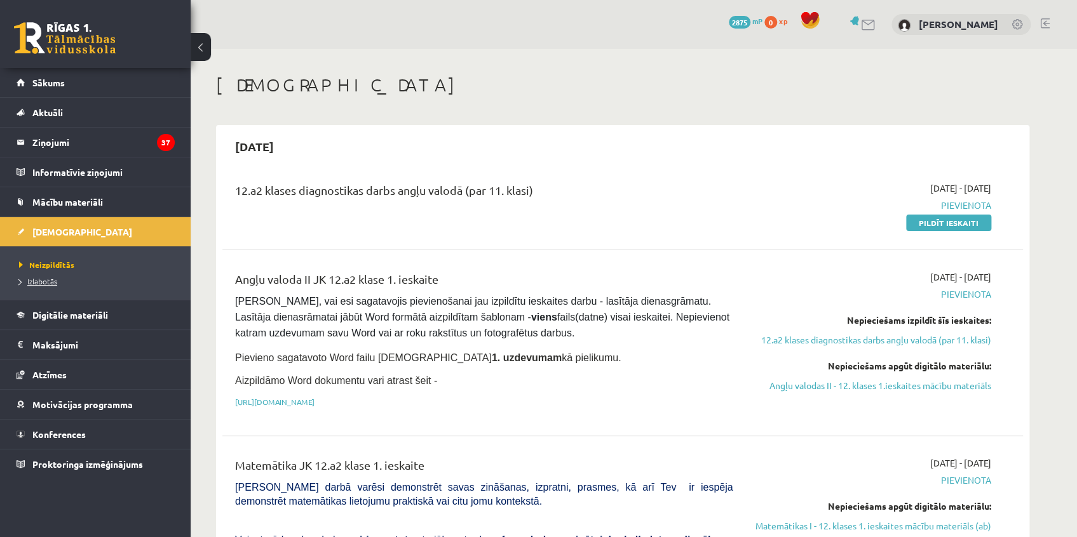
click at [46, 279] on span "Izlabotās" at bounding box center [38, 281] width 38 height 10
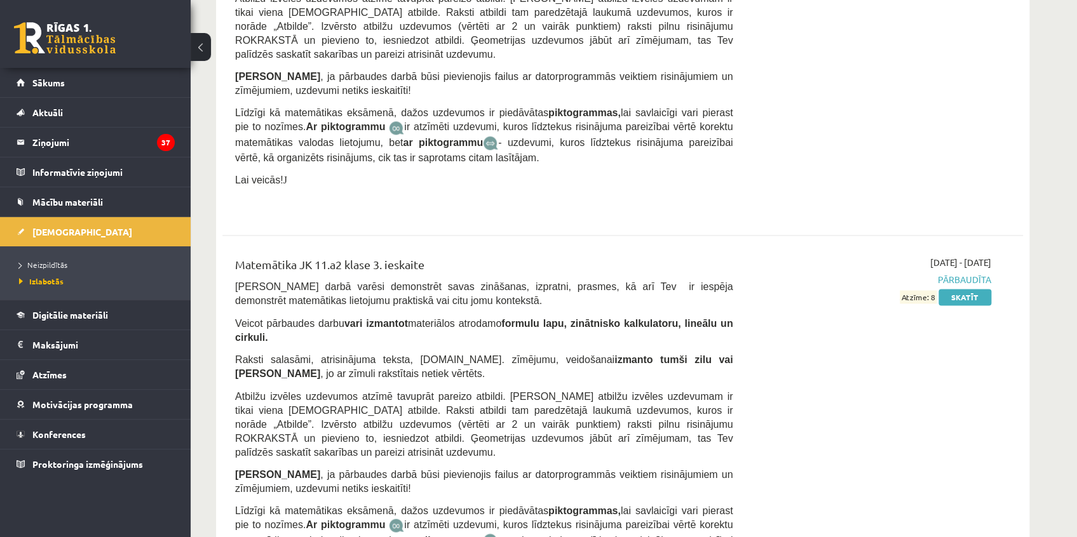
scroll to position [3421, 0]
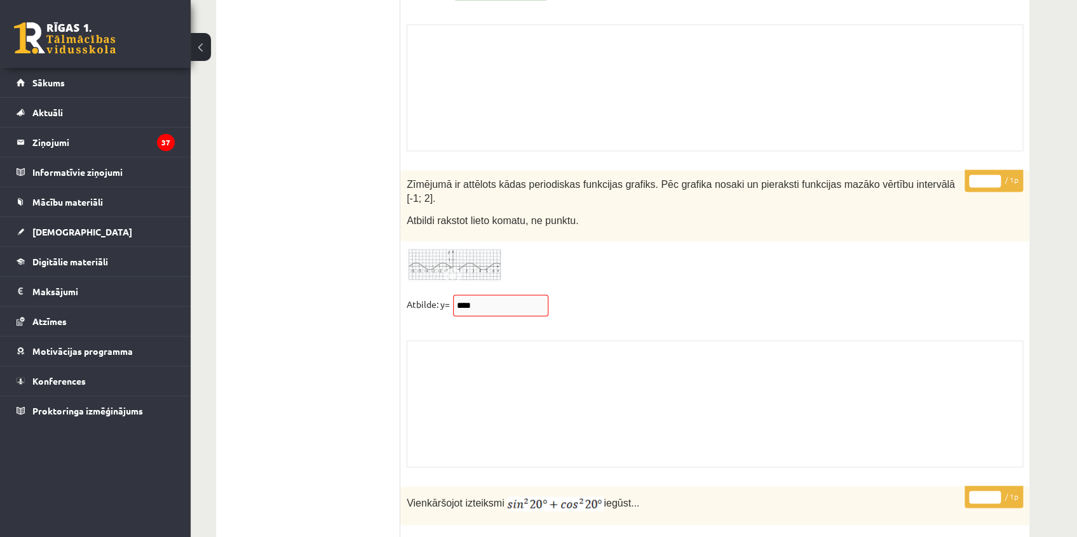
scroll to position [10336, 0]
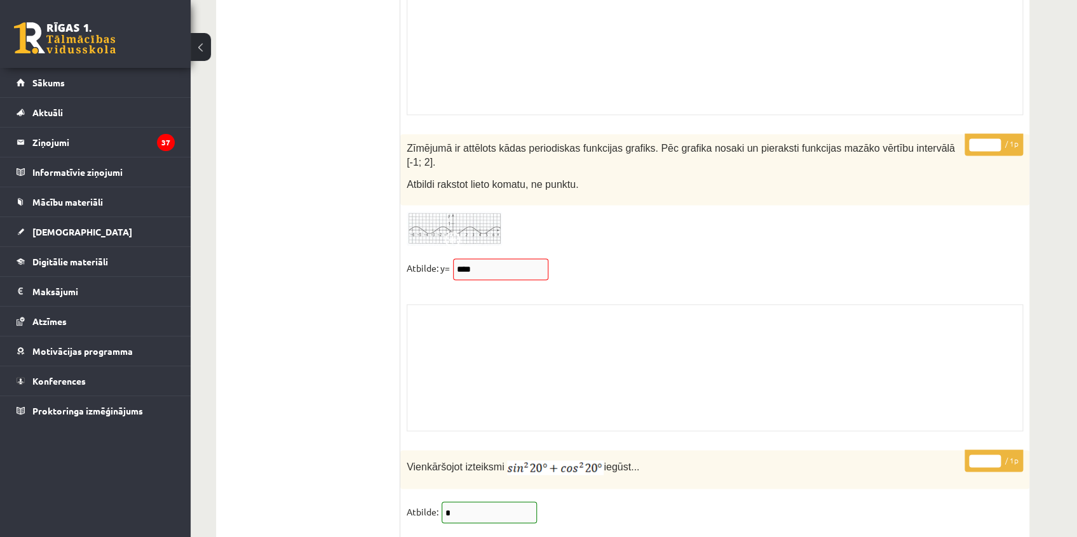
click at [452, 259] on fieldset "Atbilde: y= ****" at bounding box center [715, 272] width 616 height 27
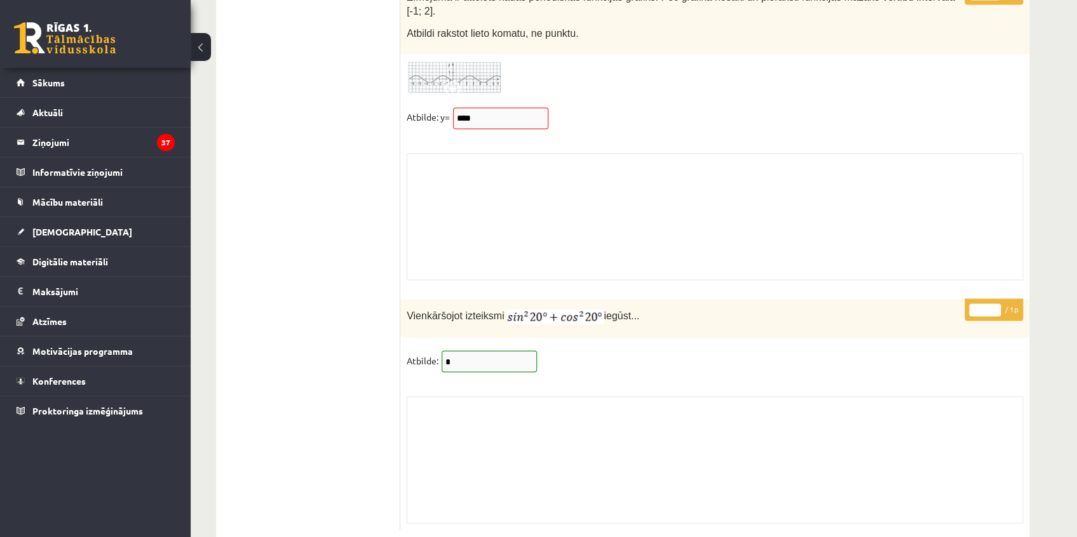
scroll to position [0, 0]
